Goal: Information Seeking & Learning: Learn about a topic

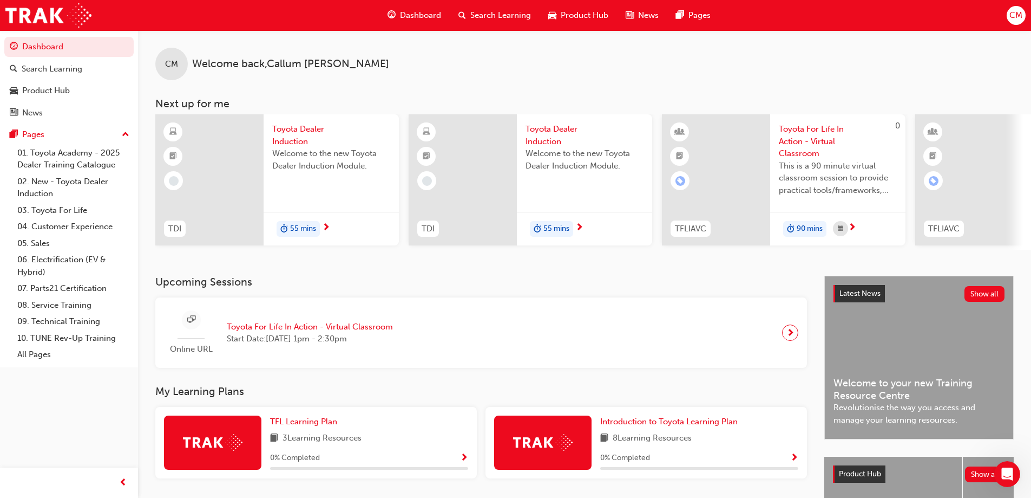
click at [311, 132] on span "Toyota Dealer Induction" at bounding box center [331, 135] width 118 height 24
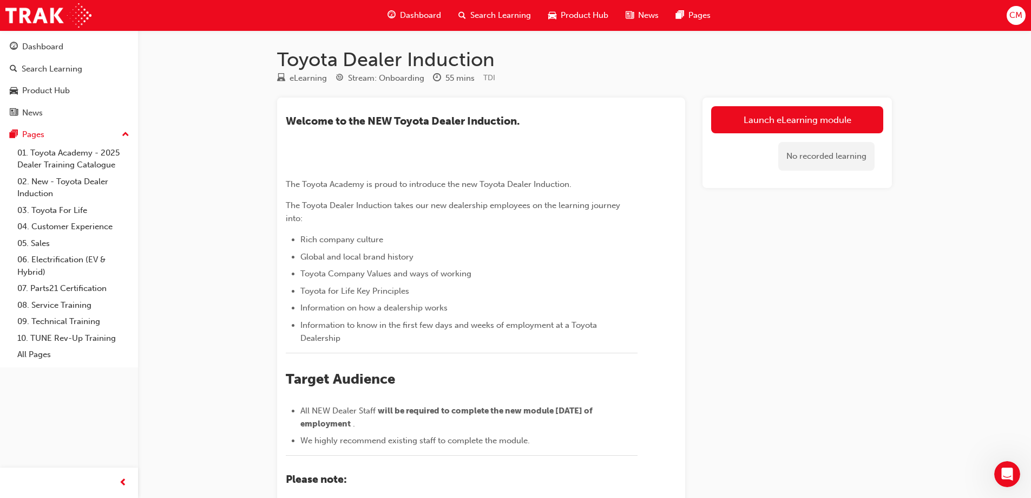
click at [724, 272] on div "Launch eLearning module No recorded learning" at bounding box center [798, 386] width 190 height 579
click at [799, 120] on link "Launch eLearning module" at bounding box center [797, 119] width 172 height 27
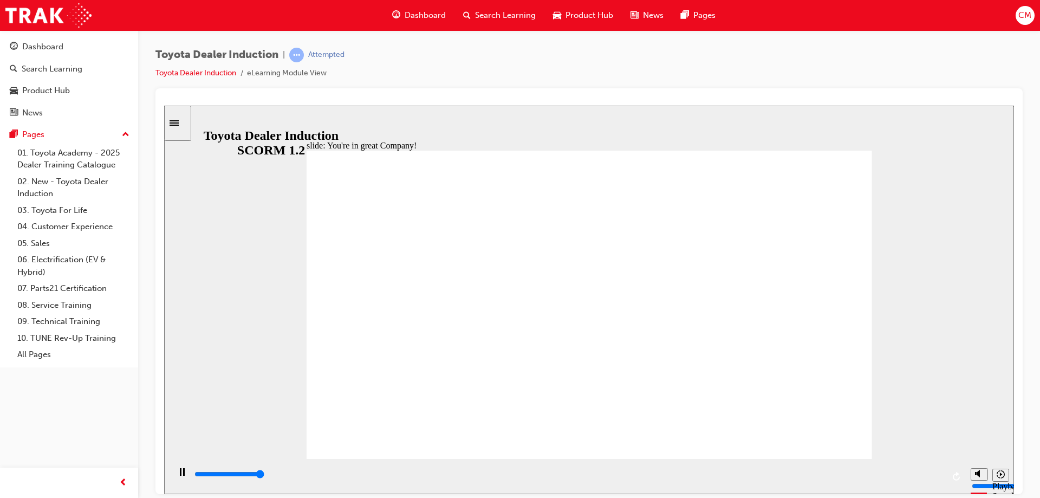
type input "7500"
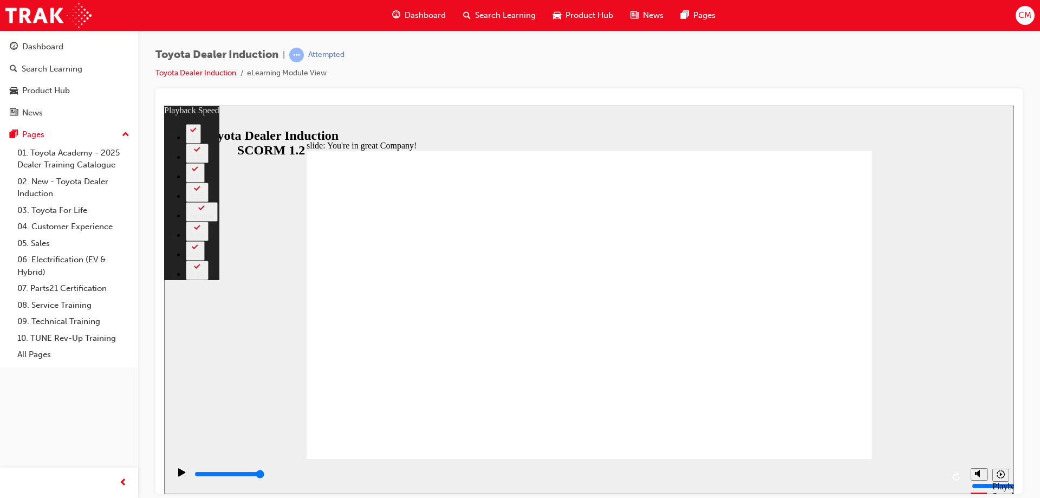
type input "156"
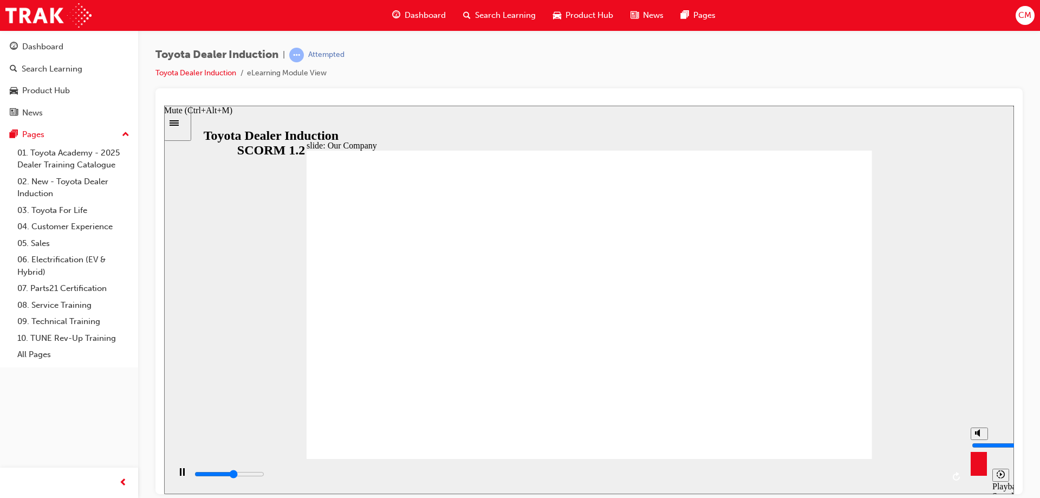
type input "12500"
type input "10"
type input "13100"
drag, startPoint x: 981, startPoint y: 427, endPoint x: 981, endPoint y: 401, distance: 26.0
type input "10"
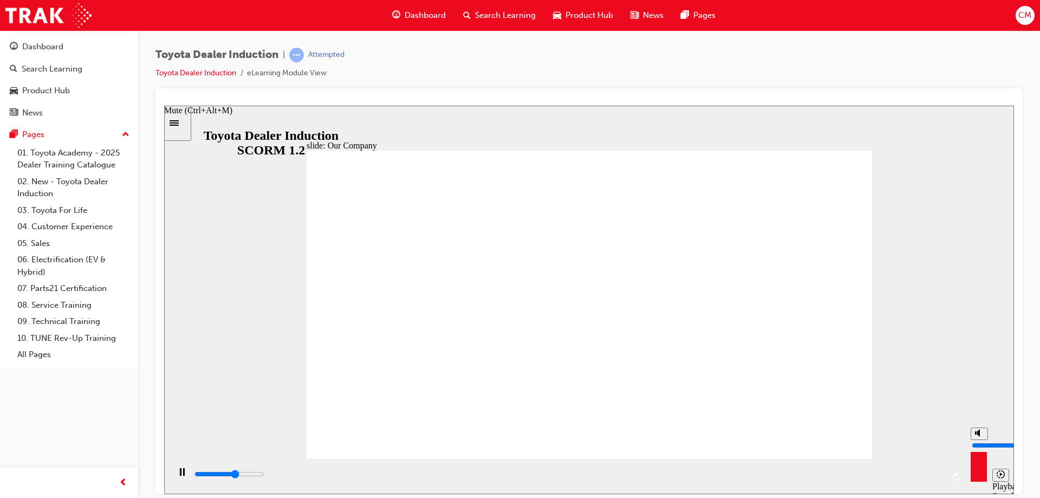
click at [982, 440] on input "volume" at bounding box center [1006, 444] width 70 height 9
drag, startPoint x: 581, startPoint y: 399, endPoint x: 610, endPoint y: 406, distance: 30.2
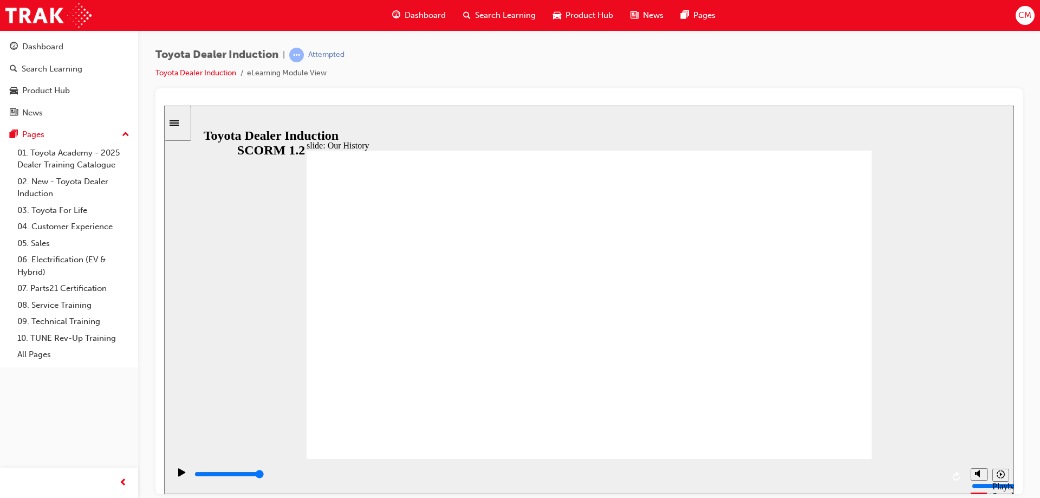
drag, startPoint x: 589, startPoint y: 434, endPoint x: 680, endPoint y: 419, distance: 92.2
drag, startPoint x: 435, startPoint y: 391, endPoint x: 446, endPoint y: 399, distance: 13.1
drag, startPoint x: 430, startPoint y: 398, endPoint x: 549, endPoint y: 403, distance: 118.7
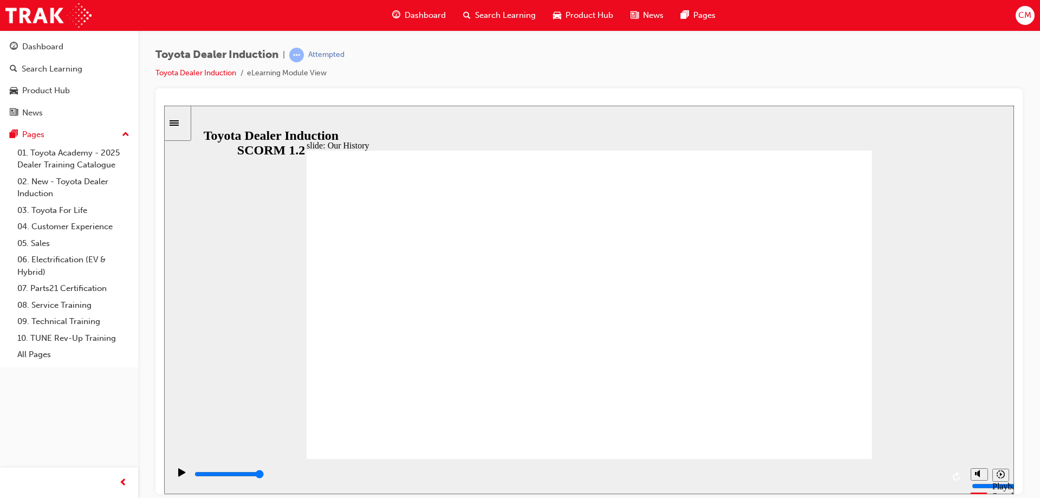
drag, startPoint x: 579, startPoint y: 391, endPoint x: 614, endPoint y: 397, distance: 35.2
drag, startPoint x: 593, startPoint y: 402, endPoint x: 728, endPoint y: 405, distance: 134.9
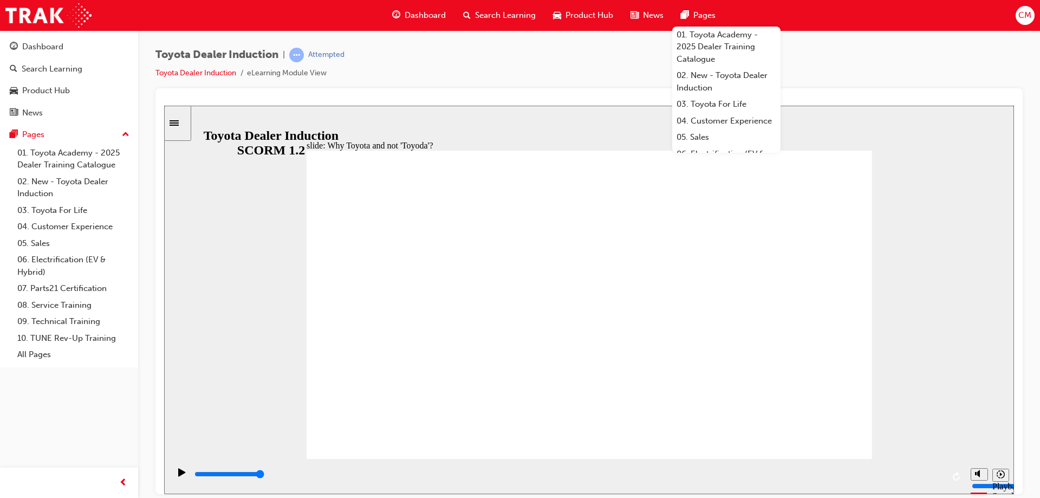
drag, startPoint x: 898, startPoint y: 252, endPoint x: 884, endPoint y: 259, distance: 16.2
click at [892, 256] on div "slide: Passing Toyota's Presidency Akio Toyoda to Koji Sato Rectangle 1 Passing…" at bounding box center [589, 299] width 850 height 388
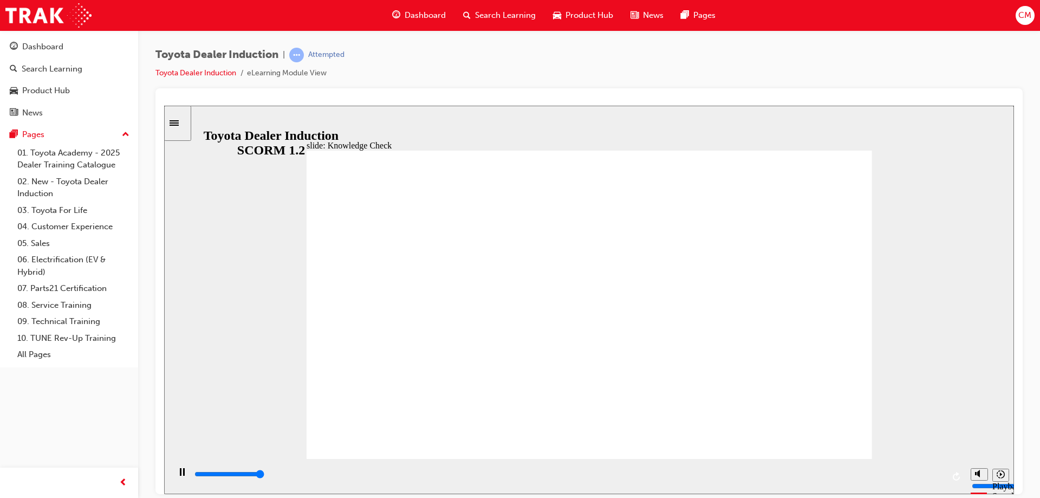
type input "5000"
radio input "true"
type input "5000"
radio input "true"
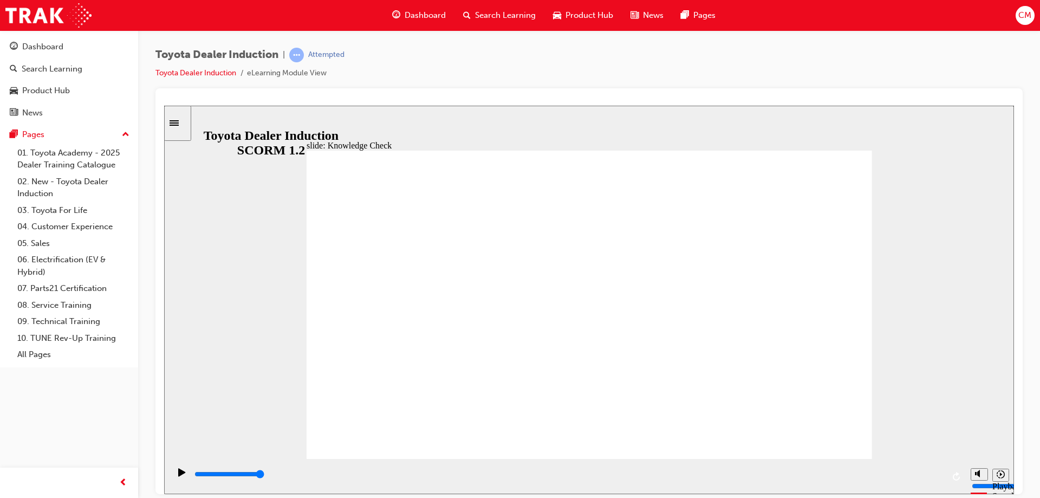
drag, startPoint x: 710, startPoint y: 327, endPoint x: 720, endPoint y: 338, distance: 14.6
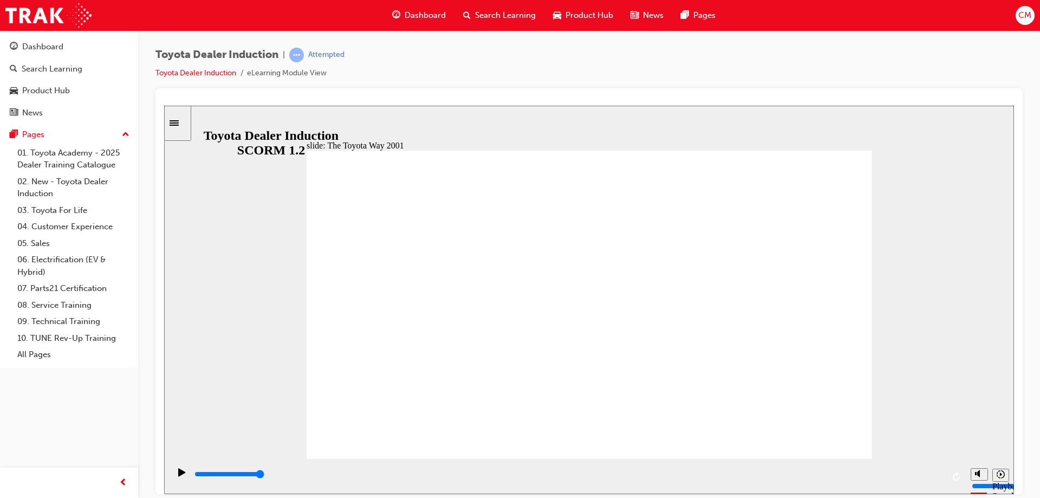
drag, startPoint x: 353, startPoint y: 266, endPoint x: 361, endPoint y: 264, distance: 7.9
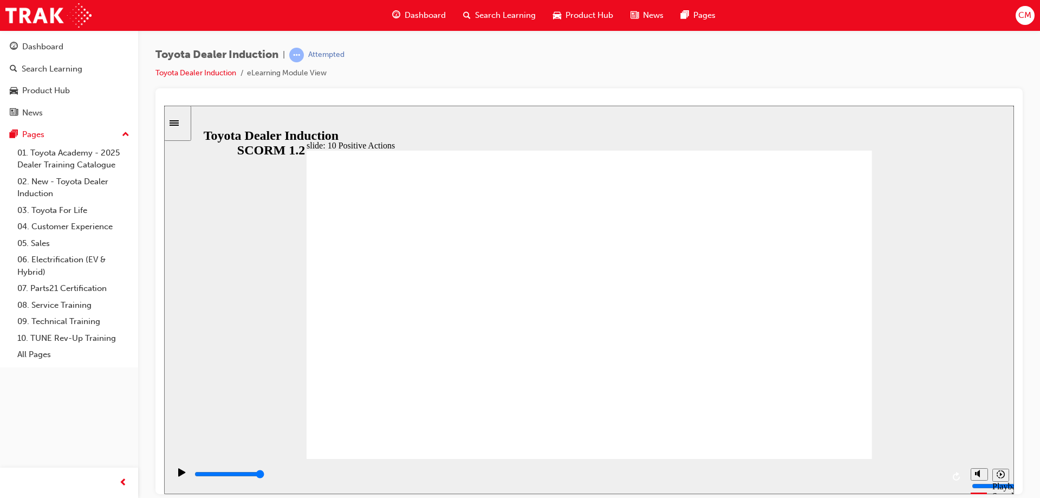
drag, startPoint x: 856, startPoint y: 147, endPoint x: 854, endPoint y: 152, distance: 5.7
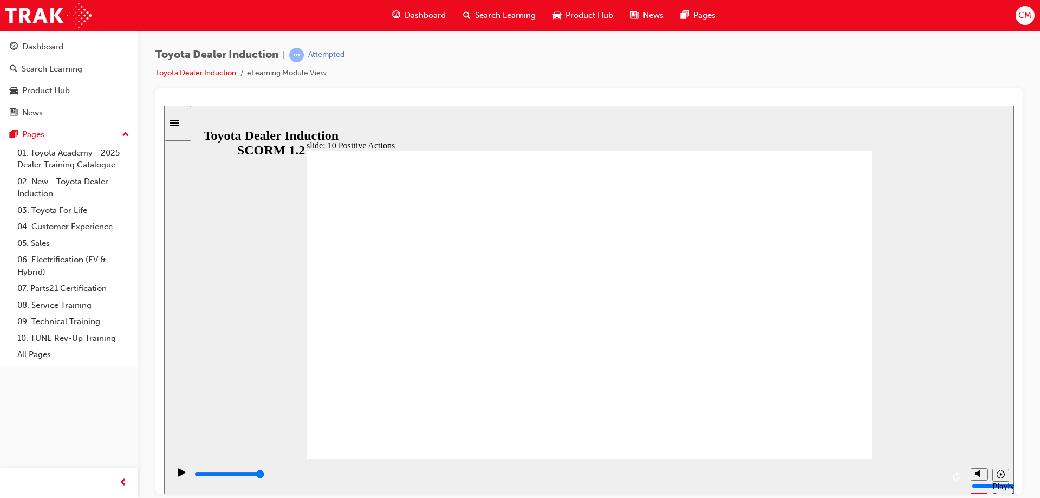
click at [866, 139] on div "slide: 10 Positive Actions Multiply 1 We welcome competition, without ego. It p…" at bounding box center [589, 299] width 850 height 388
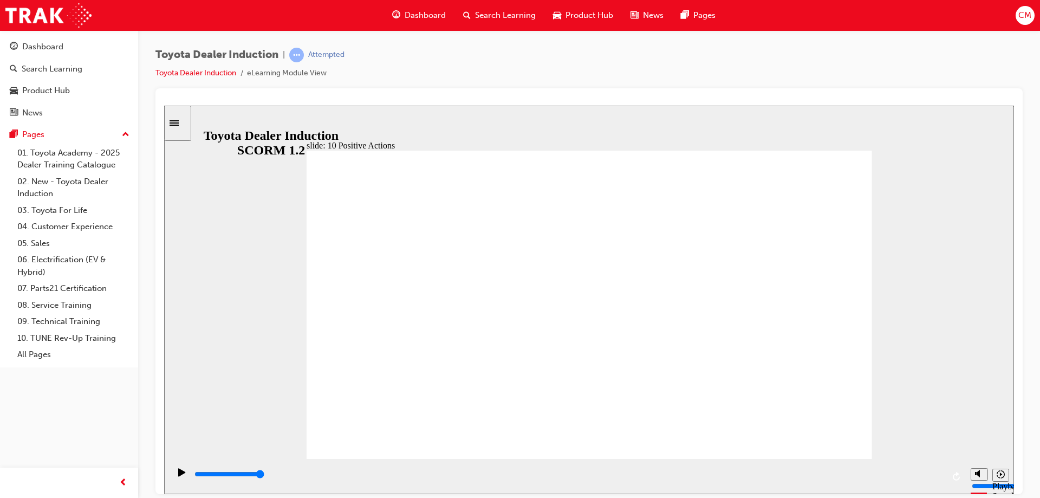
drag, startPoint x: 858, startPoint y: 152, endPoint x: 842, endPoint y: 167, distance: 22.2
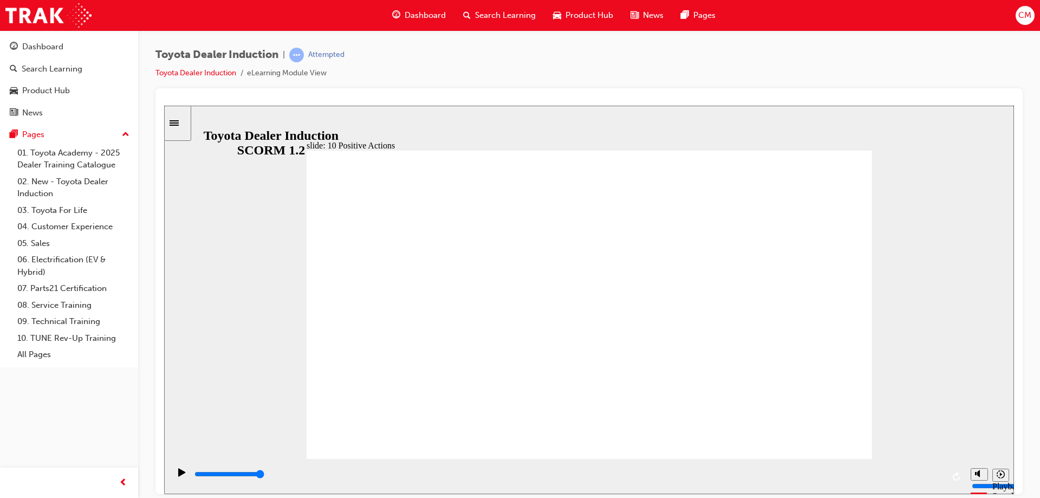
drag, startPoint x: 777, startPoint y: 326, endPoint x: 770, endPoint y: 324, distance: 7.2
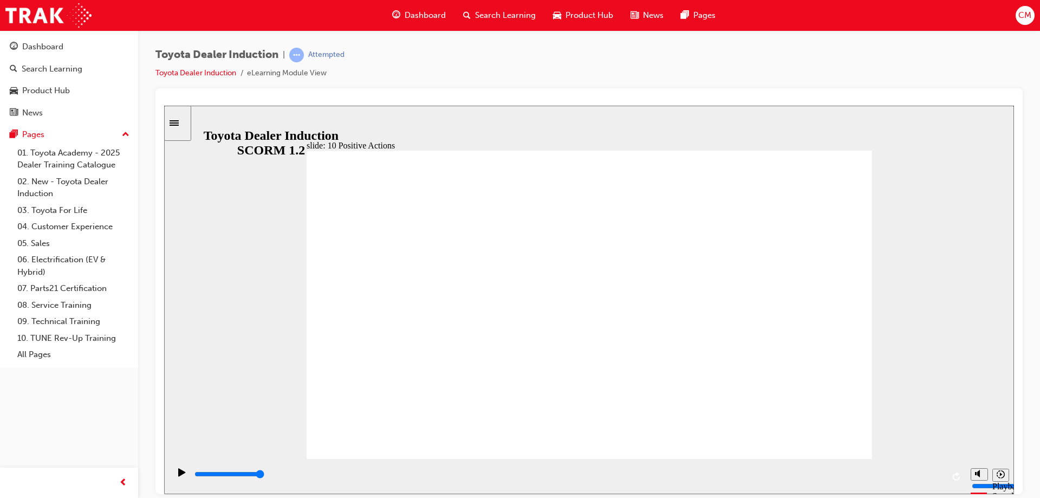
drag, startPoint x: 831, startPoint y: 445, endPoint x: 814, endPoint y: 434, distance: 20.7
drag, startPoint x: 806, startPoint y: 433, endPoint x: 758, endPoint y: 434, distance: 48.2
drag, startPoint x: 758, startPoint y: 434, endPoint x: 680, endPoint y: 429, distance: 78.1
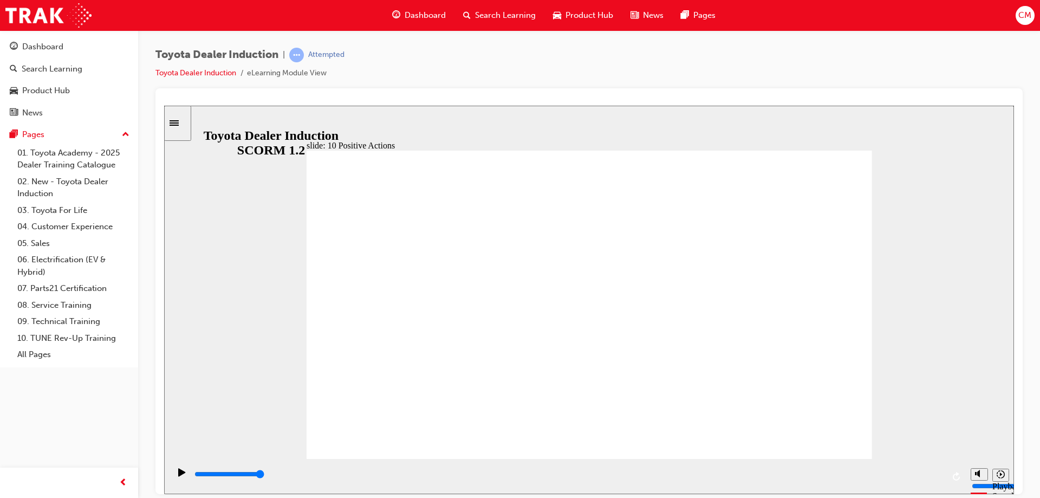
drag, startPoint x: 859, startPoint y: 153, endPoint x: 853, endPoint y: 154, distance: 6.6
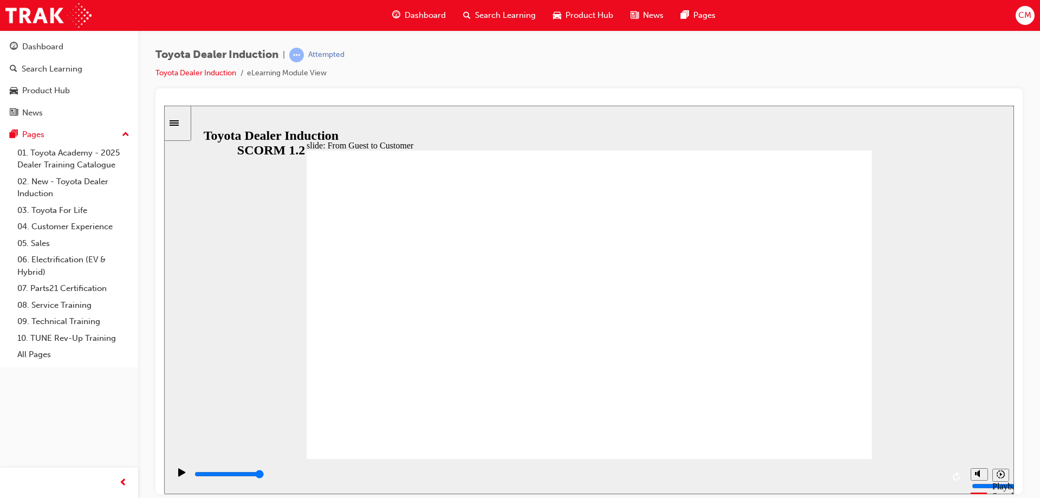
drag, startPoint x: 833, startPoint y: 413, endPoint x: 826, endPoint y: 411, distance: 7.9
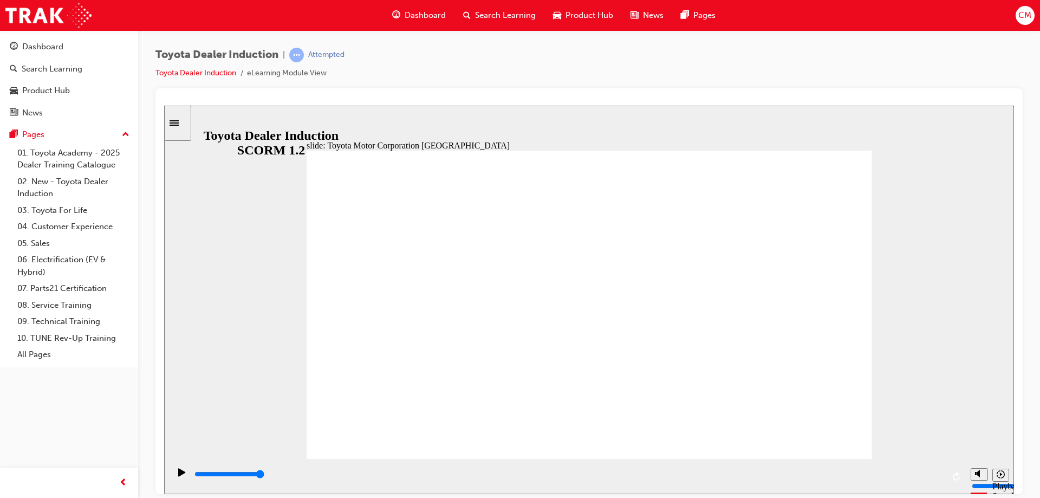
type input "15300"
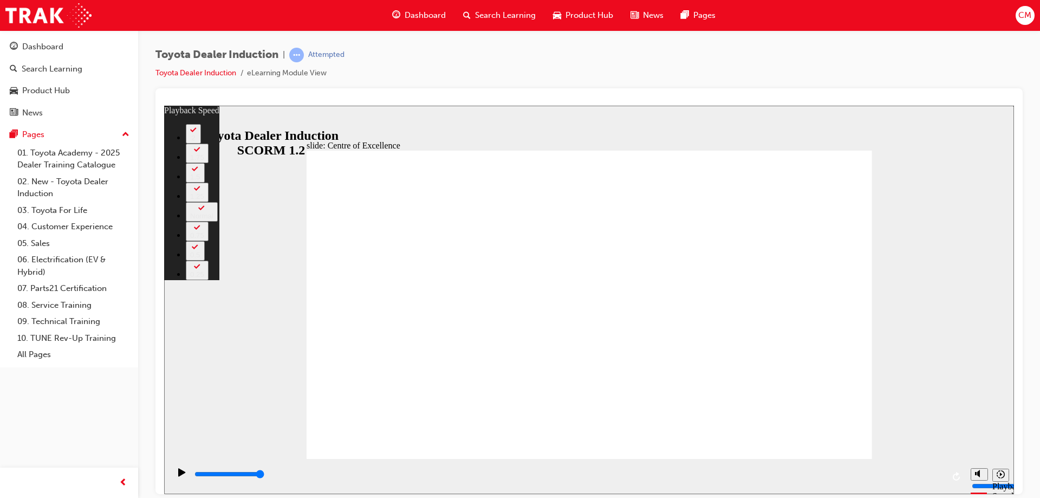
type input "248"
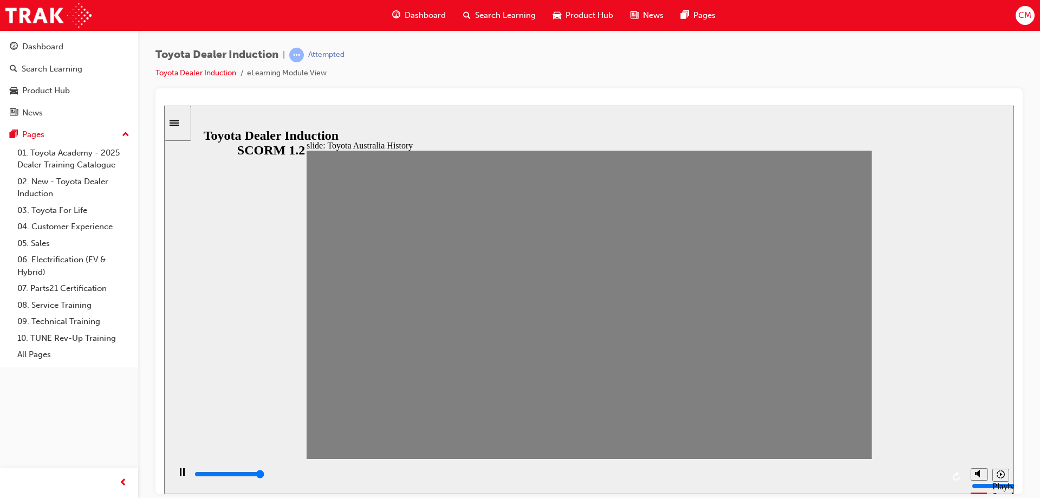
drag, startPoint x: 332, startPoint y: 312, endPoint x: 353, endPoint y: 309, distance: 20.8
drag, startPoint x: 348, startPoint y: 304, endPoint x: 373, endPoint y: 315, distance: 26.7
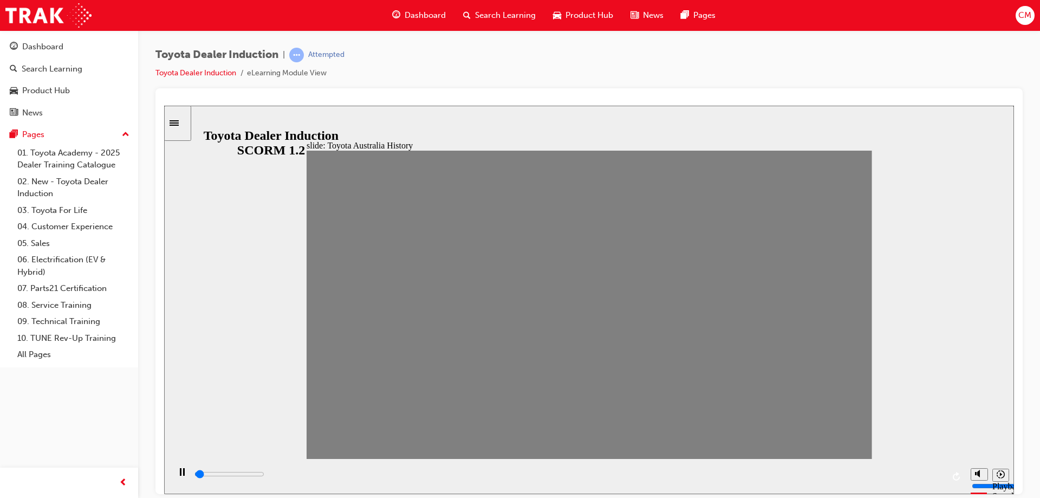
drag, startPoint x: 377, startPoint y: 306, endPoint x: 404, endPoint y: 311, distance: 27.5
drag, startPoint x: 400, startPoint y: 309, endPoint x: 425, endPoint y: 308, distance: 24.9
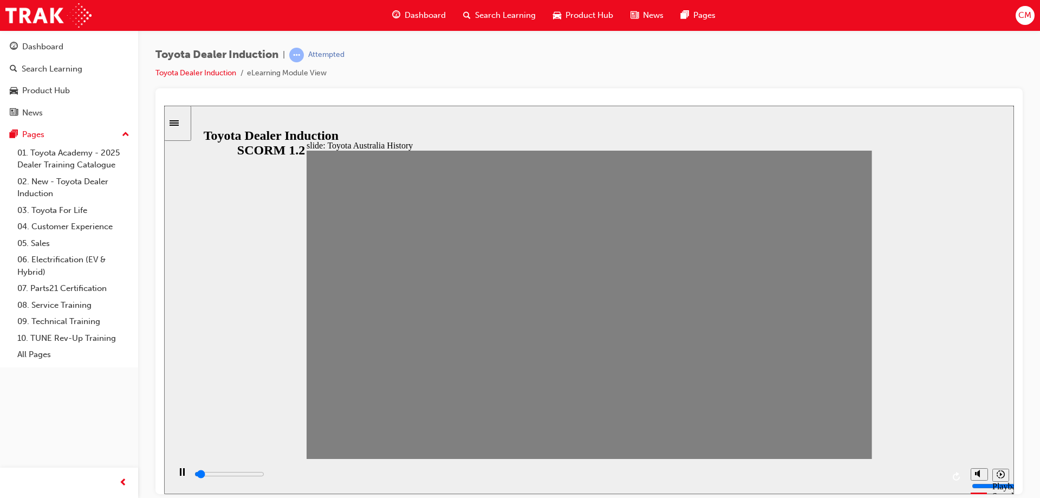
drag, startPoint x: 437, startPoint y: 310, endPoint x: 454, endPoint y: 312, distance: 16.9
drag, startPoint x: 466, startPoint y: 310, endPoint x: 493, endPoint y: 311, distance: 26.6
drag, startPoint x: 475, startPoint y: 312, endPoint x: 497, endPoint y: 311, distance: 21.7
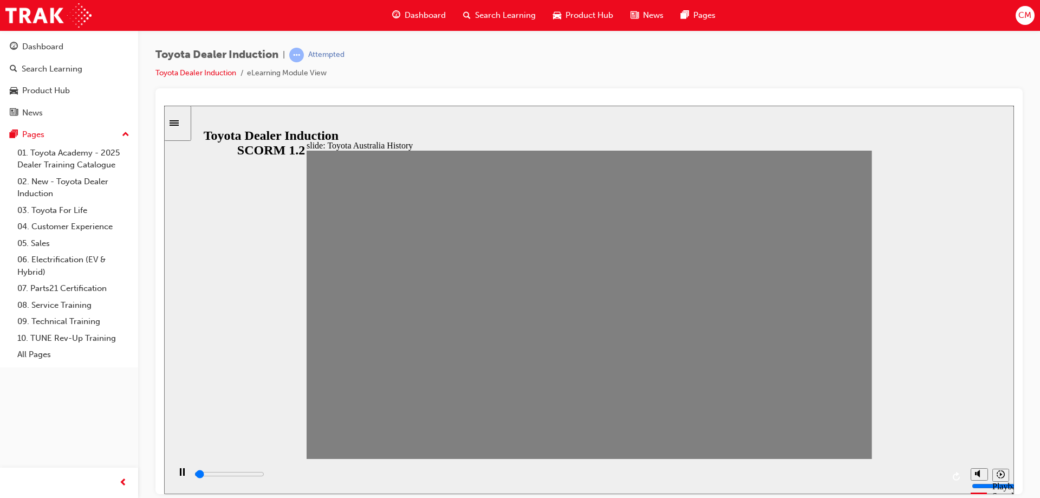
drag, startPoint x: 504, startPoint y: 306, endPoint x: 541, endPoint y: 315, distance: 37.8
drag, startPoint x: 531, startPoint y: 310, endPoint x: 551, endPoint y: 314, distance: 20.3
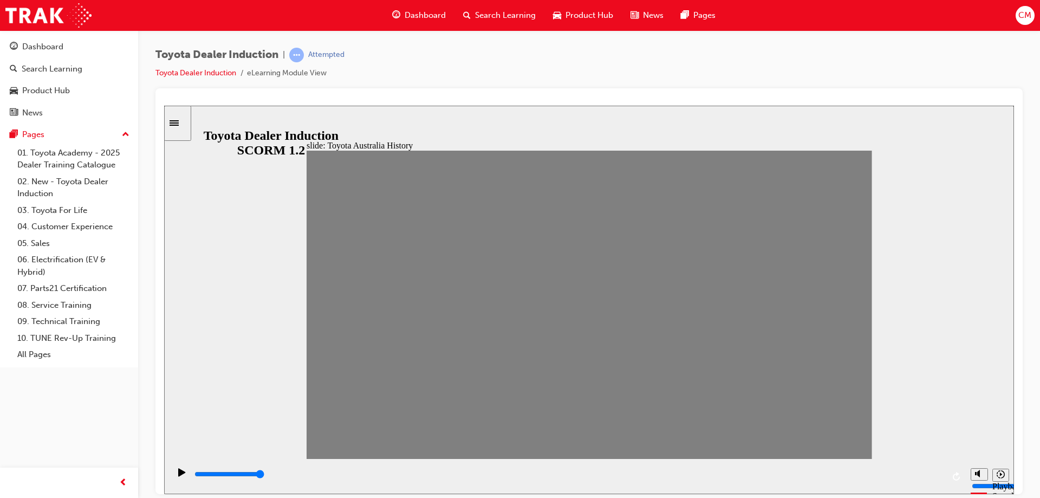
drag, startPoint x: 556, startPoint y: 312, endPoint x: 584, endPoint y: 316, distance: 28.4
drag, startPoint x: 584, startPoint y: 316, endPoint x: 608, endPoint y: 309, distance: 25.2
drag, startPoint x: 607, startPoint y: 306, endPoint x: 643, endPoint y: 305, distance: 36.3
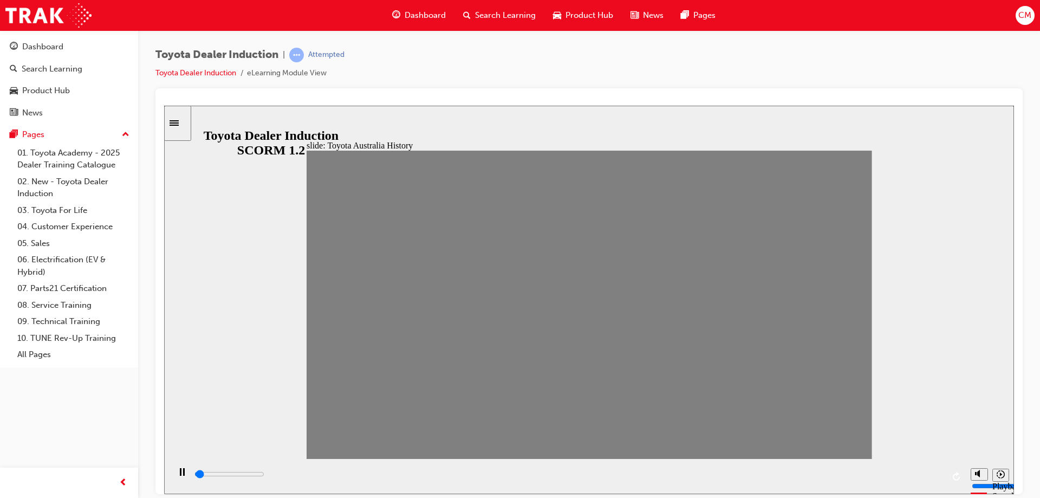
drag, startPoint x: 645, startPoint y: 316, endPoint x: 658, endPoint y: 309, distance: 14.6
drag, startPoint x: 658, startPoint y: 318, endPoint x: 682, endPoint y: 317, distance: 23.8
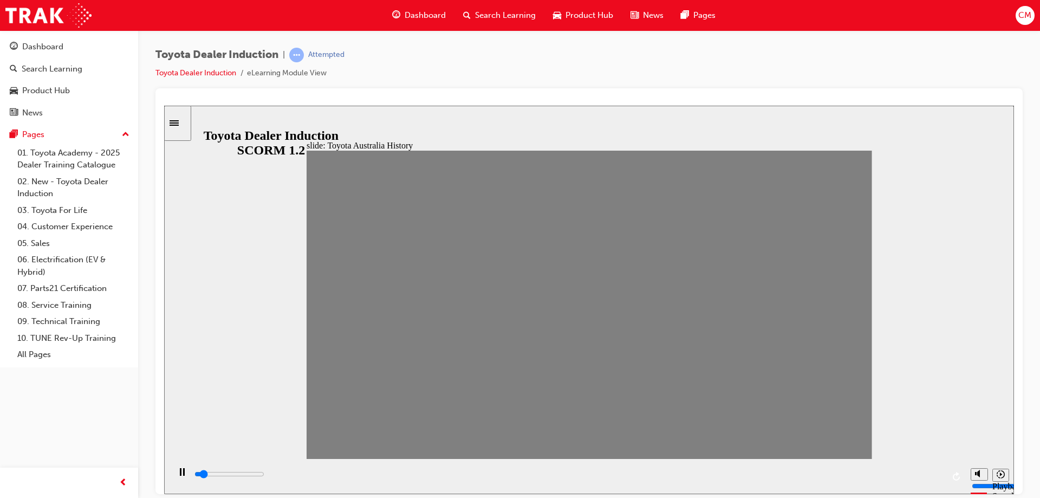
drag, startPoint x: 694, startPoint y: 308, endPoint x: 719, endPoint y: 308, distance: 24.9
drag, startPoint x: 717, startPoint y: 306, endPoint x: 755, endPoint y: 298, distance: 38.8
type input "0"
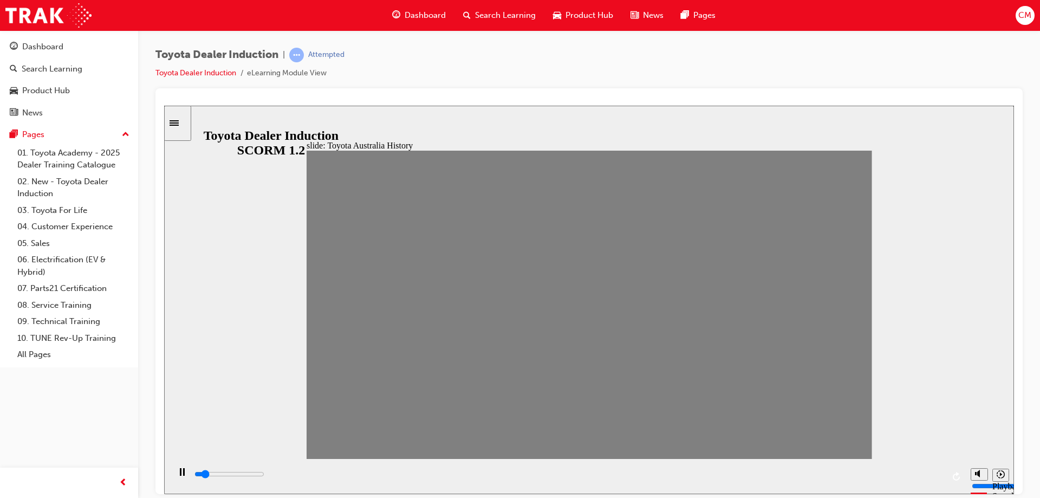
type input "16"
drag, startPoint x: 763, startPoint y: 320, endPoint x: 740, endPoint y: 312, distance: 24.7
type input "100"
type input "17"
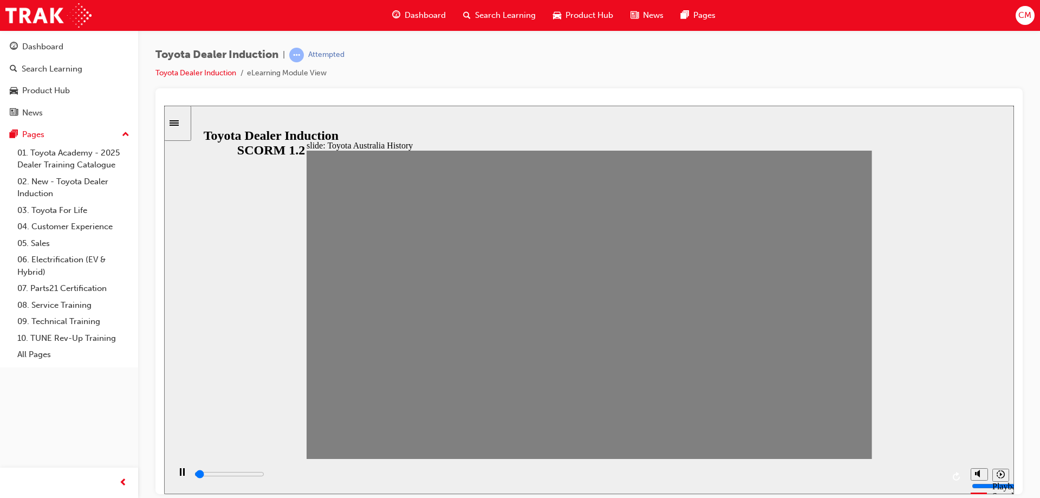
drag, startPoint x: 742, startPoint y: 316, endPoint x: 778, endPoint y: 309, distance: 35.9
drag, startPoint x: 766, startPoint y: 316, endPoint x: 796, endPoint y: 315, distance: 30.9
drag, startPoint x: 800, startPoint y: 305, endPoint x: 828, endPoint y: 305, distance: 27.6
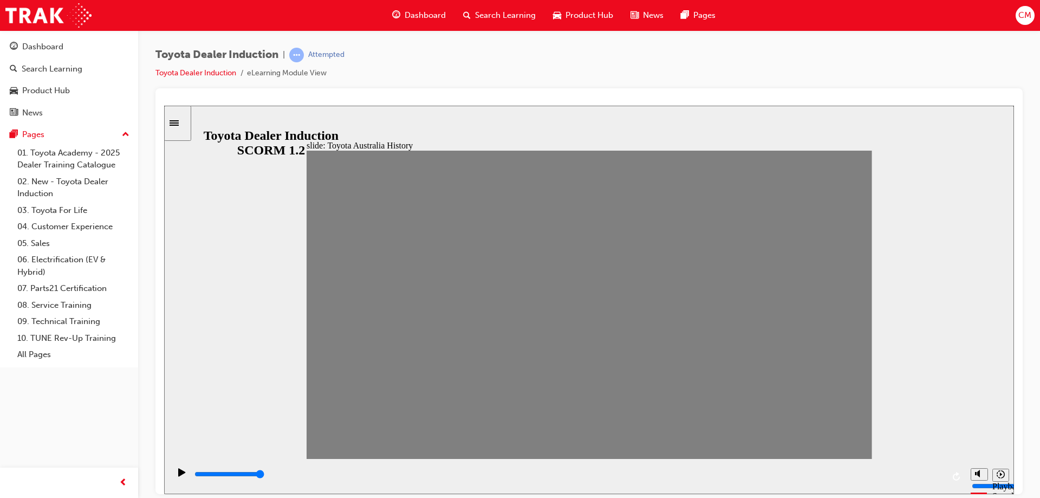
drag, startPoint x: 793, startPoint y: 311, endPoint x: 820, endPoint y: 315, distance: 28.0
drag, startPoint x: 813, startPoint y: 311, endPoint x: 847, endPoint y: 304, distance: 34.3
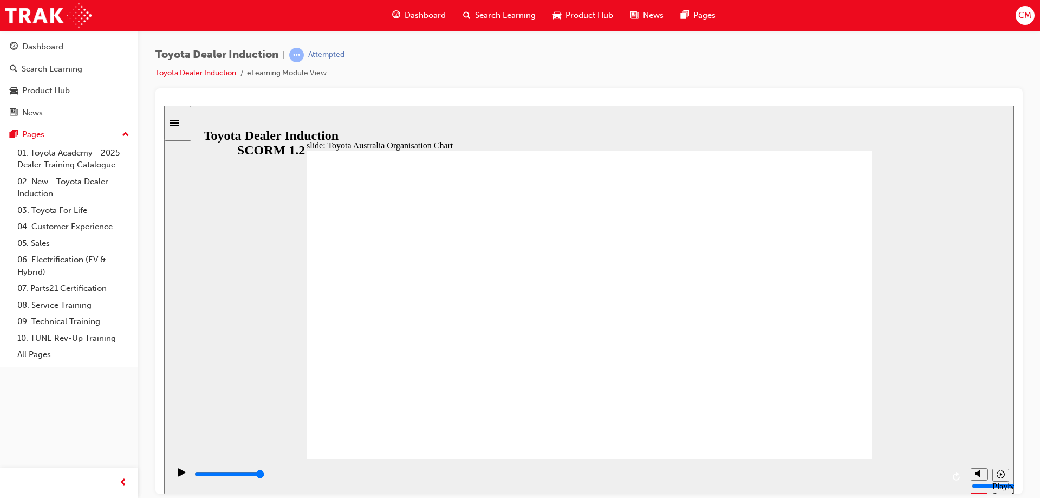
type input "5000"
radio input "true"
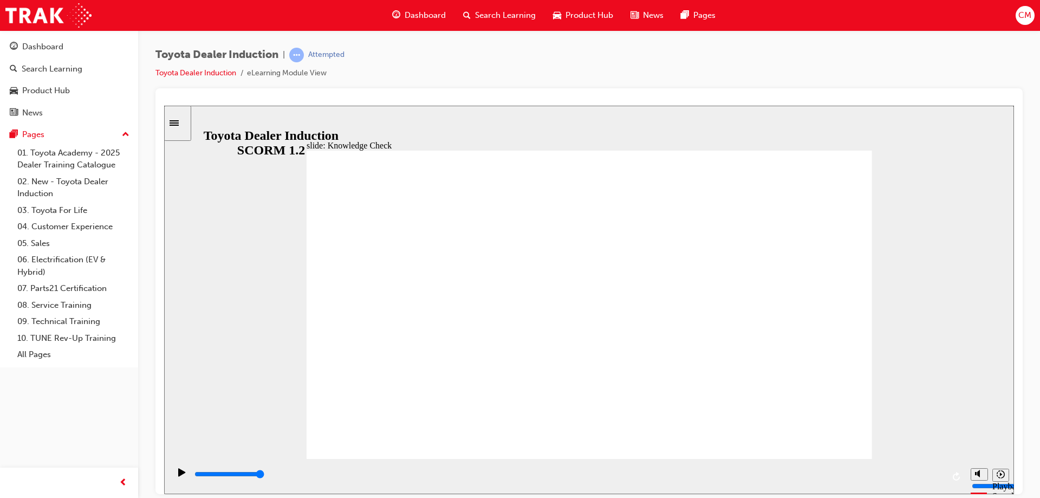
type input "5000"
radio input "true"
drag, startPoint x: 854, startPoint y: 168, endPoint x: 846, endPoint y: 159, distance: 12.3
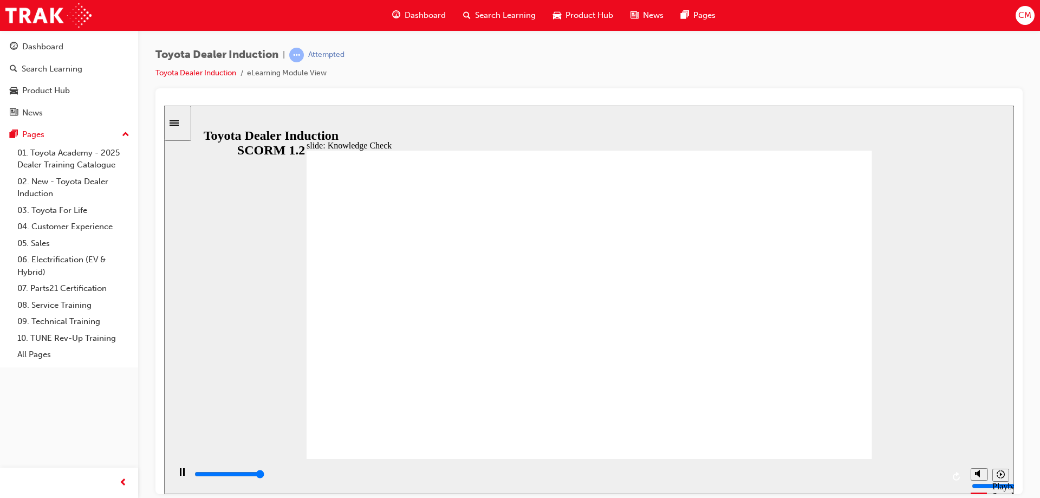
type input "5000"
radio input "true"
drag, startPoint x: 824, startPoint y: 166, endPoint x: 816, endPoint y: 177, distance: 13.5
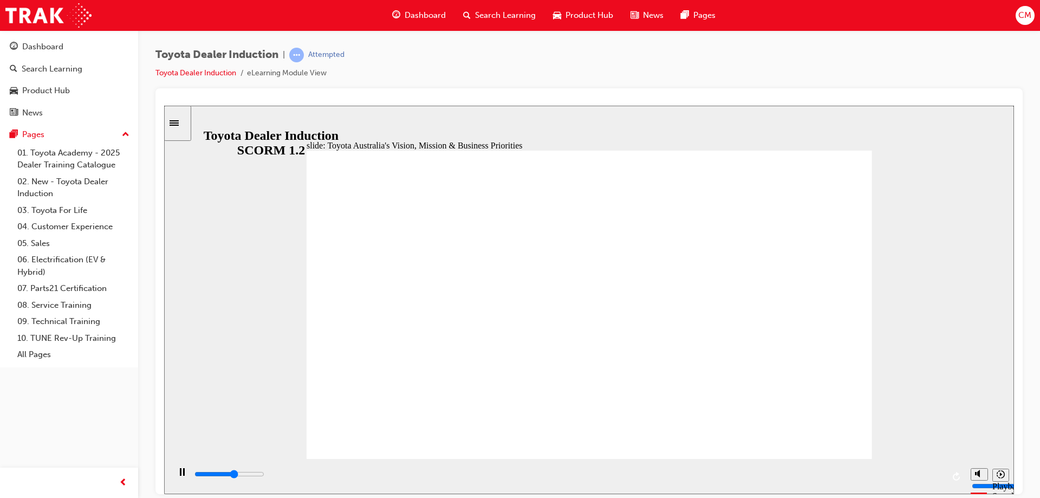
drag, startPoint x: 842, startPoint y: 440, endPoint x: 844, endPoint y: 433, distance: 7.2
type input "2700"
type input "9200"
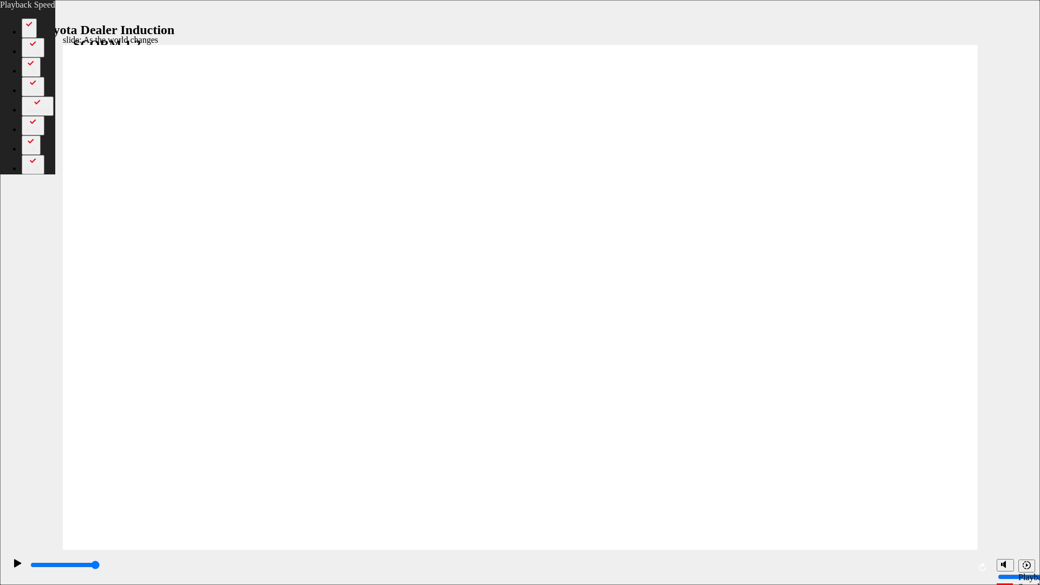
drag, startPoint x: 1025, startPoint y: 577, endPoint x: 730, endPoint y: 338, distance: 379.5
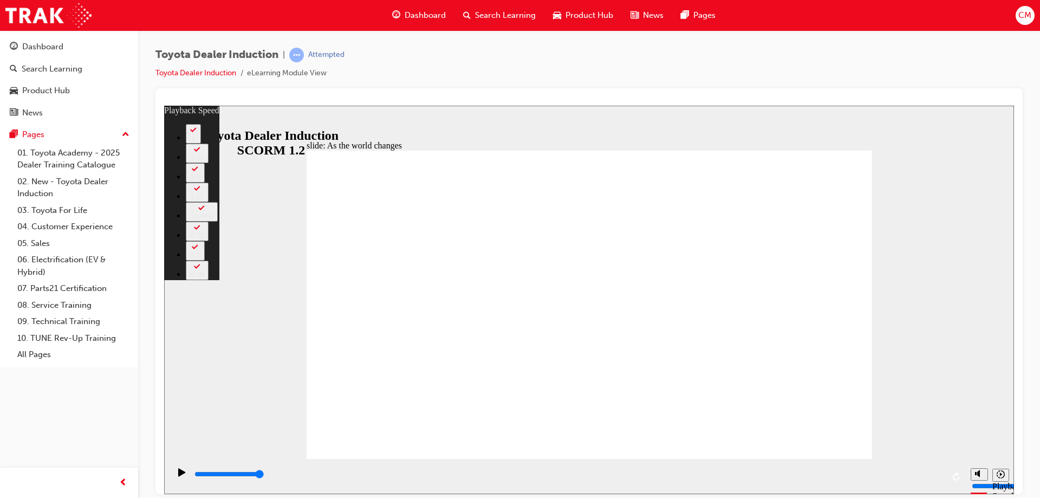
type input "128"
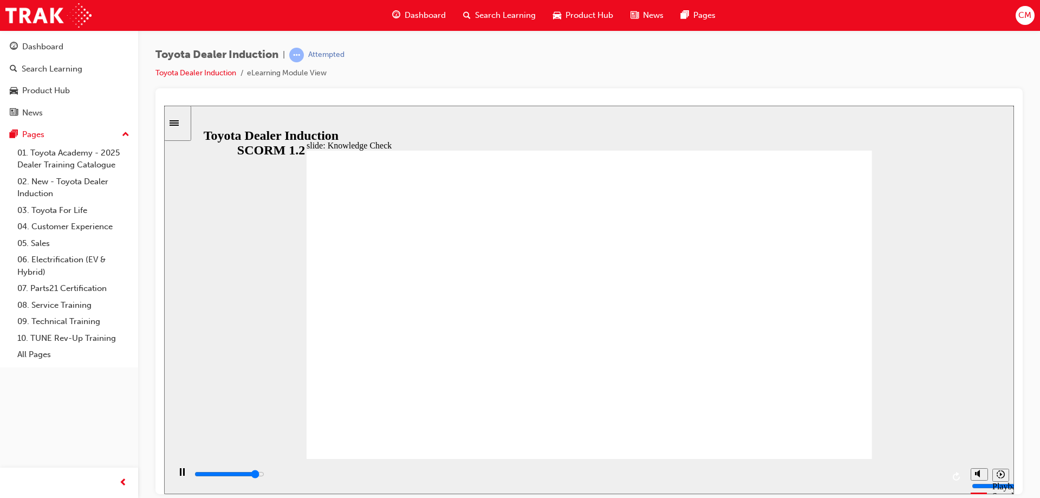
type input "2700"
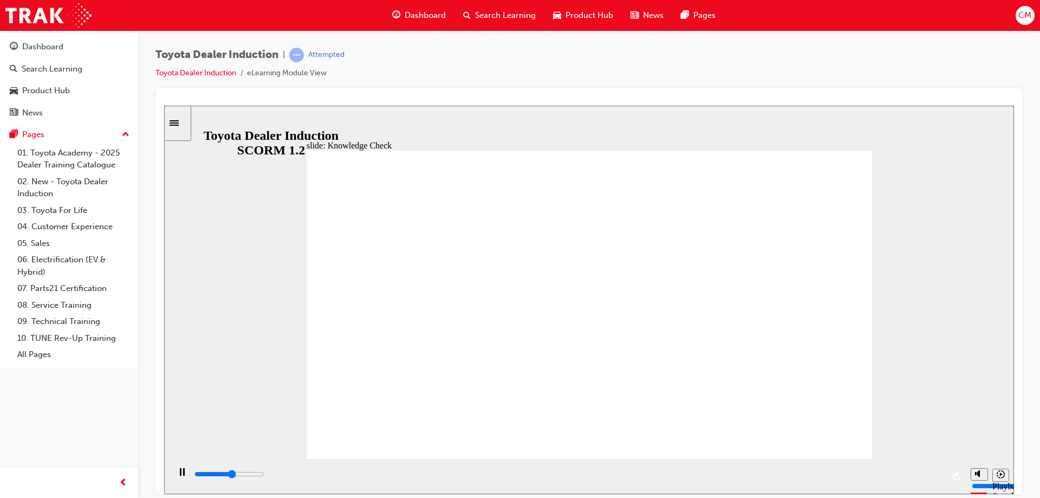
type input "s"
type input "2900"
type input "sa"
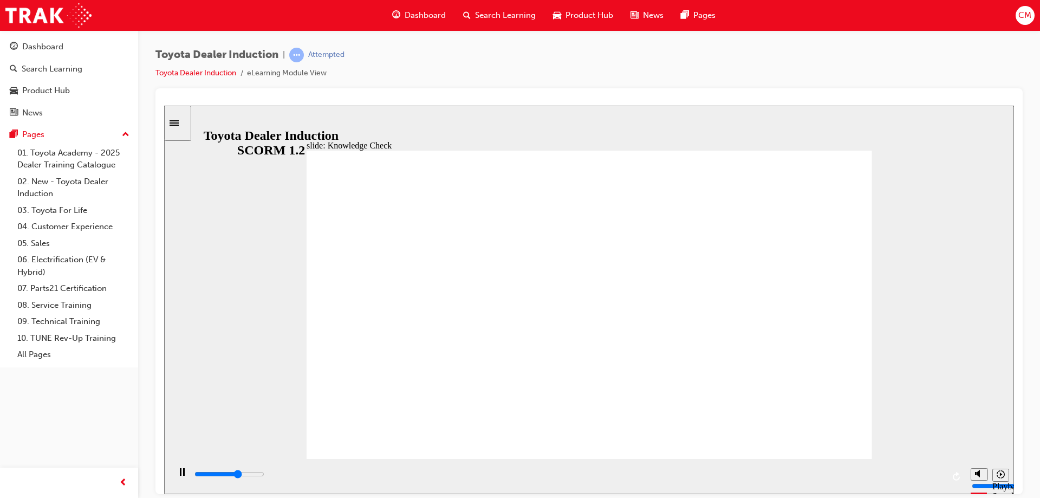
type input "3200"
type input "saf"
type input "3400"
type input "saft"
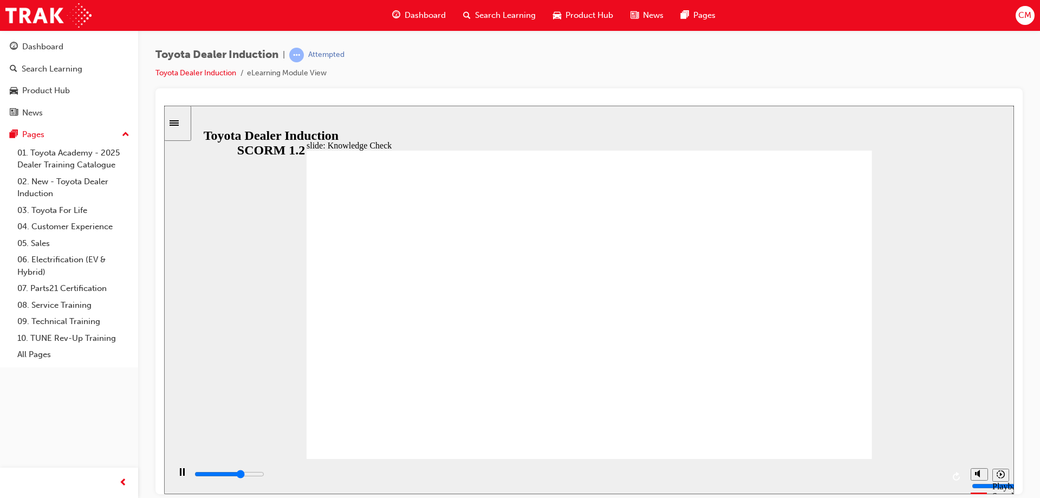
type input "saft"
type input "3600"
type input "safte"
type input "3700"
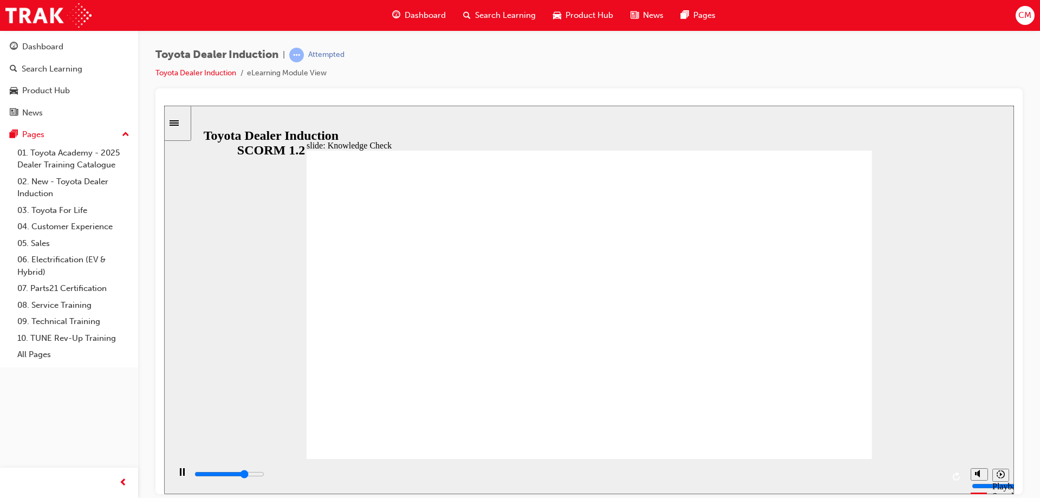
type input "saftey"
type input "5000"
type input "saftey"
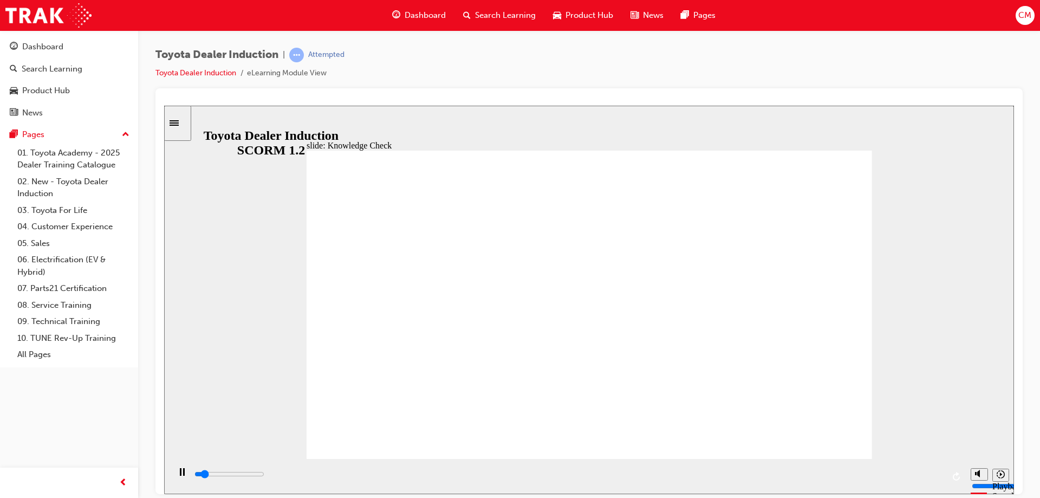
type input "600"
type input "saftey"
type input "800"
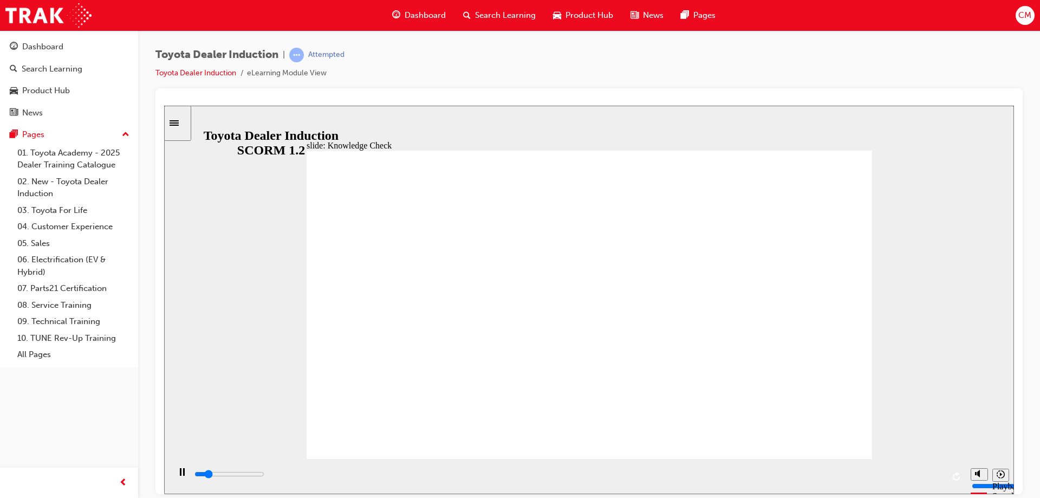
type input "saftey"
drag, startPoint x: 622, startPoint y: 321, endPoint x: 310, endPoint y: 342, distance: 313.1
type input "3100"
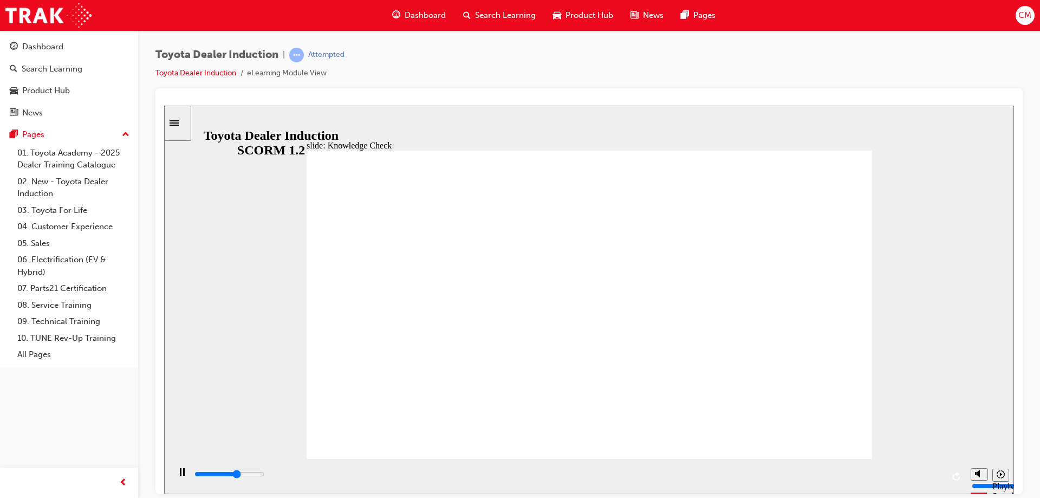
type input "safte"
type input "3300"
type input "saft"
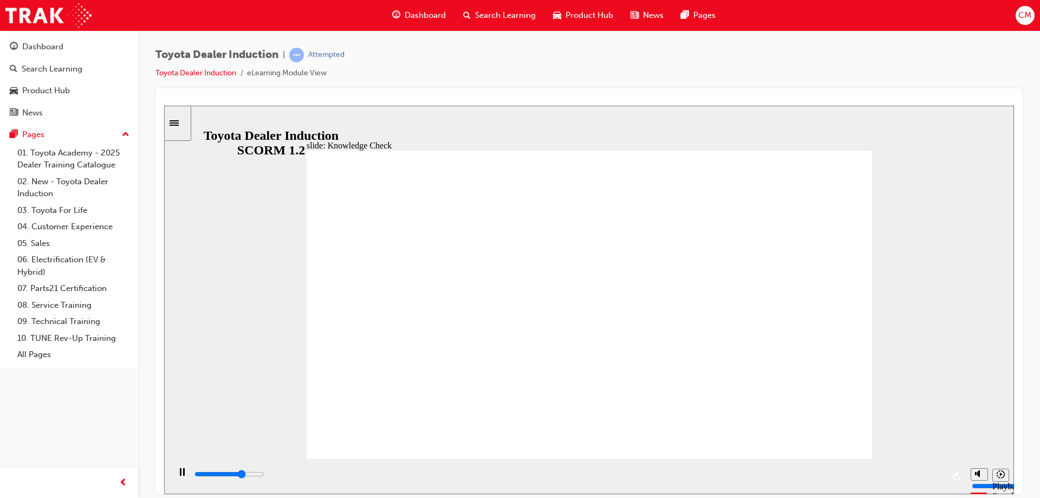
type input "3500"
type input "saf"
type input "3700"
type input "sa"
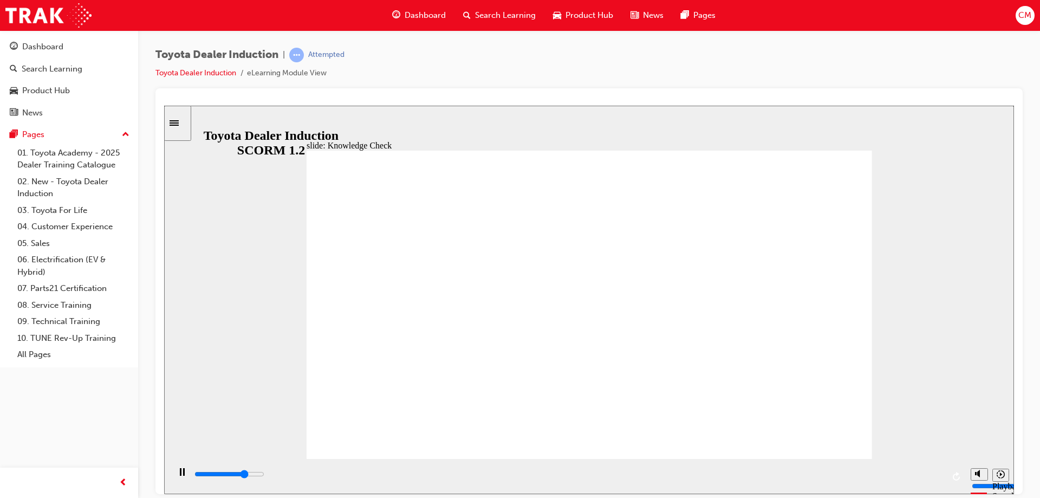
type input "sa"
type input "3900"
type input "s"
type input "4100"
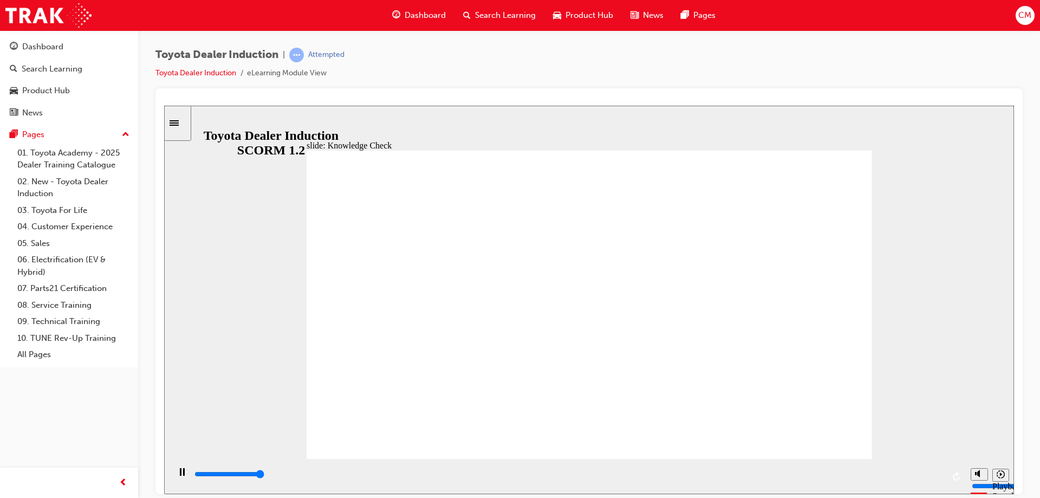
type input "5000"
type input "h"
type input "5000"
type input "ha"
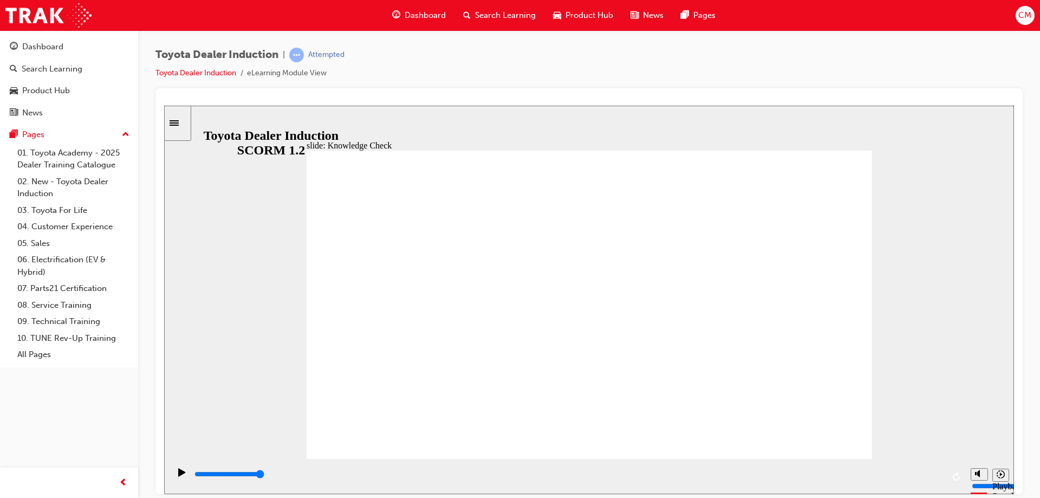
type input "ha"
type input "has"
type input "ha"
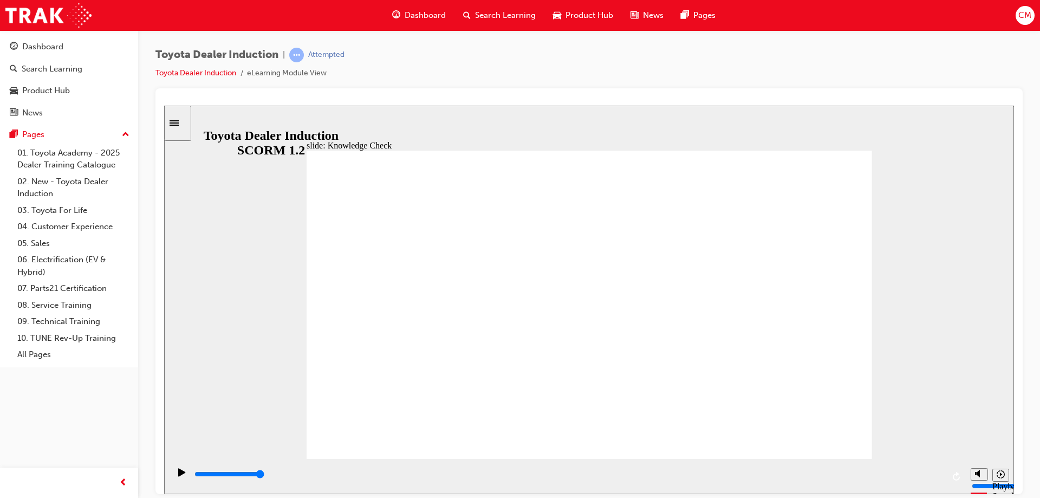
type input "hap"
type input "happ"
type input "happi"
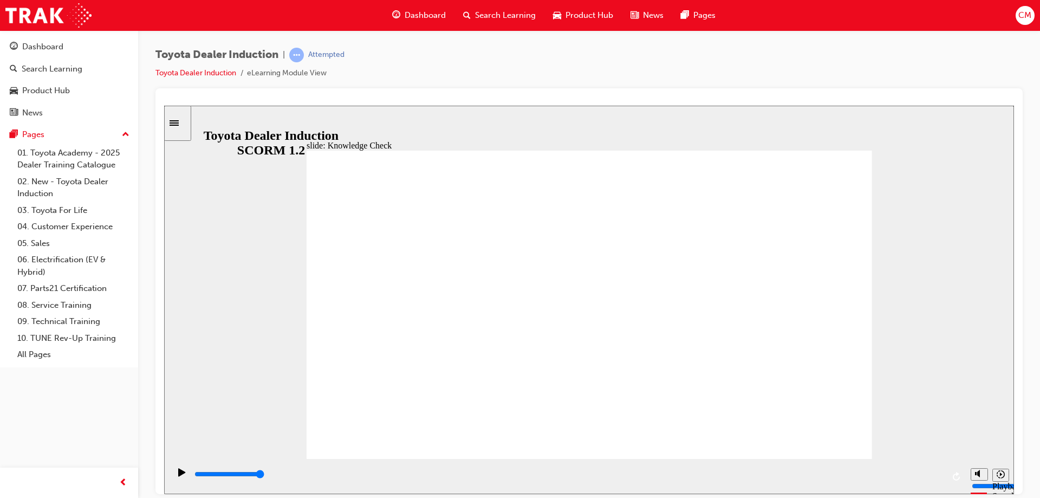
type input "happi"
type input "happin"
type input "happine"
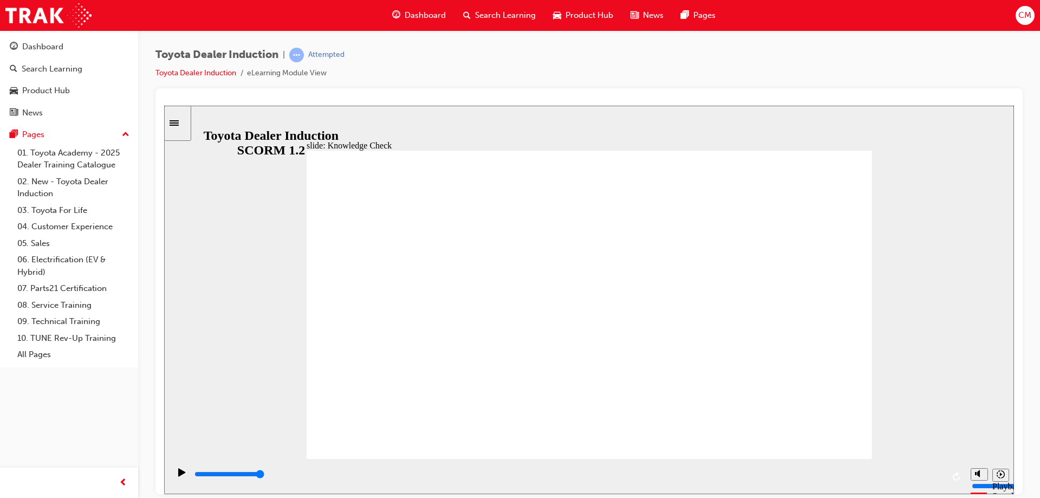
type input "happines"
type input "happiness"
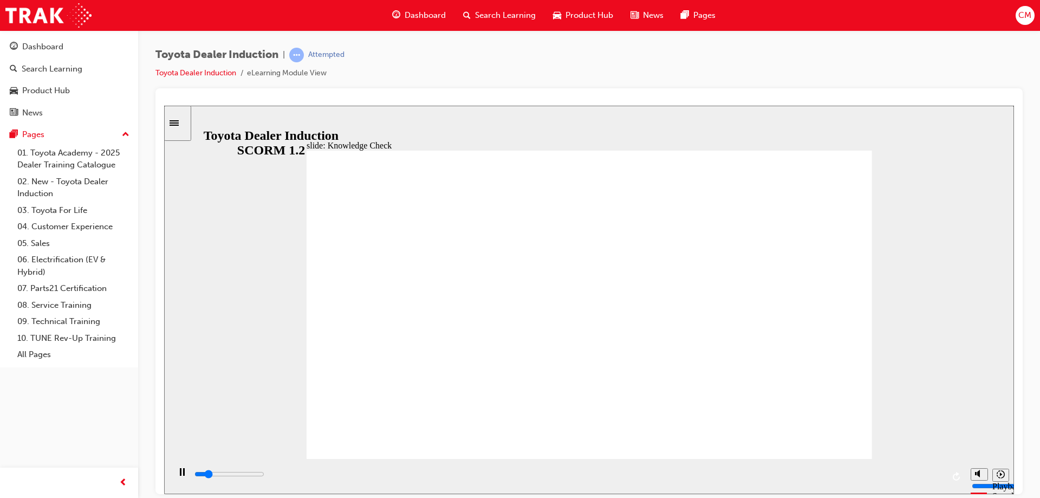
type input "900"
type input "happiness"
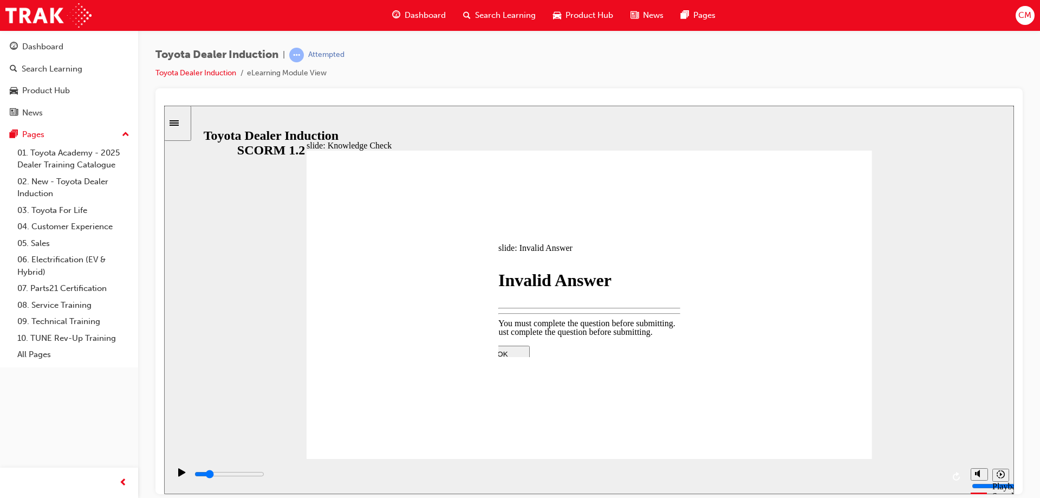
type input "900"
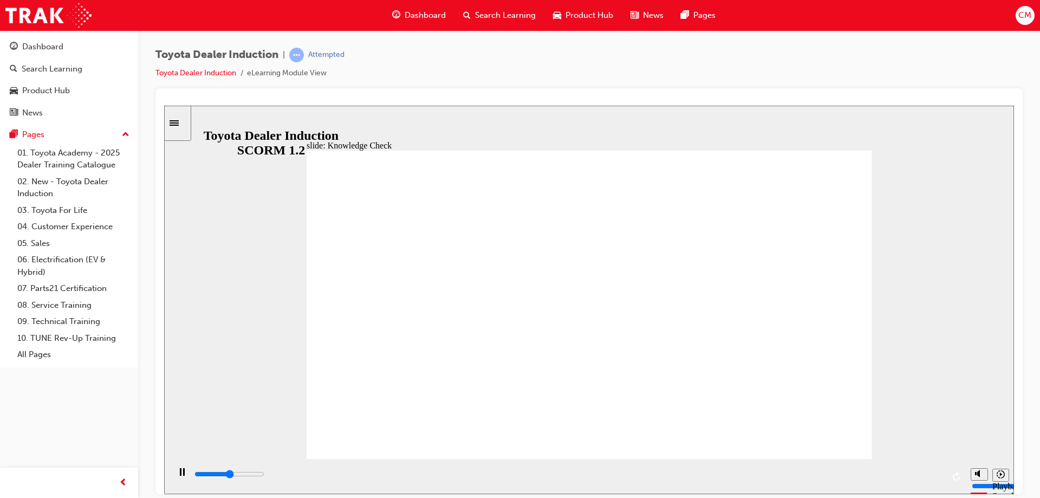
type input "3300"
type input "happiness"
type input "5000"
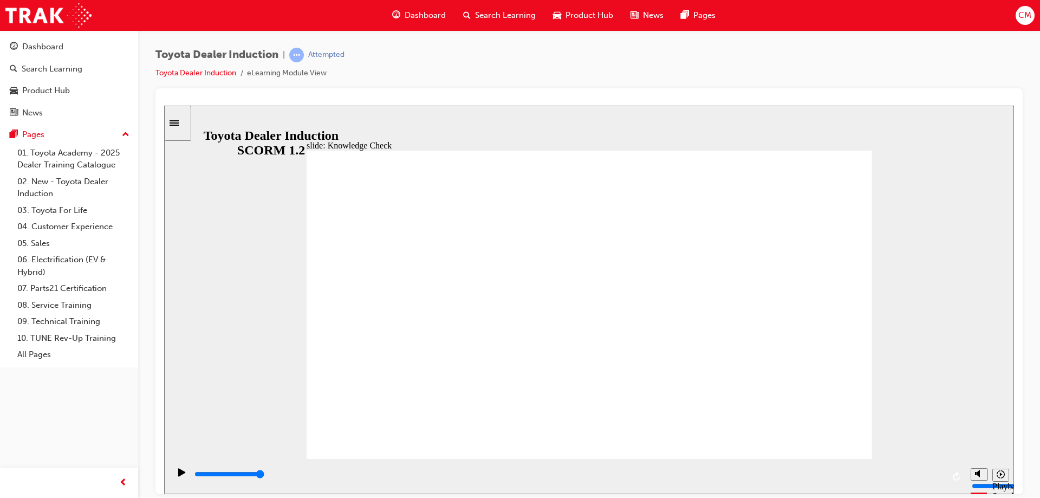
type input "h"
type input "ha"
type input "hap"
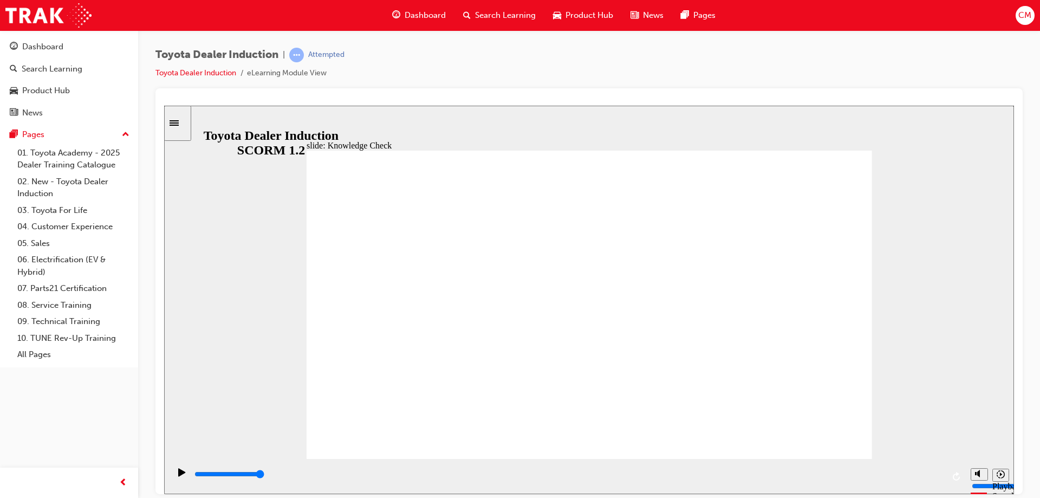
type input "hap"
type input "happ"
type input "happy"
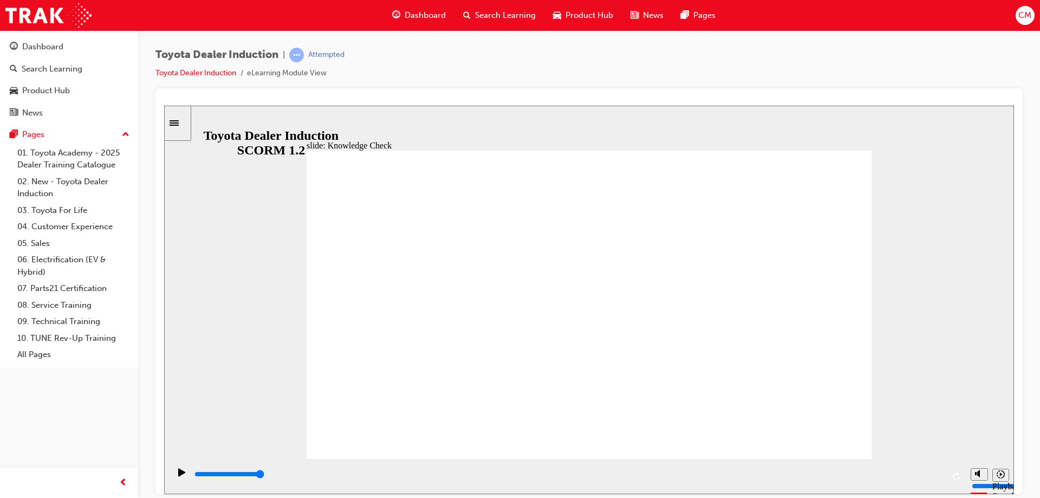
type input "happy"
type input "800"
type input "happy"
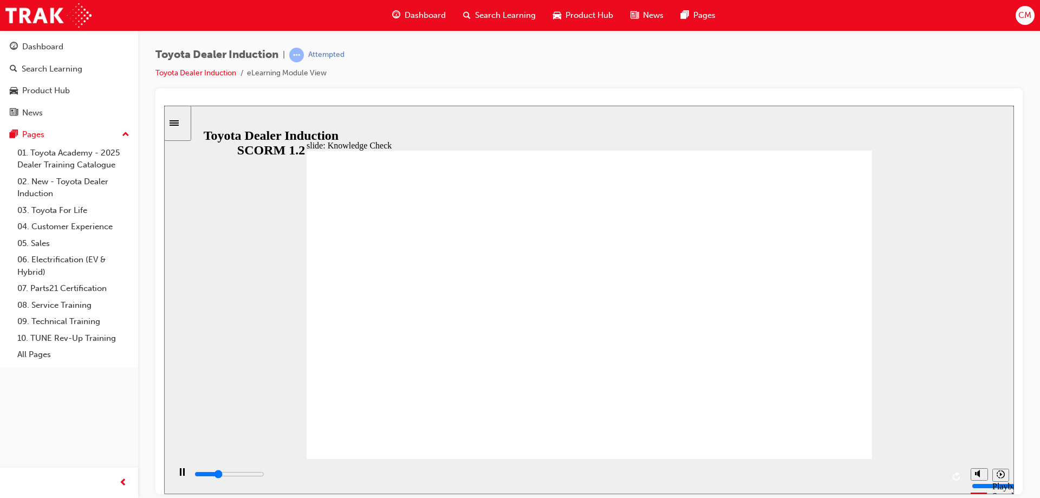
drag, startPoint x: 572, startPoint y: 315, endPoint x: 378, endPoint y: 295, distance: 195.4
type input "2600"
type input "happ"
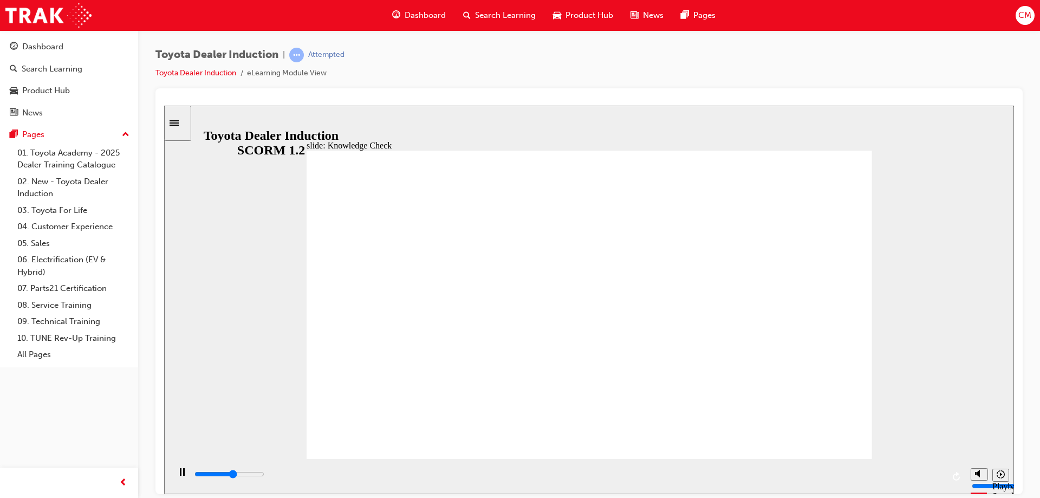
type input "2800"
type input "hap"
type input "3000"
type input "ha"
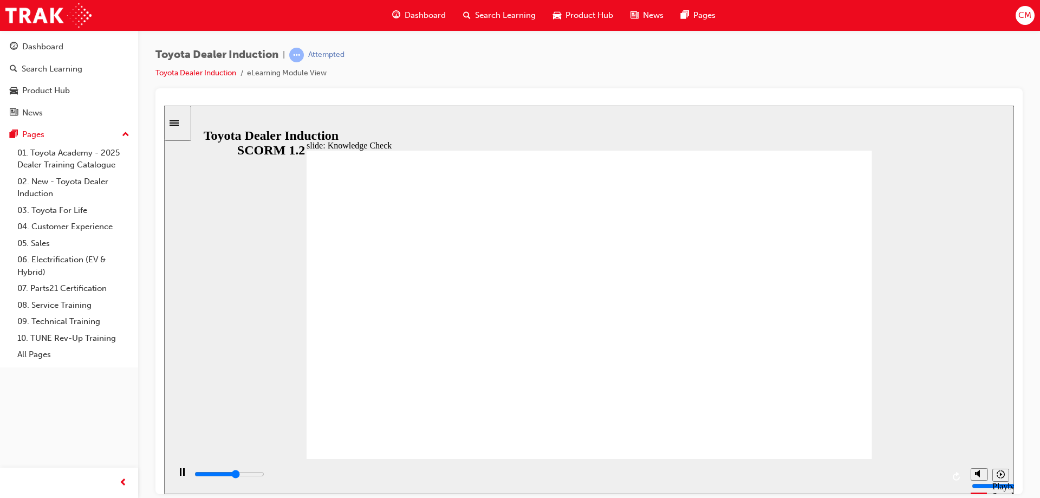
type input "ha"
type input "3300"
type input "h"
type input "3600"
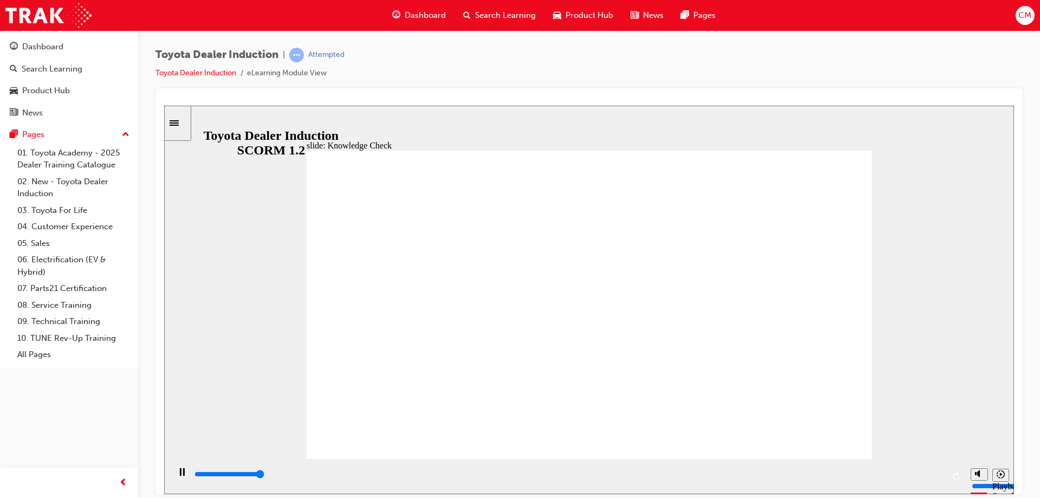
type input "5000"
type input "m"
type input "mo"
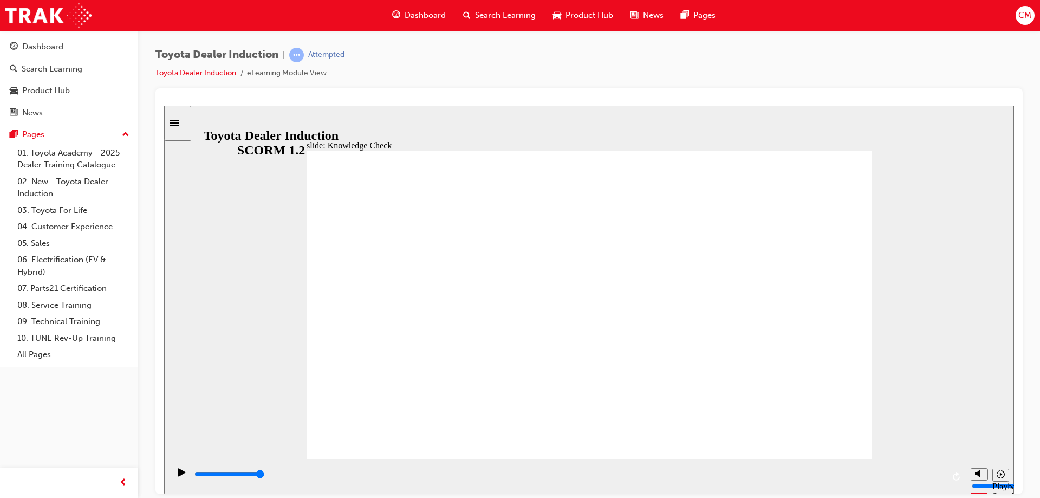
type input "mov"
type input "move"
type input "moved"
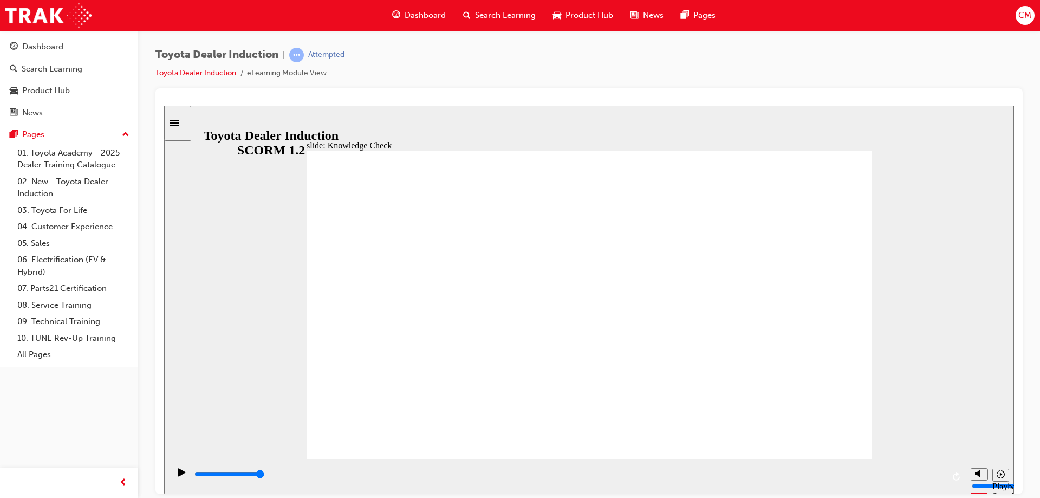
type input "moved"
type input "6500"
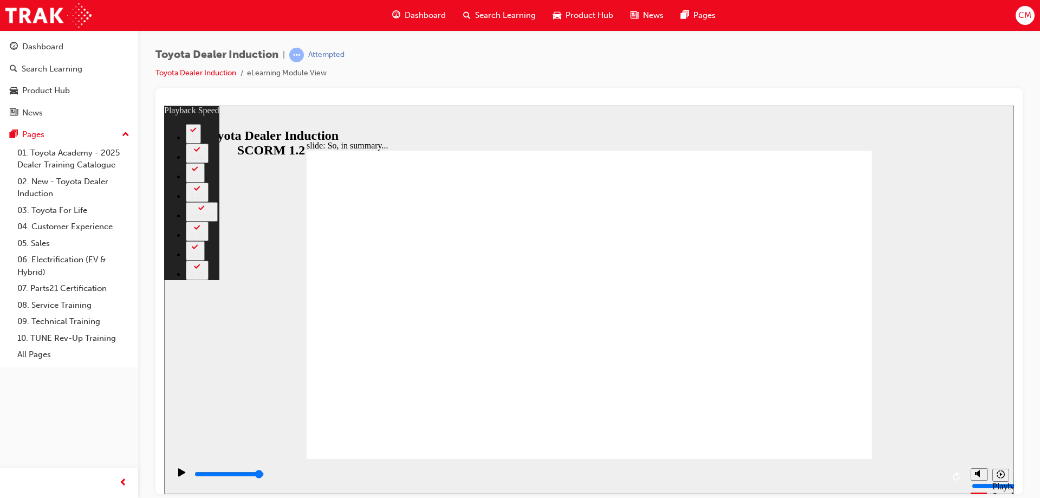
type input "128"
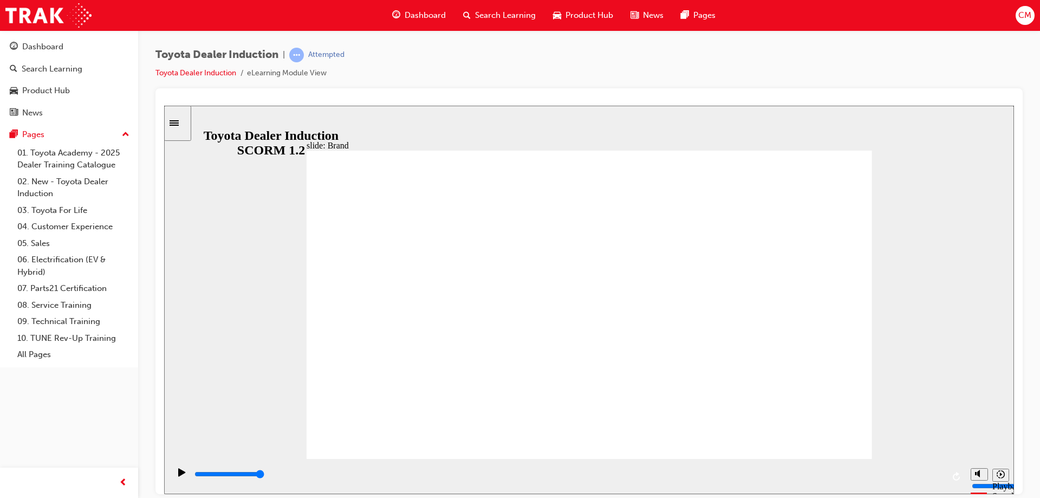
drag, startPoint x: 832, startPoint y: 418, endPoint x: 835, endPoint y: 426, distance: 8.7
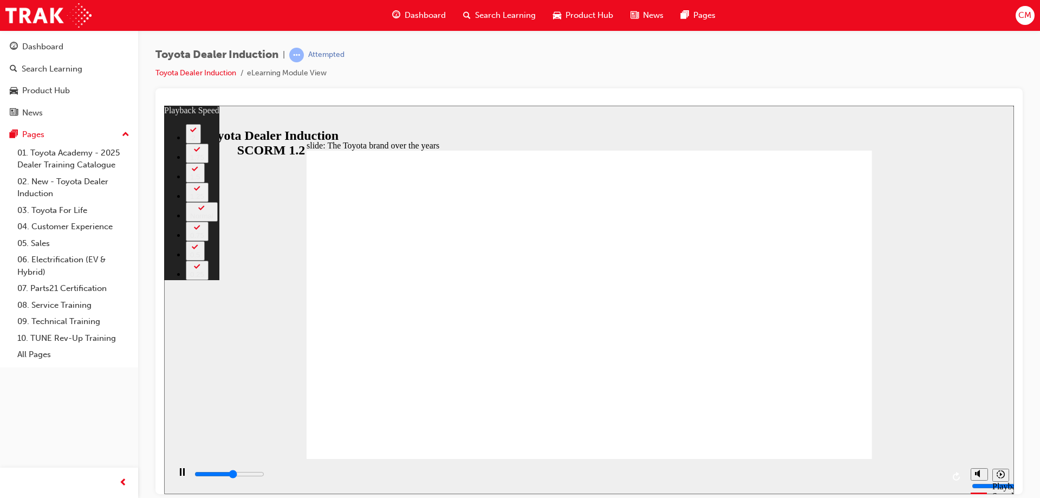
type input "4700"
type input "0"
type input "4900"
type input "0"
type input "5200"
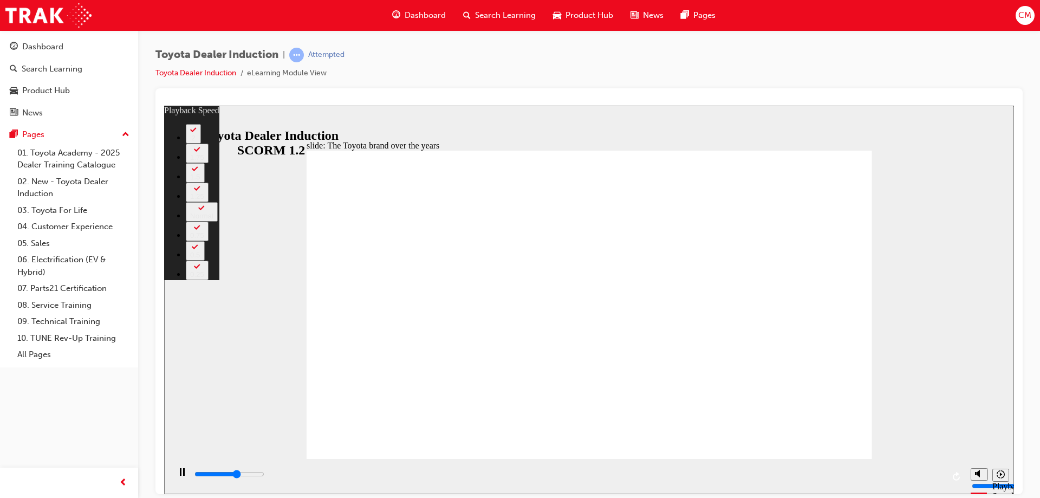
type input "1"
type input "5300"
type input "1"
type input "5400"
type input "1"
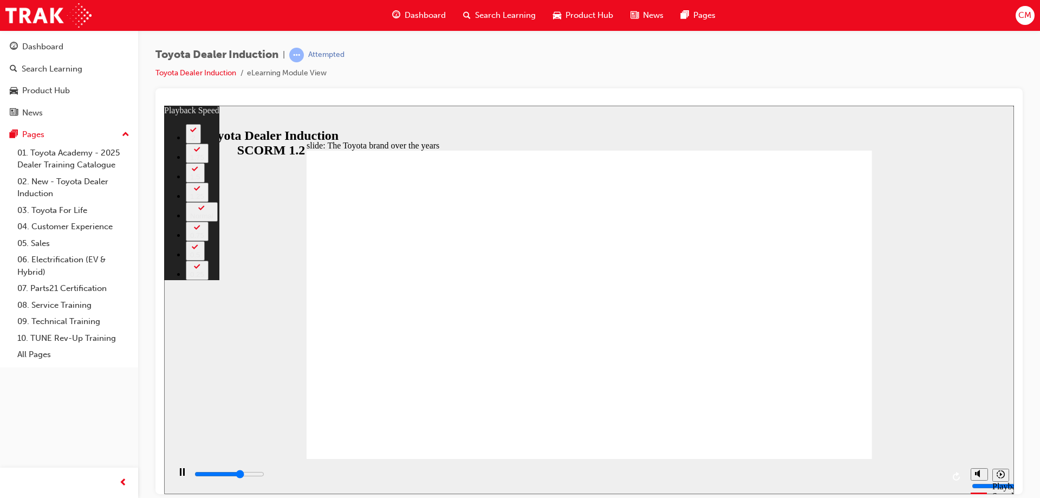
type input "5700"
type input "1"
type input "5900"
type input "1"
type input "6000"
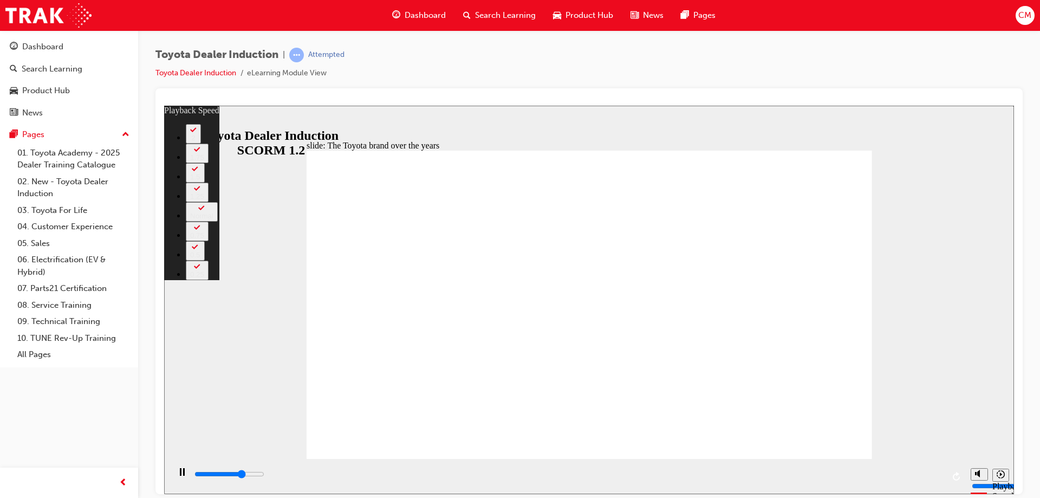
type input "1"
type input "6100"
type input "1"
type input "6200"
type input "2"
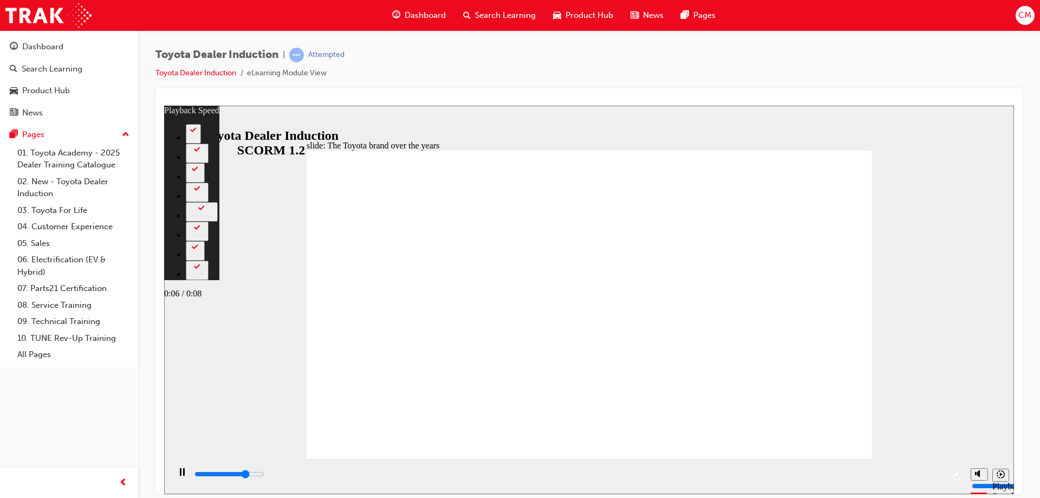
type input "6400"
type input "2"
type input "6500"
type input "2"
type input "6800"
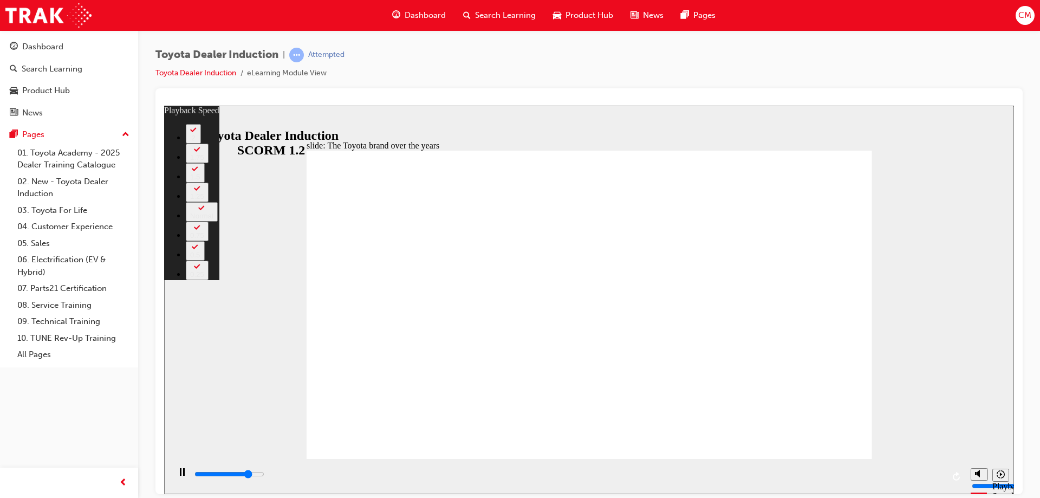
type input "2"
type input "7000"
type input "2"
type input "7300"
type input "3"
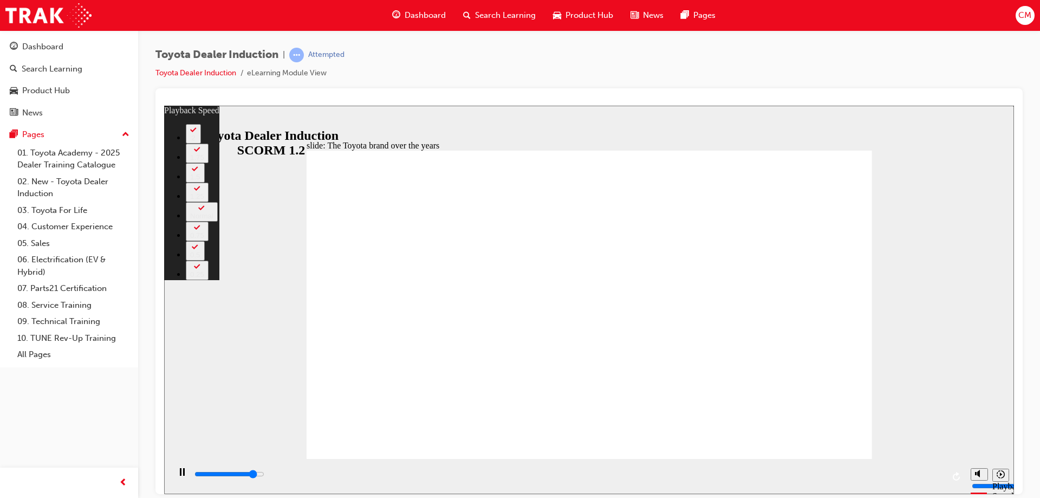
type input "7600"
type input "3"
type input "7800"
type input "3"
type input "8100"
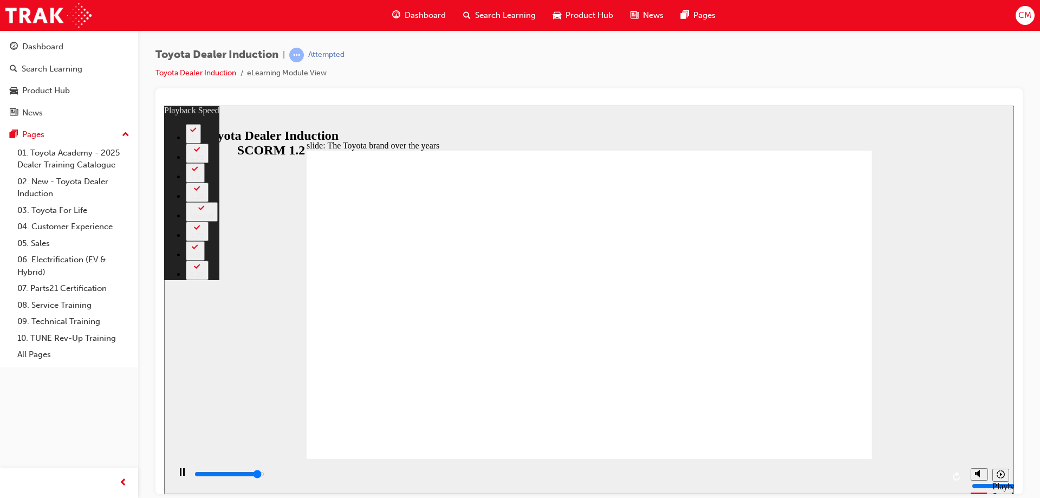
type input "3"
type input "8400"
type input "4"
type input "8400"
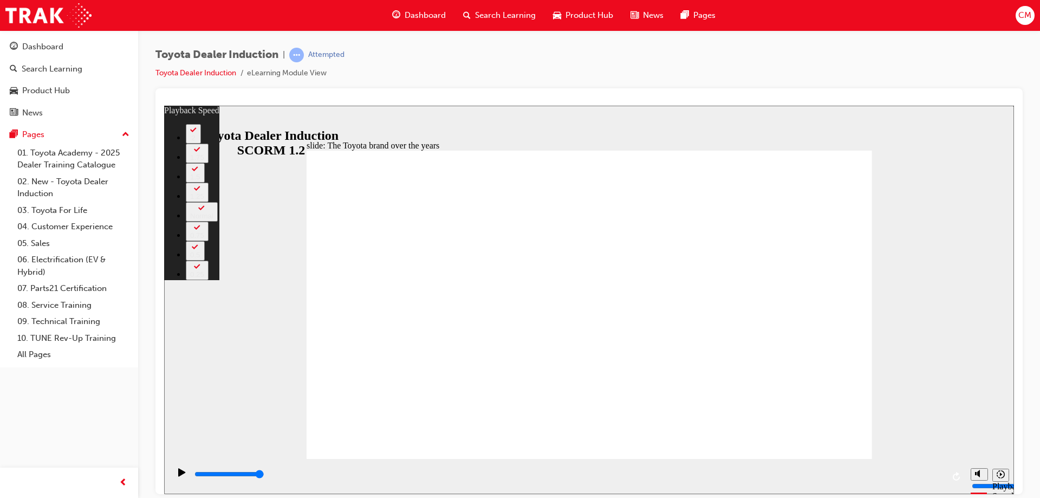
type input "165"
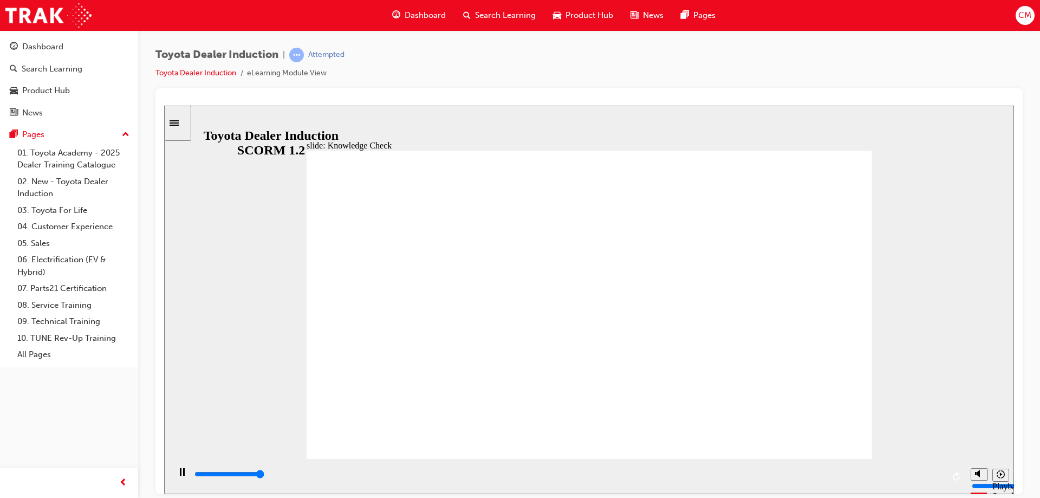
type input "5000"
radio input "true"
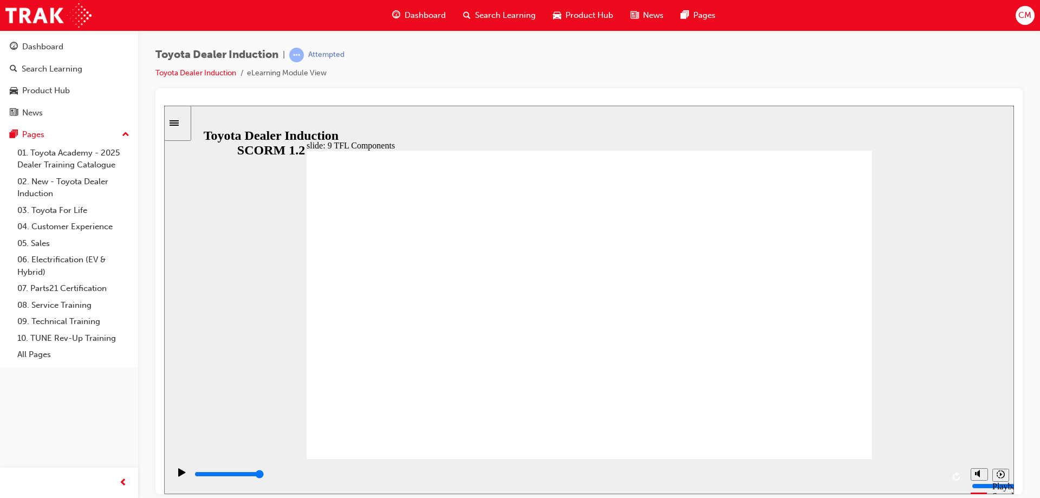
drag, startPoint x: 512, startPoint y: 390, endPoint x: 598, endPoint y: 416, distance: 89.6
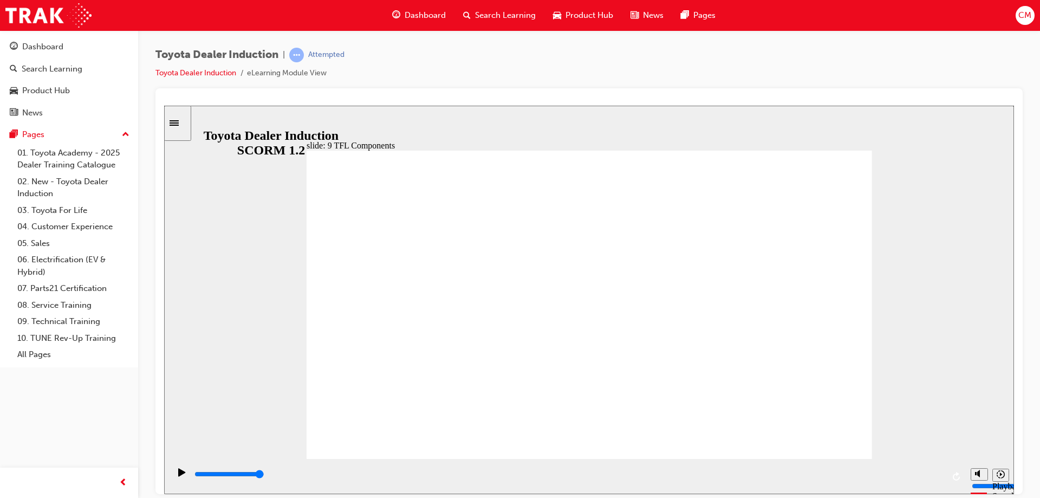
drag, startPoint x: 462, startPoint y: 419, endPoint x: 524, endPoint y: 433, distance: 63.3
type input "10800"
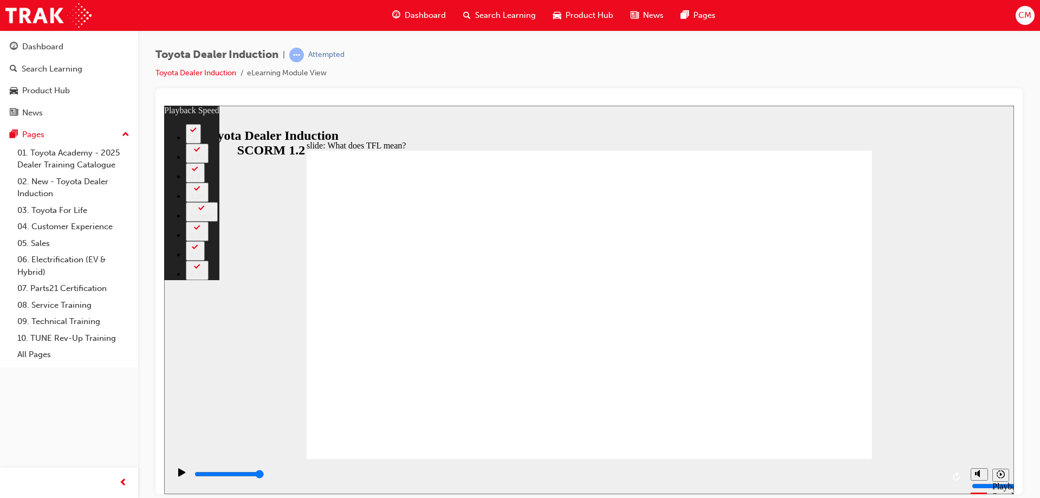
type input "139"
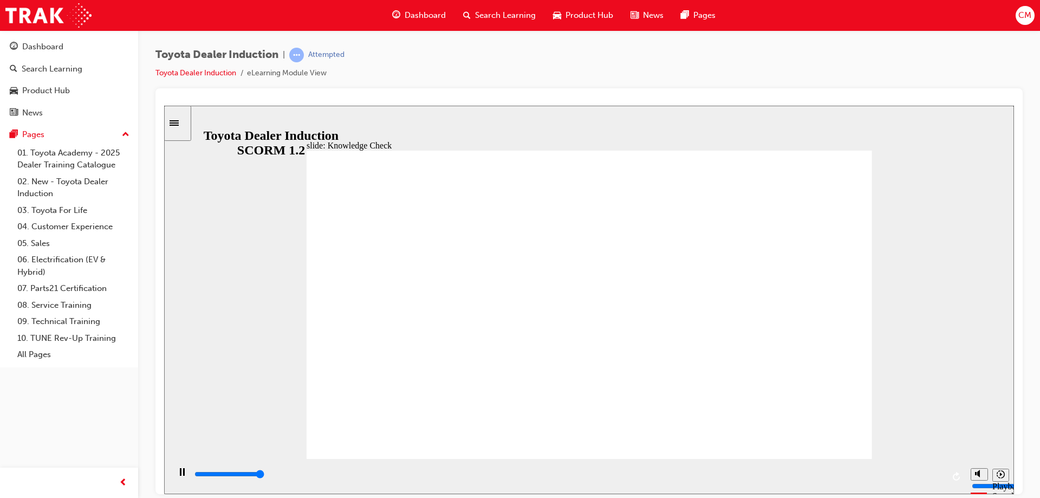
type input "5000"
radio input "true"
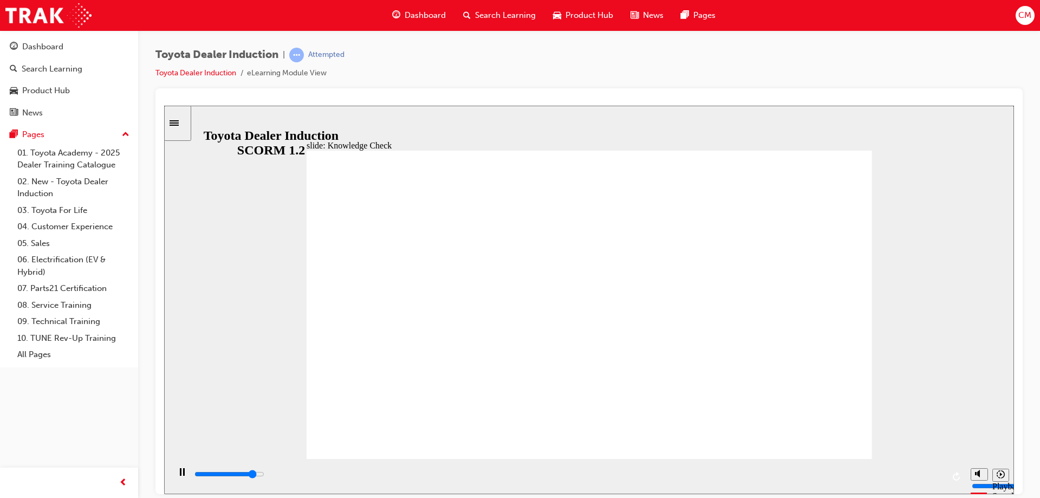
type input "4500"
radio input "true"
type input "70200"
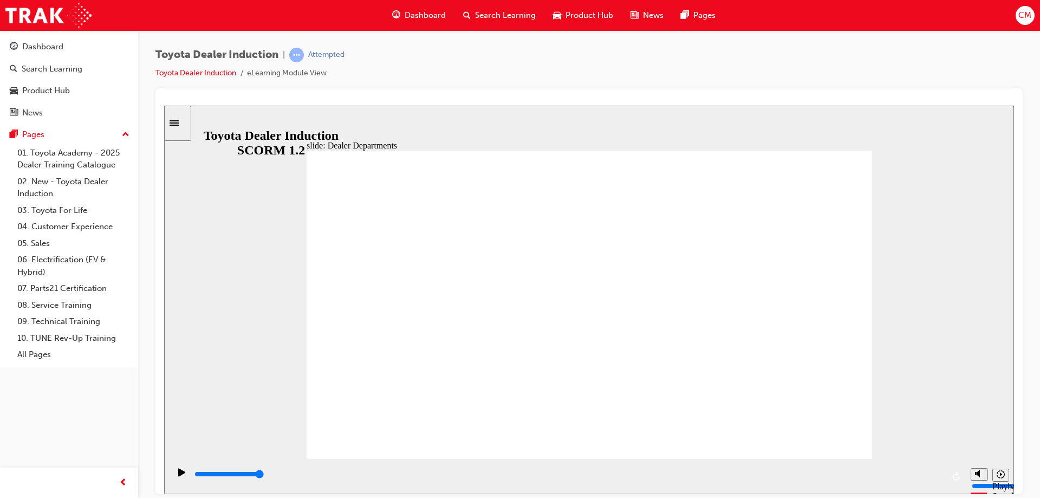
type input "11300"
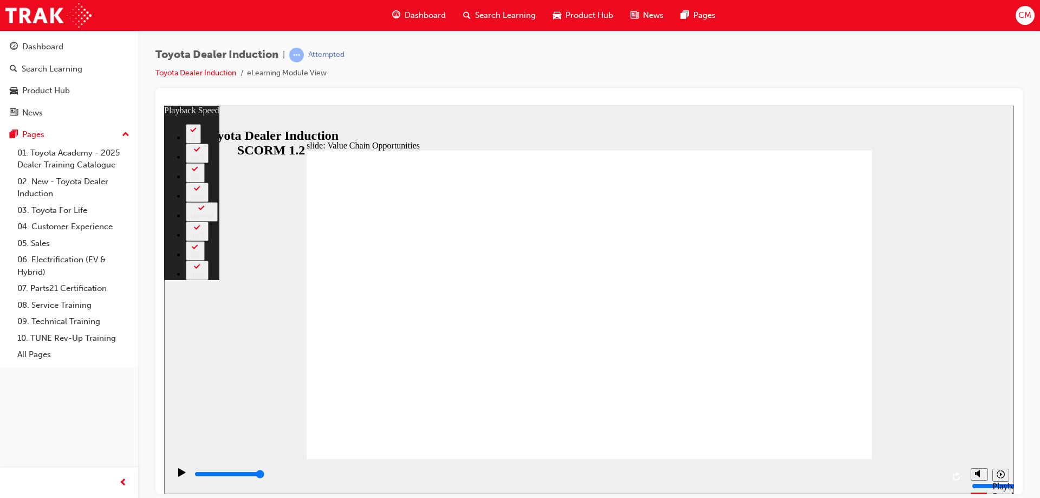
type input "64"
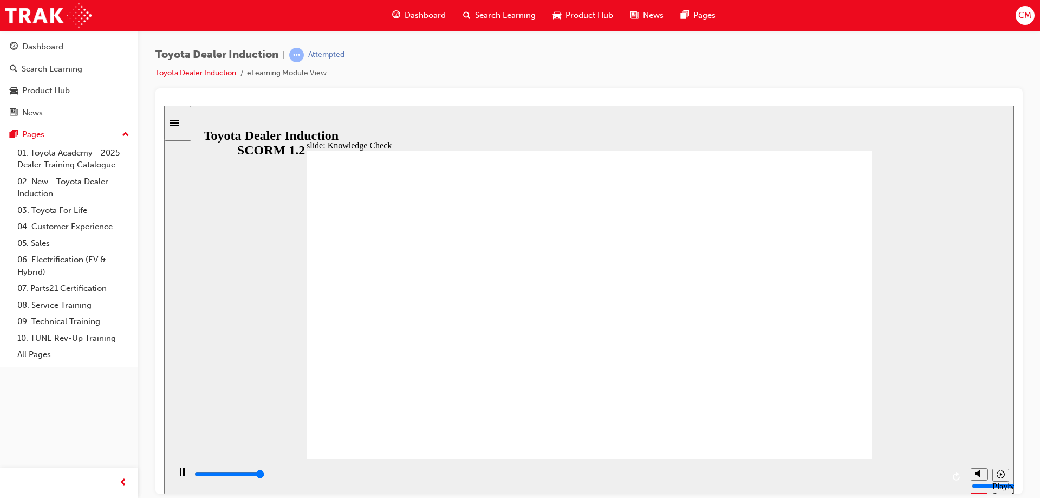
type input "5000"
radio input "true"
type input "900"
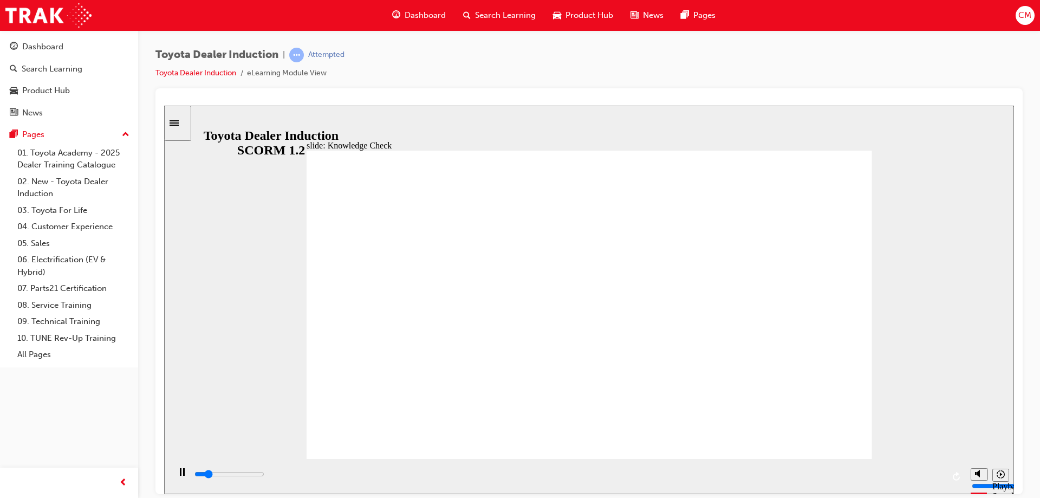
radio input "true"
type input "3900"
radio input "true"
type input "5000"
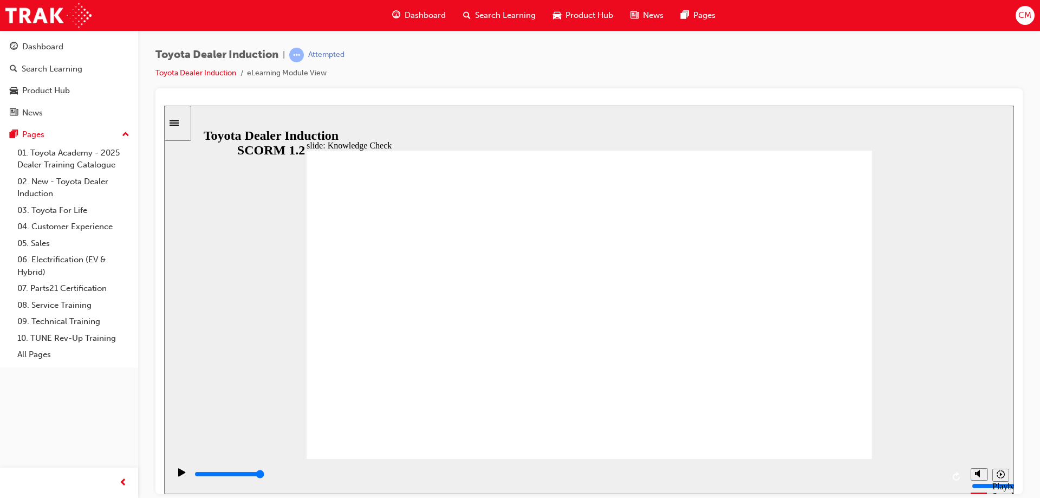
radio input "false"
radio input "true"
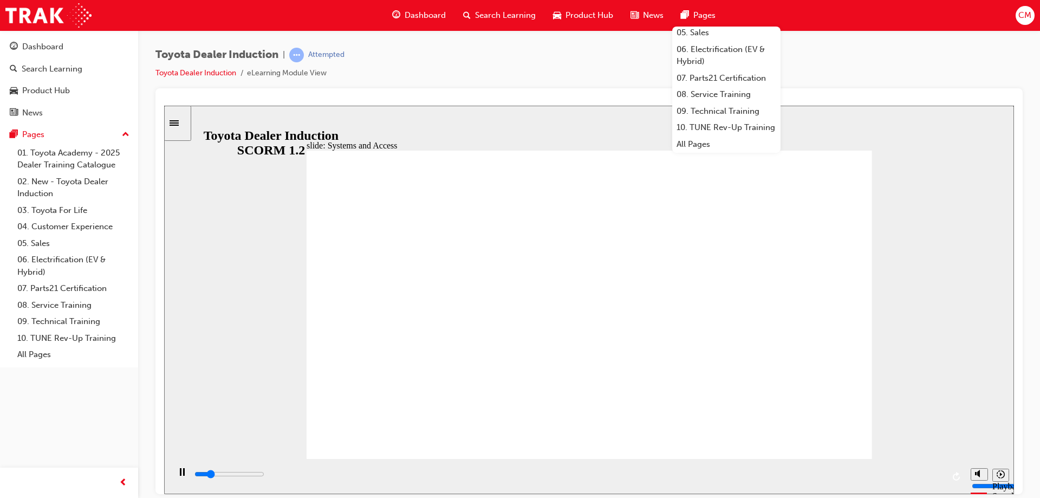
scroll to position [128, 0]
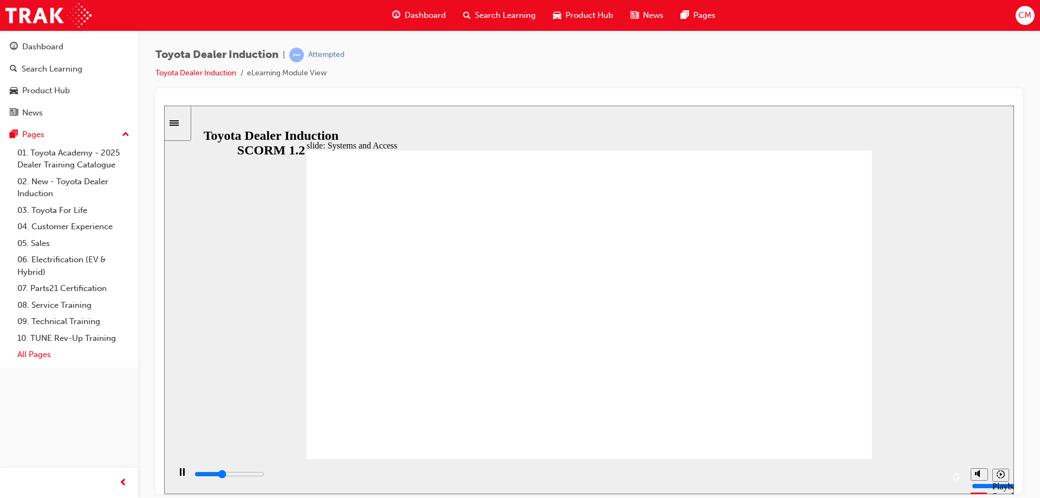
click at [60, 362] on link "All Pages" at bounding box center [73, 354] width 121 height 17
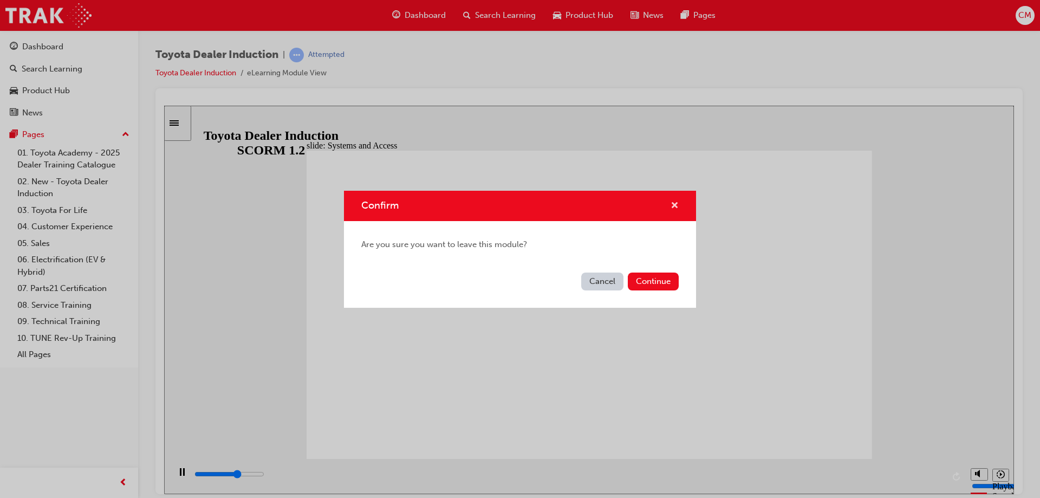
click at [673, 203] on span "cross-icon" at bounding box center [674, 206] width 8 height 10
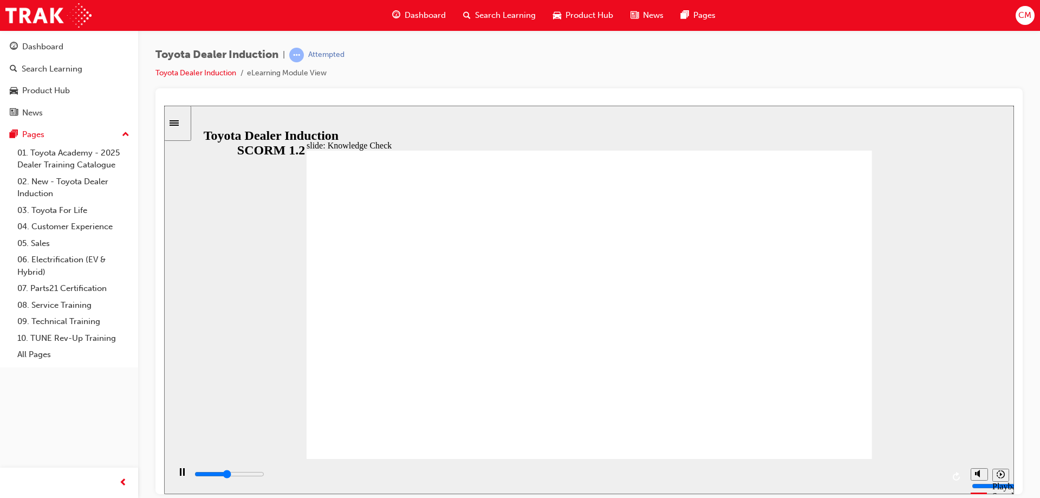
type input "2300"
type input "r"
type input "3800"
type input "4100"
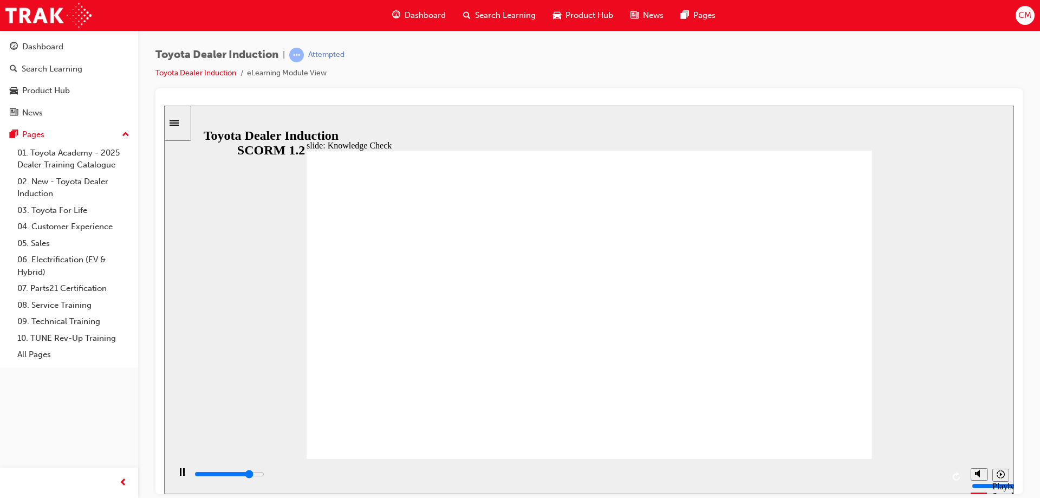
type input "t"
type input "4300"
type input "to"
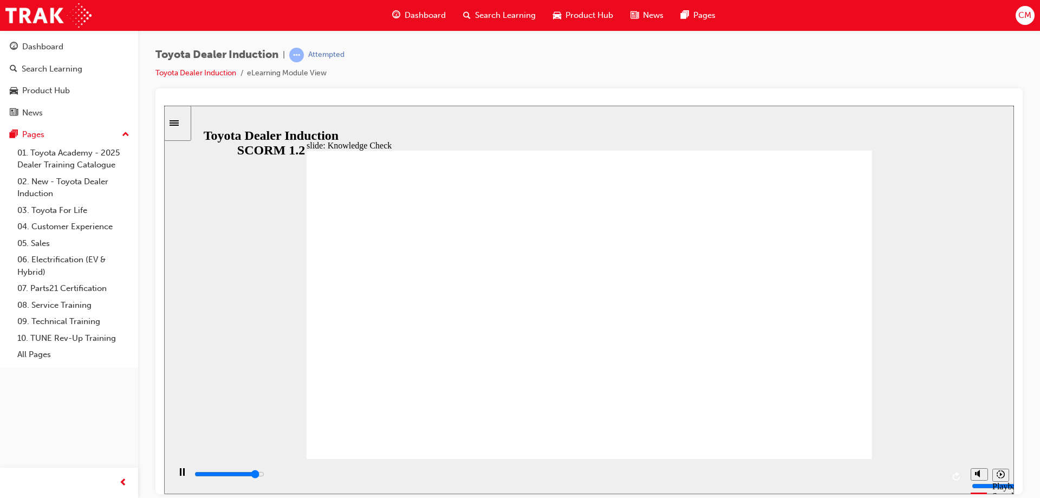
type input "4700"
type input "toy"
type input "4900"
type input "toyt"
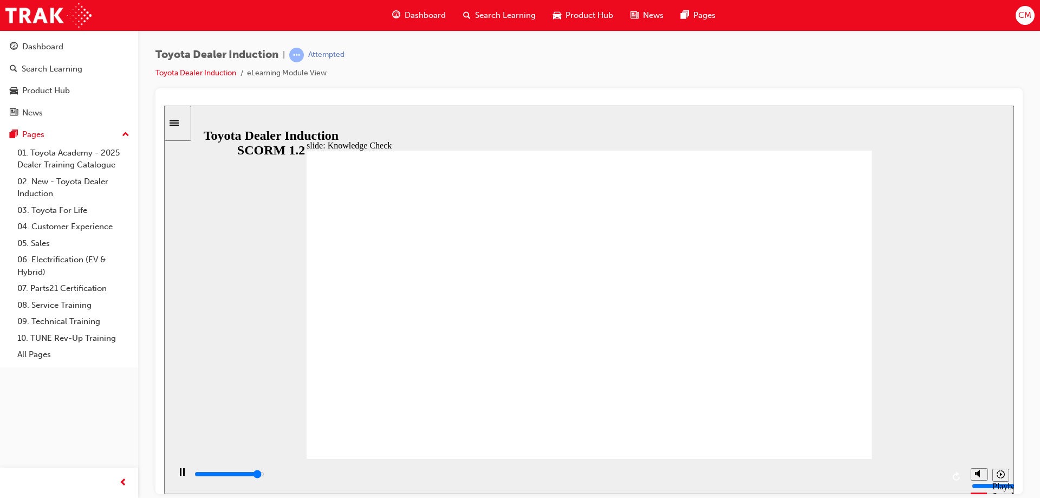
type input "toyt"
type input "5000"
type input "toyto"
type input "5000"
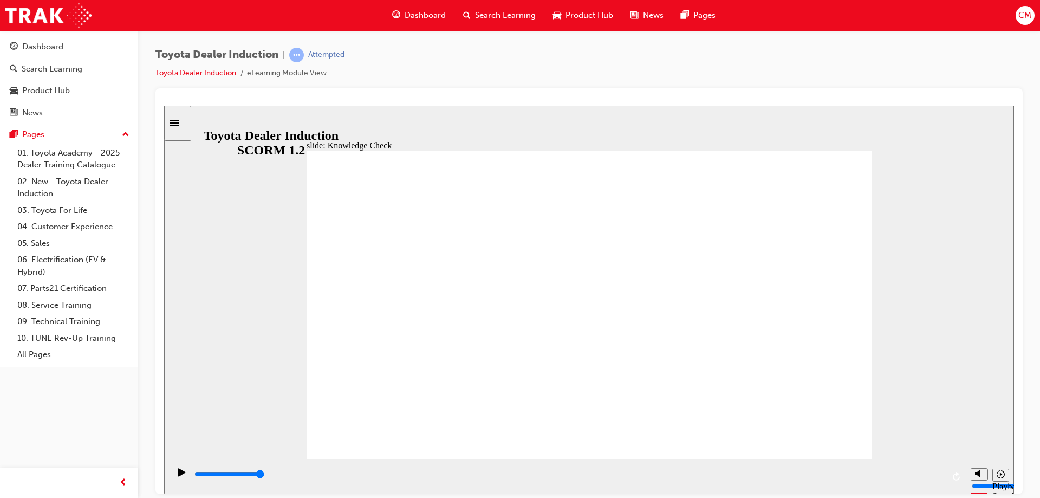
type input "toytoa"
type input "toytoa e"
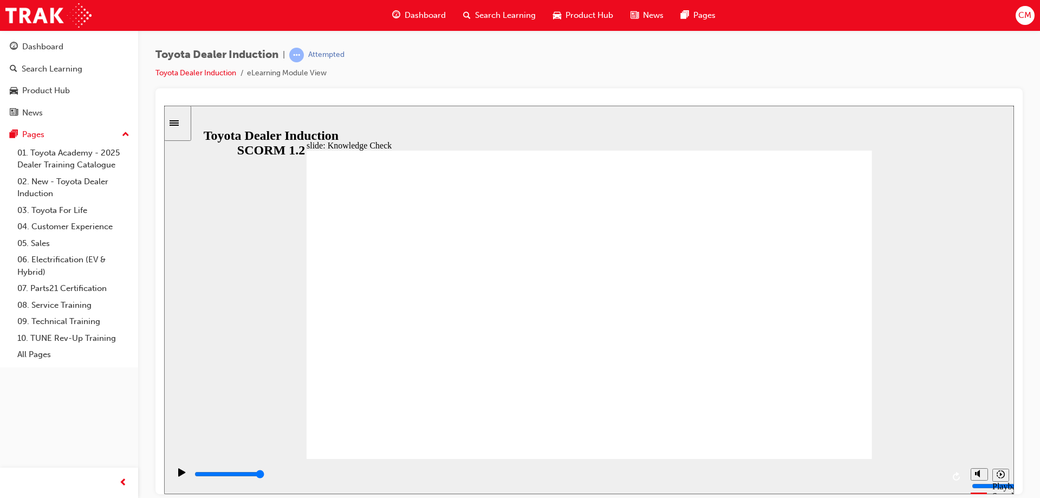
type input "toytoa e"
type input "toytoa en"
type input "toytoa eng"
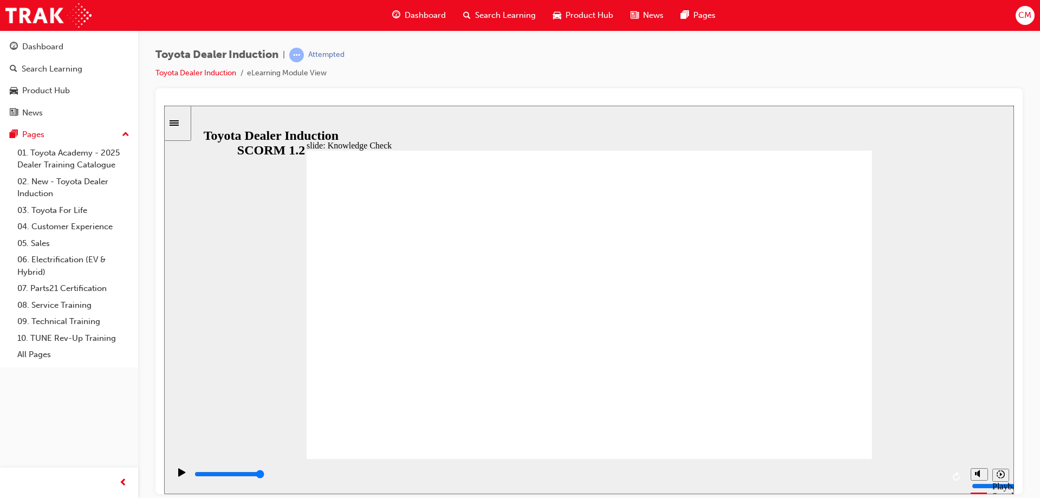
type input "toytoa enga"
type input "toytoa engan"
type input "toytoa engang"
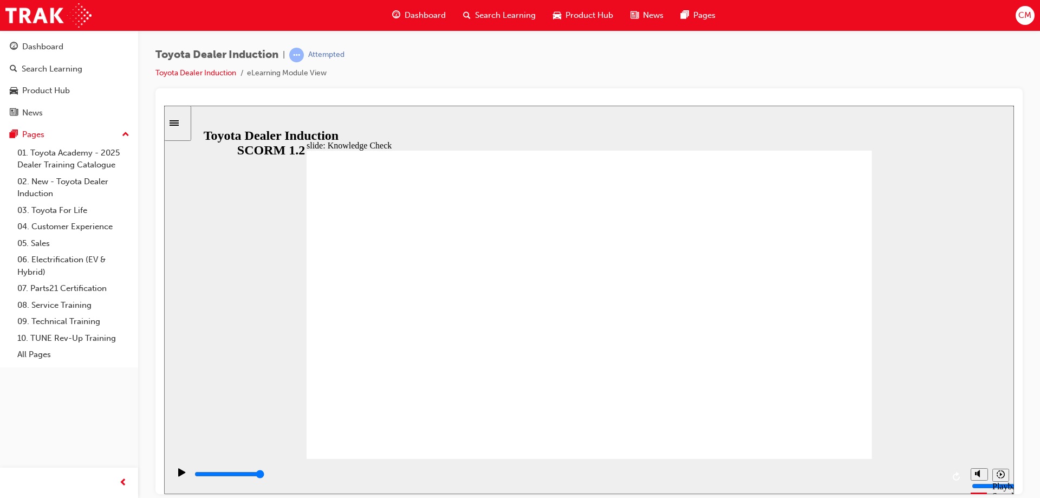
type input "toytoa engang"
type input "toytoa engange"
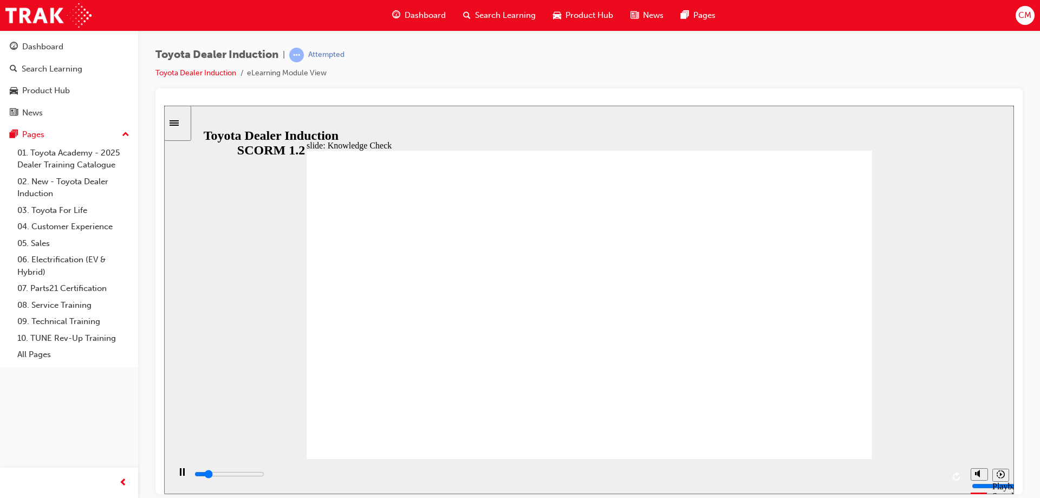
type input "800"
type input "toytoa engange"
type input "5000"
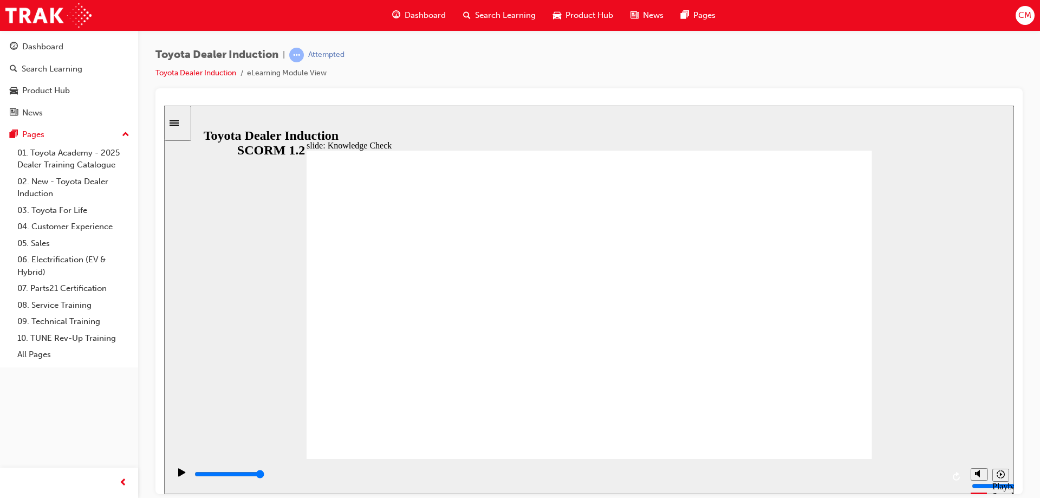
type input "toytoa enganget"
type input "toytoa engangeto"
type input "toytoa engangetoy"
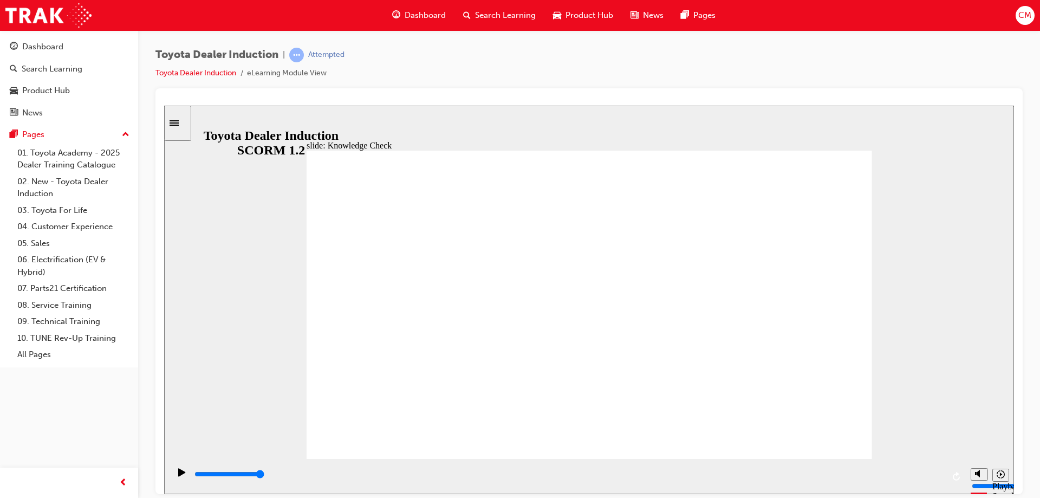
type input "toytoa engangetoy"
type input "toytoa engangeto"
type input "toytoa enganget"
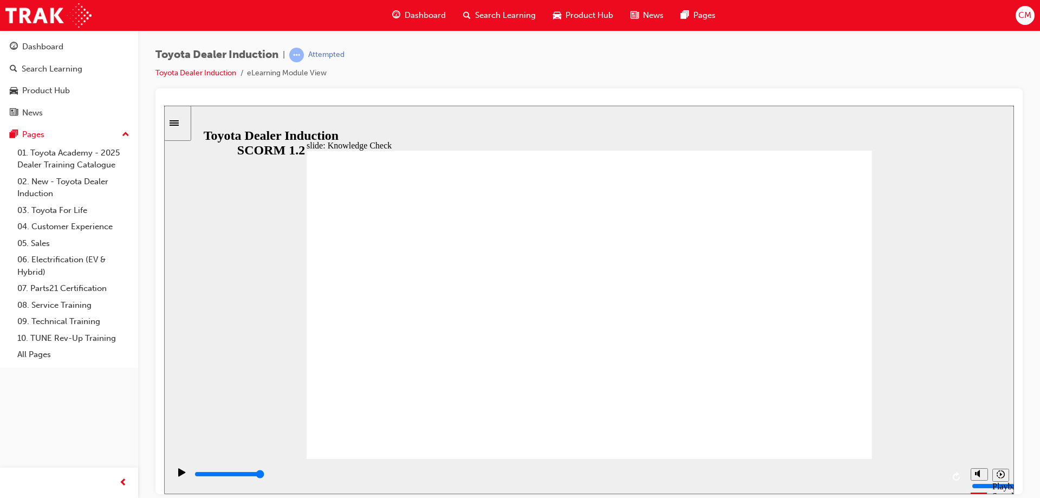
type input "toytoa engange"
type input "toytoa engang"
type input "toytoa engan"
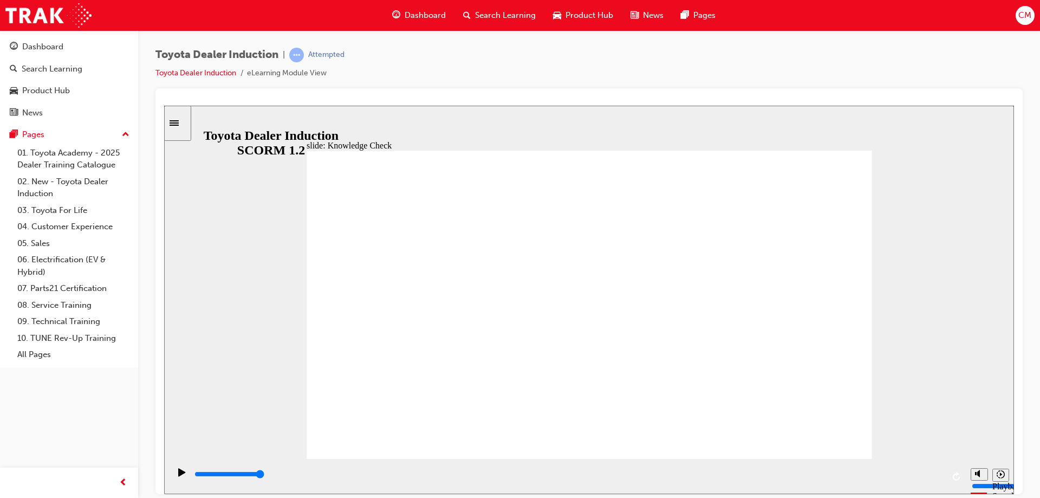
type input "toytoa engan"
type input "toytoa enga"
type input "toytoa engae"
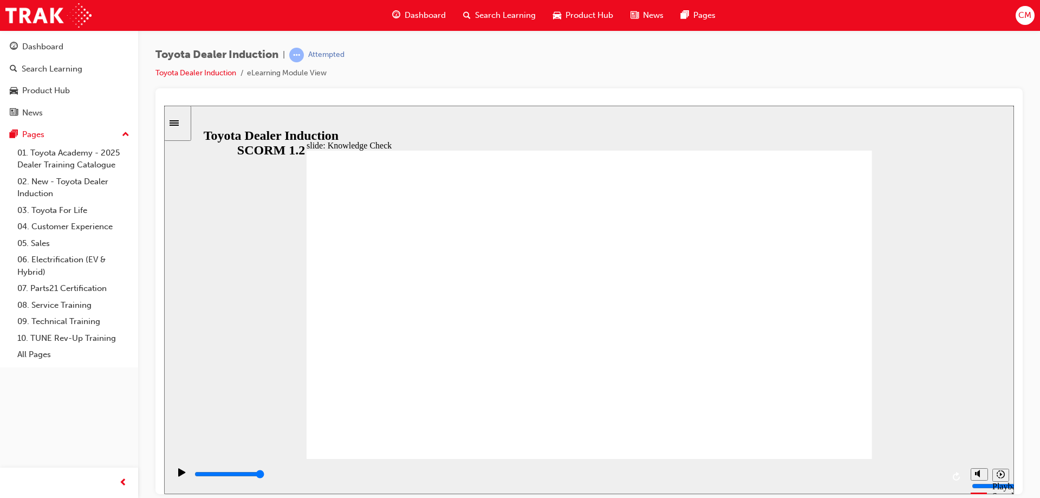
type input "toytoa enga"
type input "toytoa eng"
type input "toytoa en"
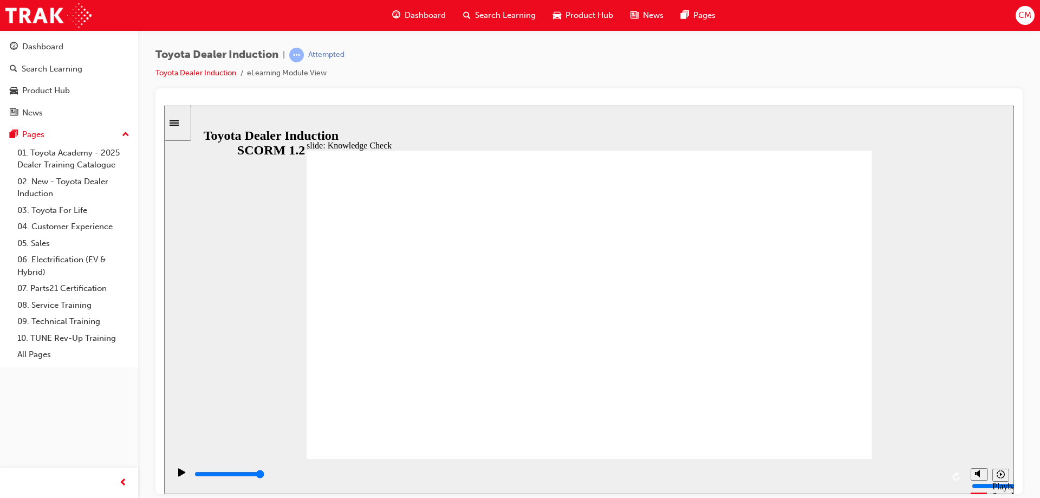
type input "toytoa en"
type input "toytoa e"
type input "toytoa"
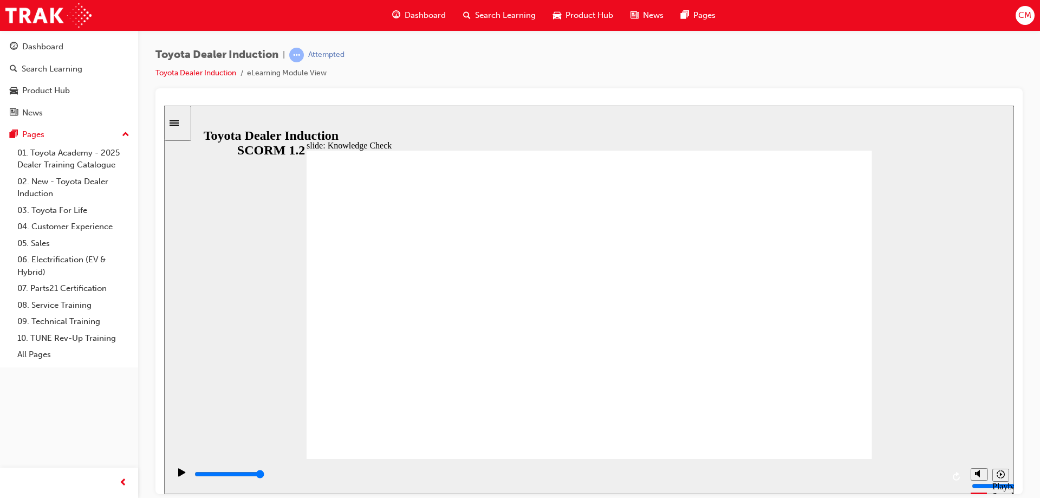
type input "toytoa"
type input "toyto"
type input "toyt"
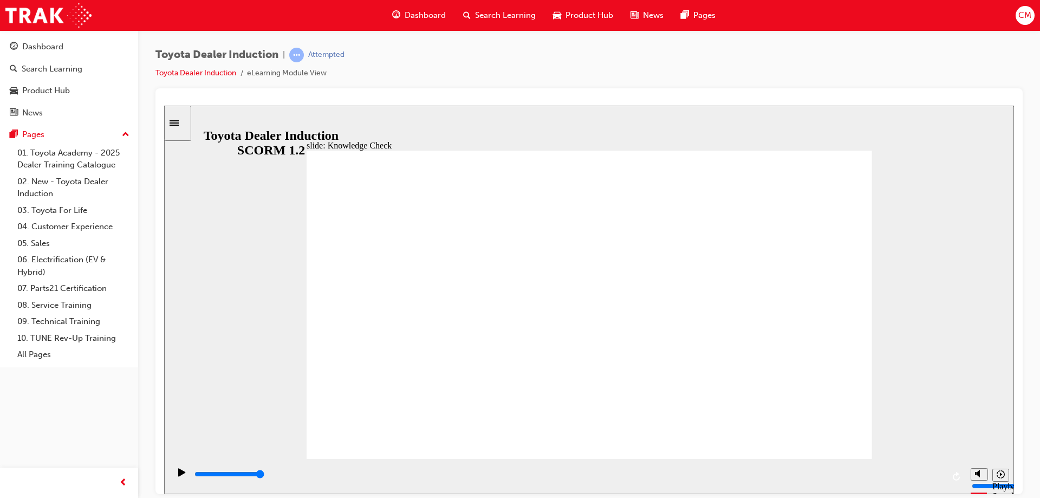
type input "toyt"
type input "toy"
type input "toyo"
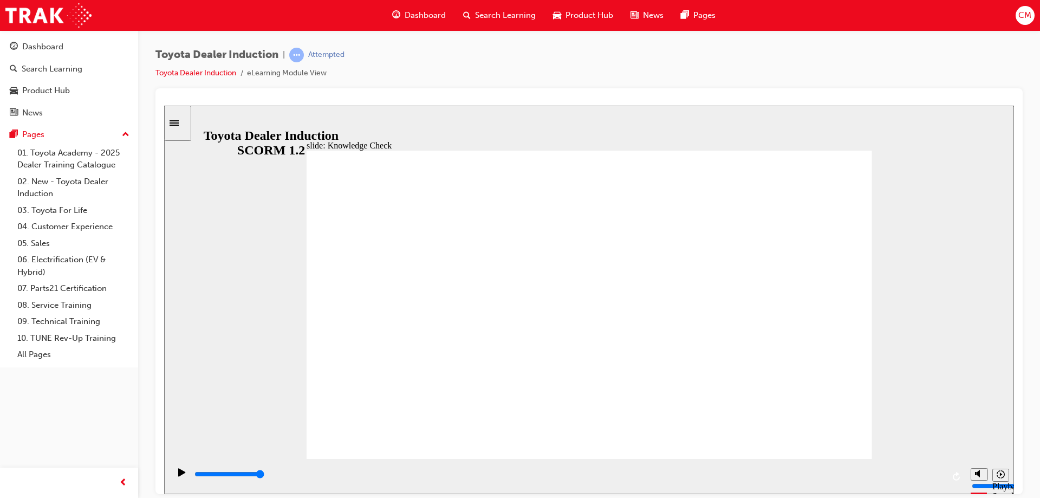
type input "toyot"
type input "toyota"
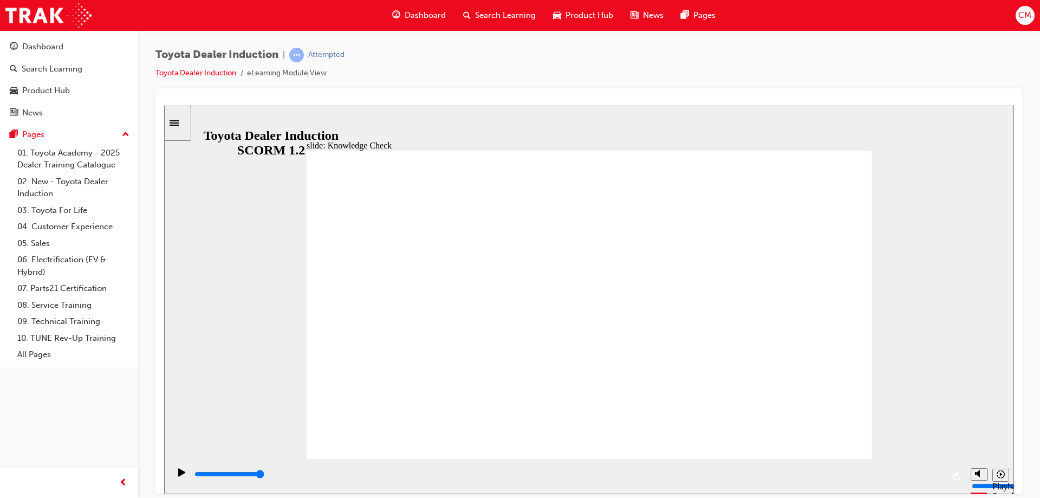
type input "toyota"
type input "toyota e"
type input "toyota eb"
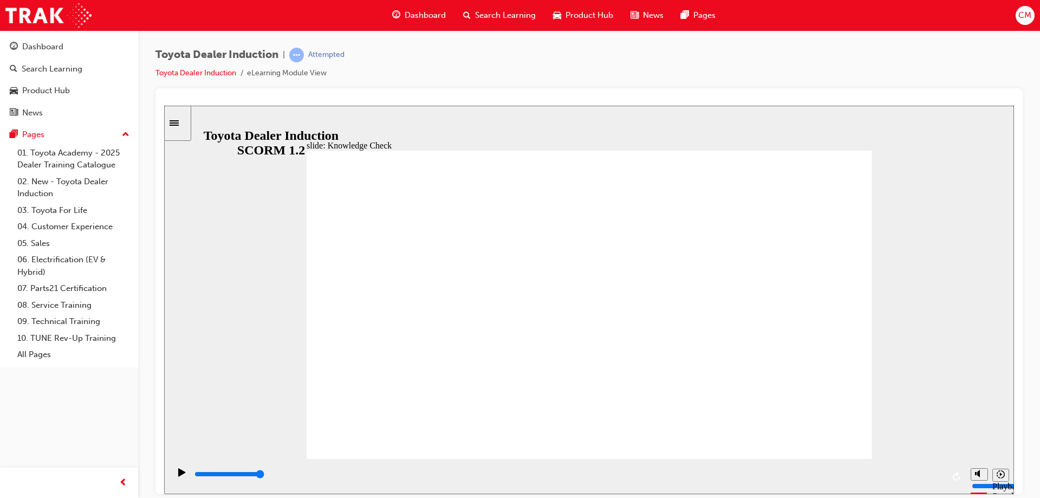
type input "toyota ebn"
type input "toyota ebn="
type input "toyota ebn=="
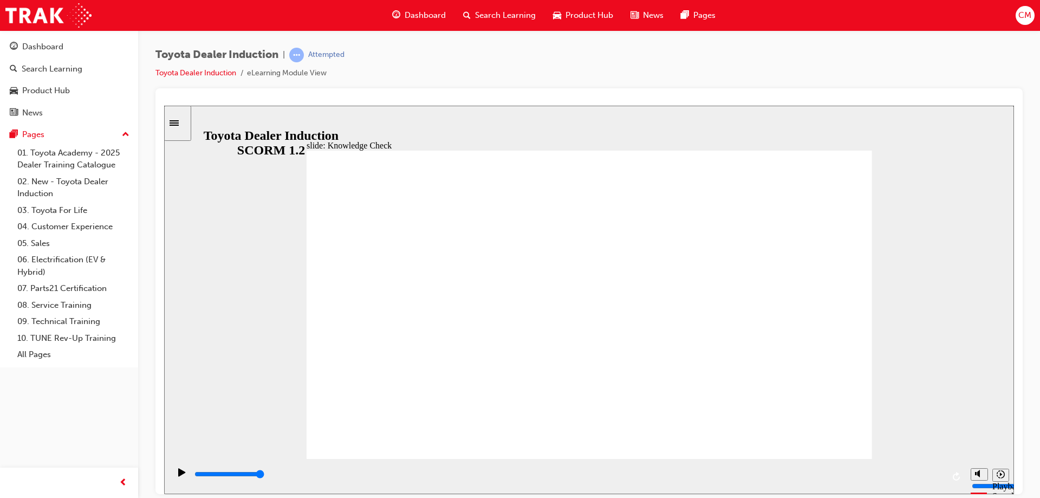
type input "toyota ebn=="
type input "toyota ebn="
type input "toyota ebn"
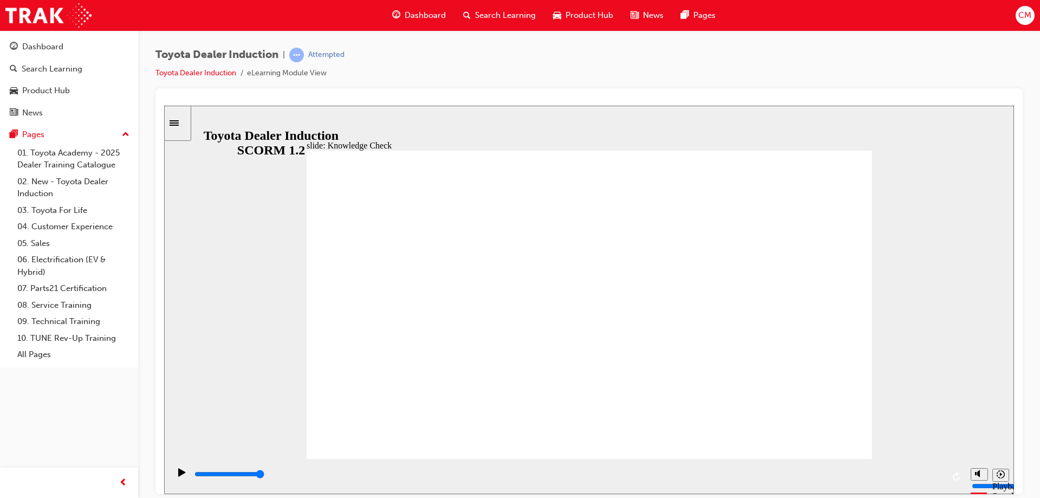
type input "toyota eb"
type input "toyota e"
type input "toyota en"
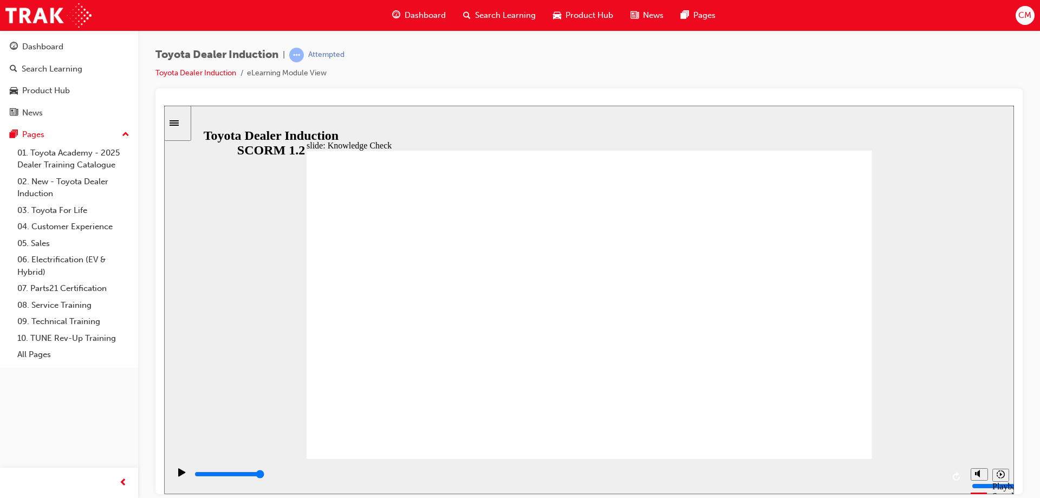
type input "toyota en"
type input "toyota eng"
type input "toyota enga"
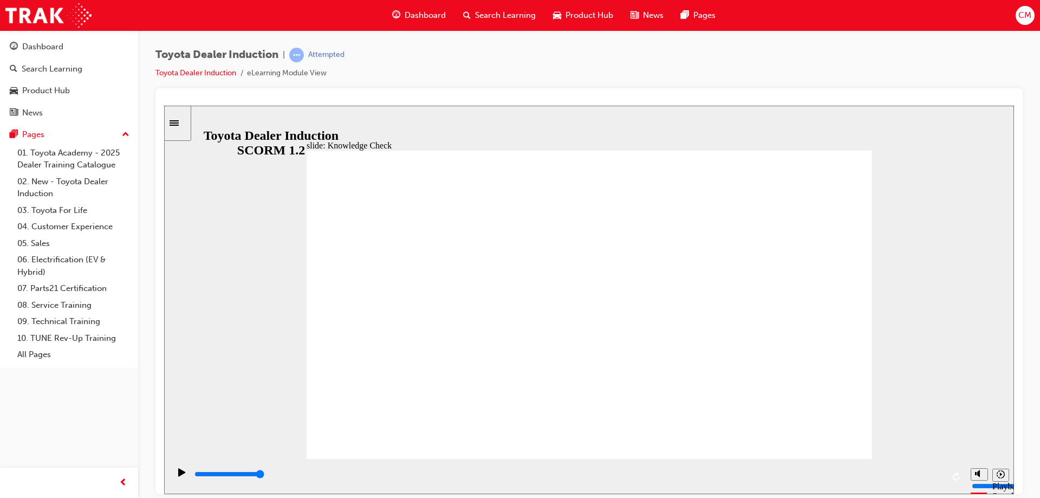
type input "toyota engag"
type input "toyota engage"
type input "toyota engage\"
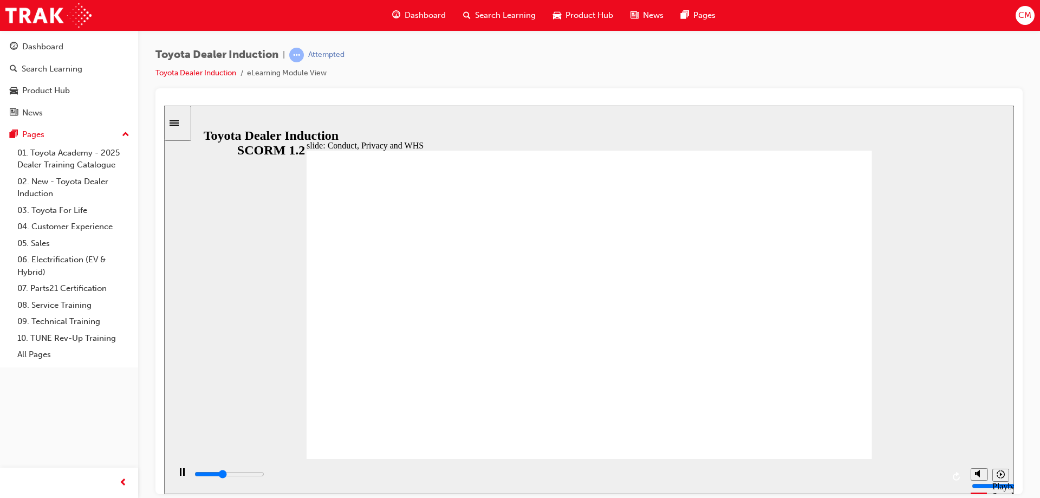
type input "800"
type input "toyota engage\"
type input "2500"
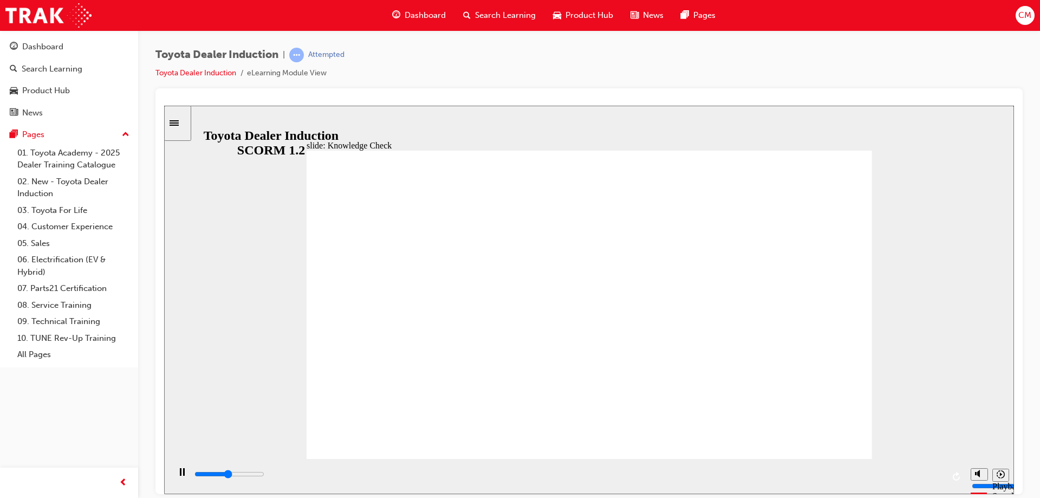
type input "toyota engage"
type input "3700"
type input "toyota engage"
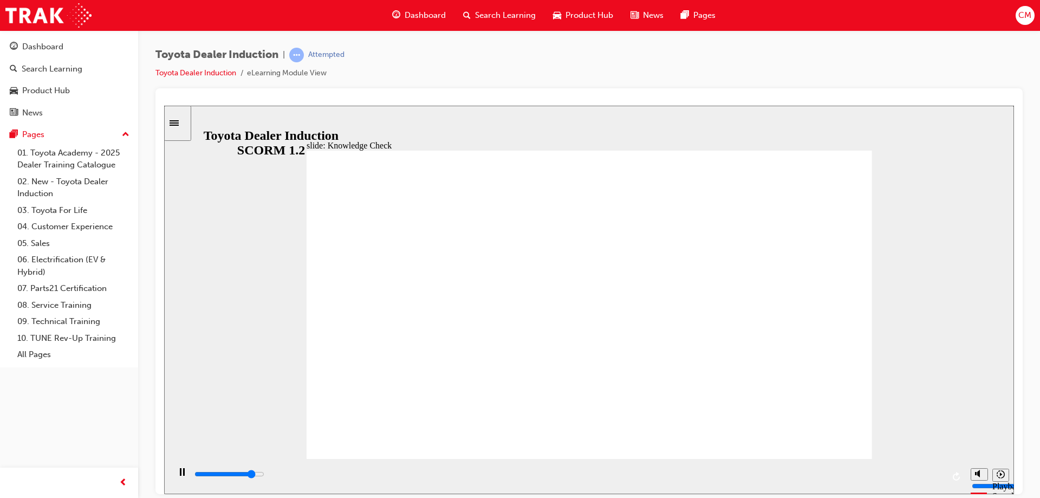
type input "4300"
type input "toyota engage"
type input "800"
type input "toyota engage"
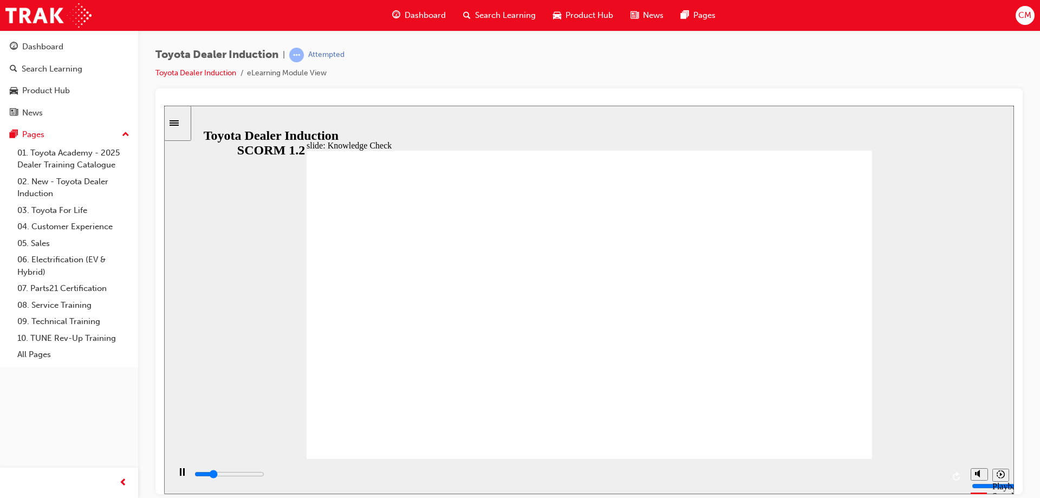
type input "5000"
type input "toyota engage"
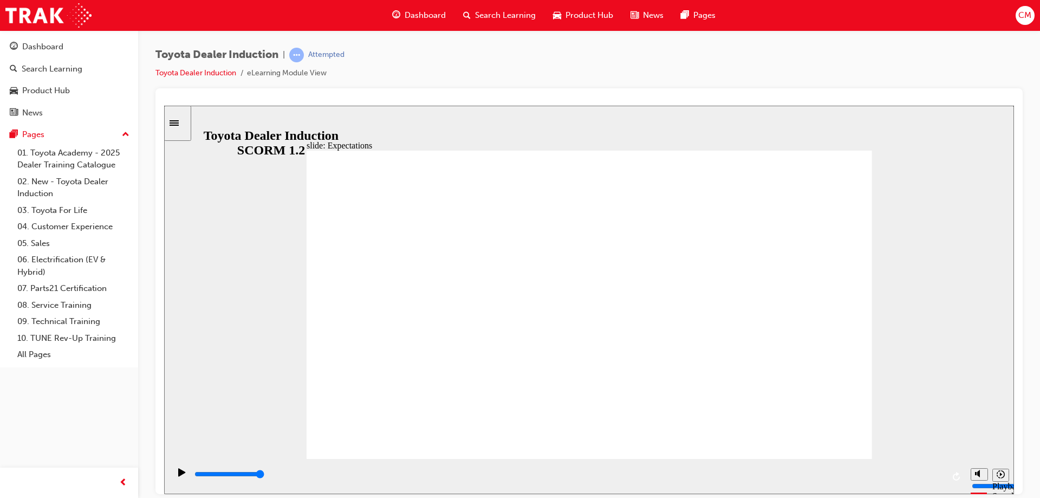
type input "8400"
checkbox input "true"
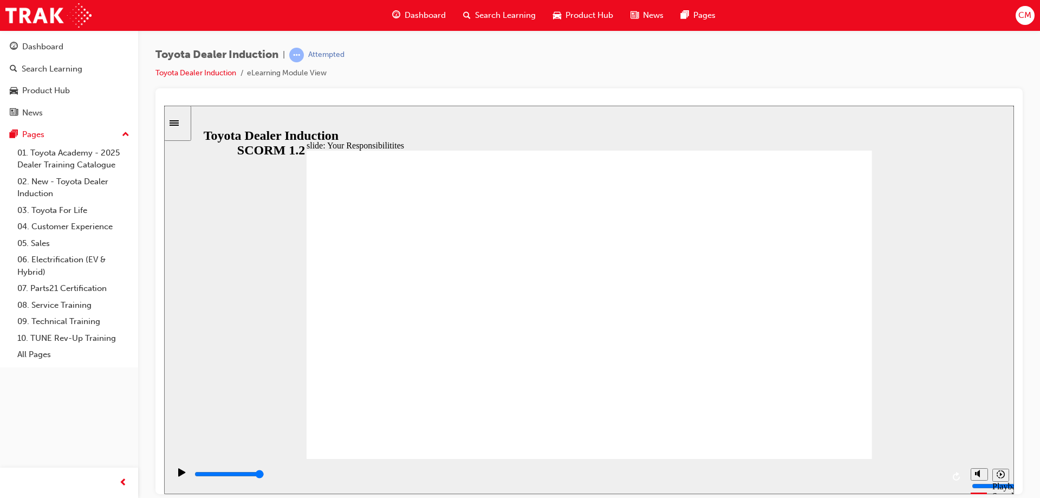
checkbox input "true"
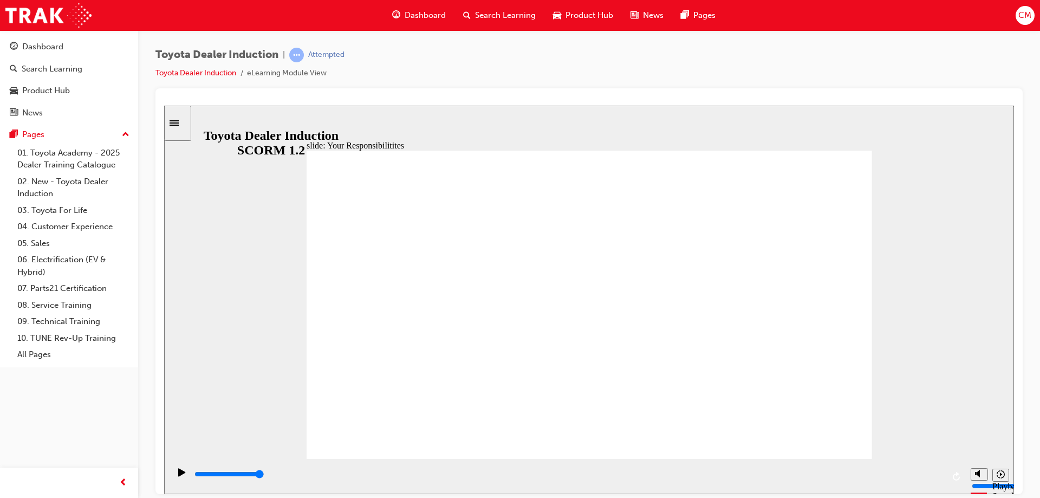
checkbox input "true"
type input "8400"
checkbox input "false"
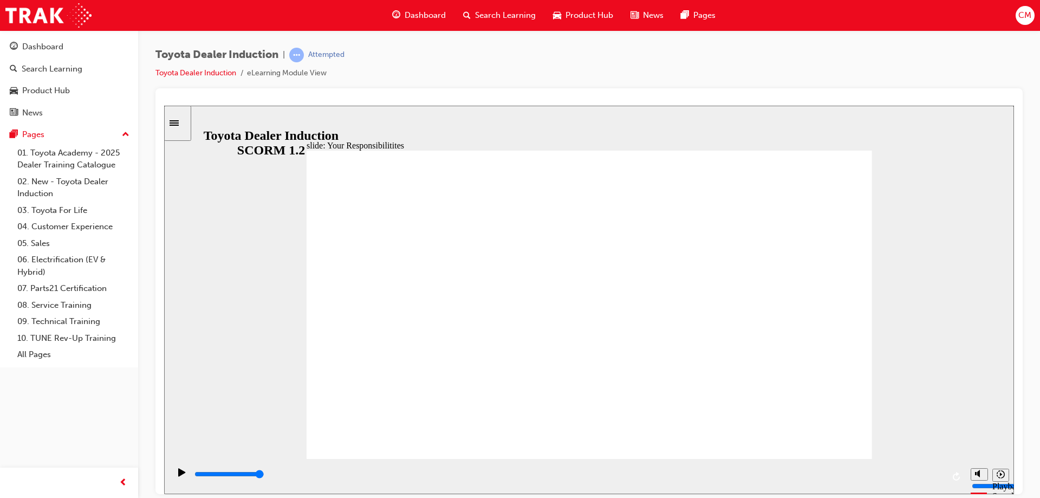
checkbox input "false"
checkbox input "true"
checkbox input "false"
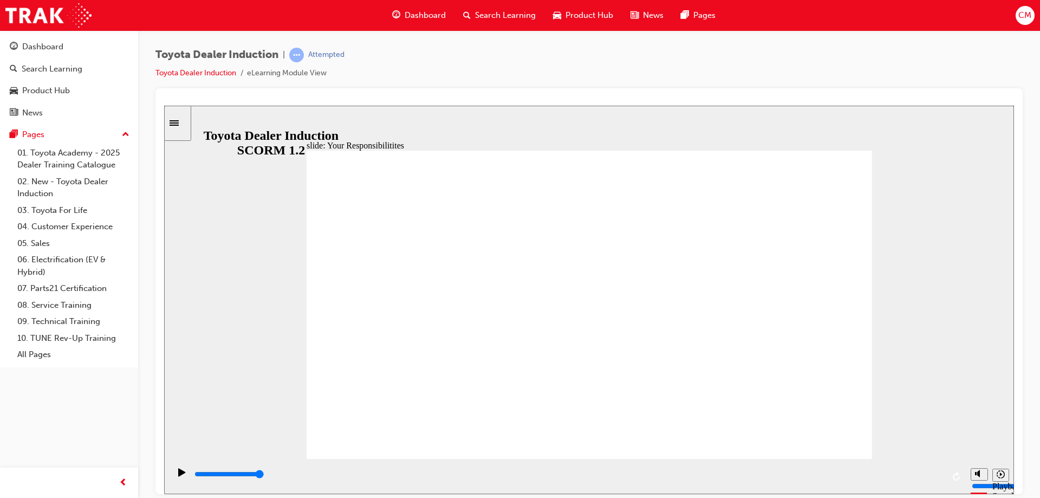
checkbox input "false"
checkbox input "true"
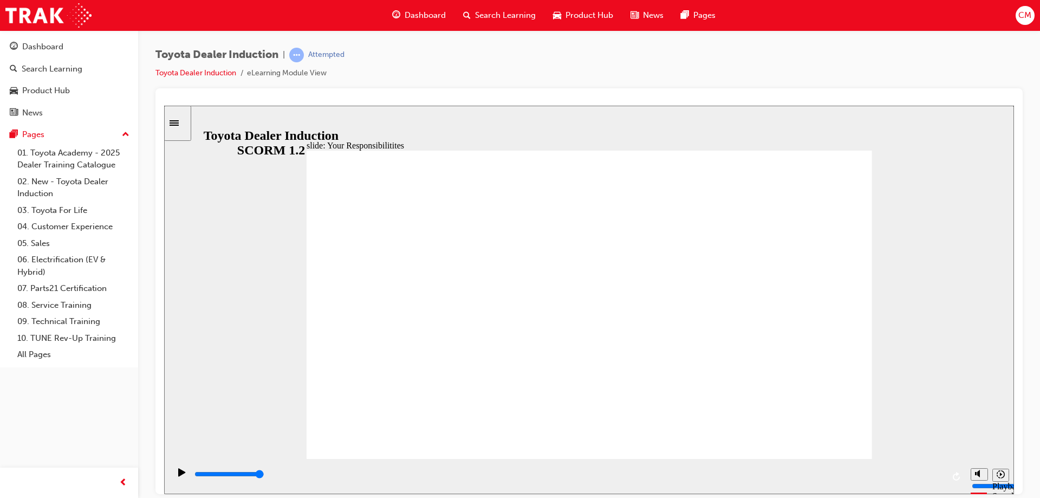
checkbox input "true"
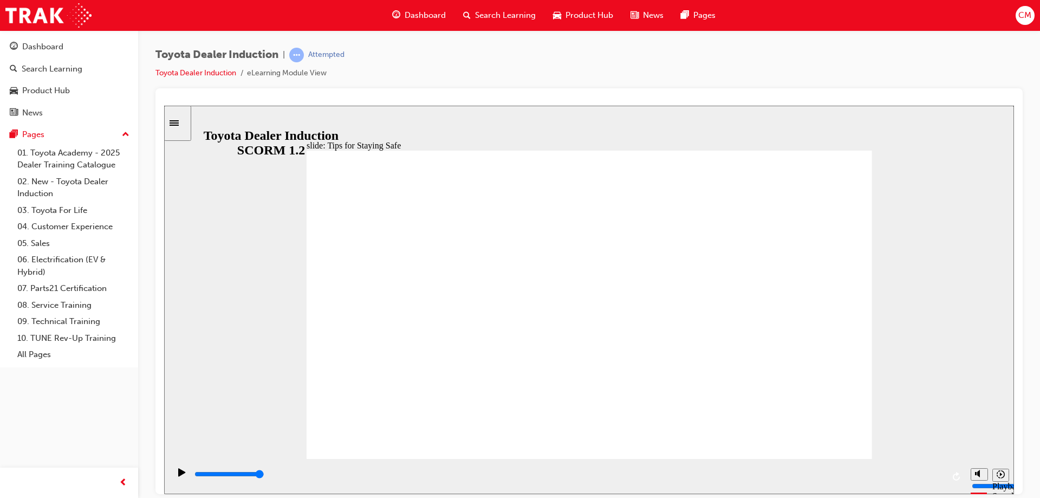
type input "5000"
checkbox input "true"
drag, startPoint x: 810, startPoint y: 168, endPoint x: 819, endPoint y: 164, distance: 10.0
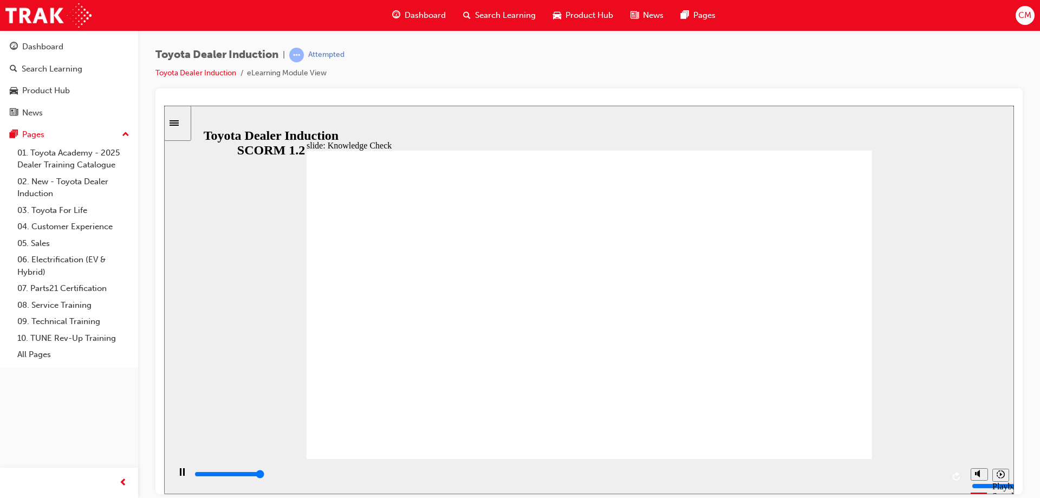
type input "5000"
radio input "true"
drag, startPoint x: 814, startPoint y: 159, endPoint x: 780, endPoint y: 171, distance: 35.6
type input "5000"
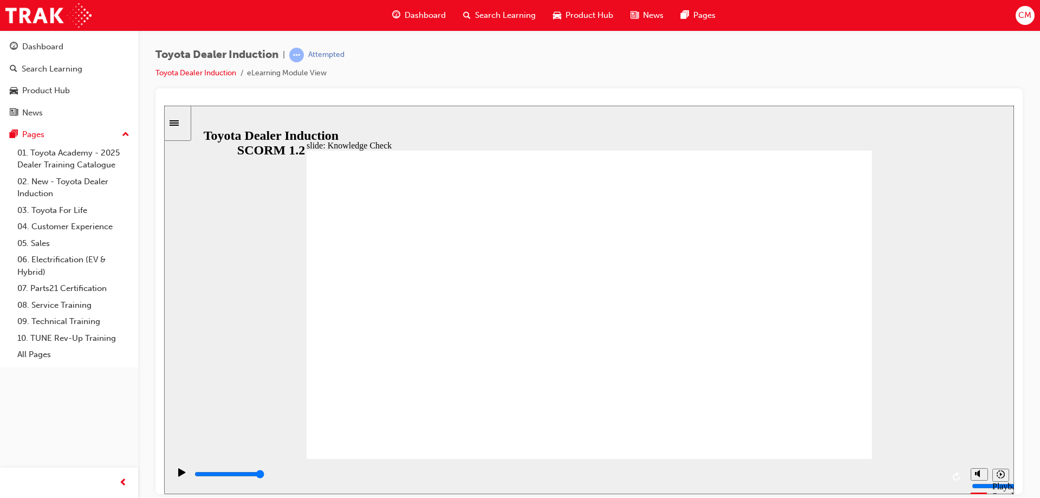
drag, startPoint x: 535, startPoint y: 349, endPoint x: 526, endPoint y: 367, distance: 19.6
checkbox input "true"
type input "500"
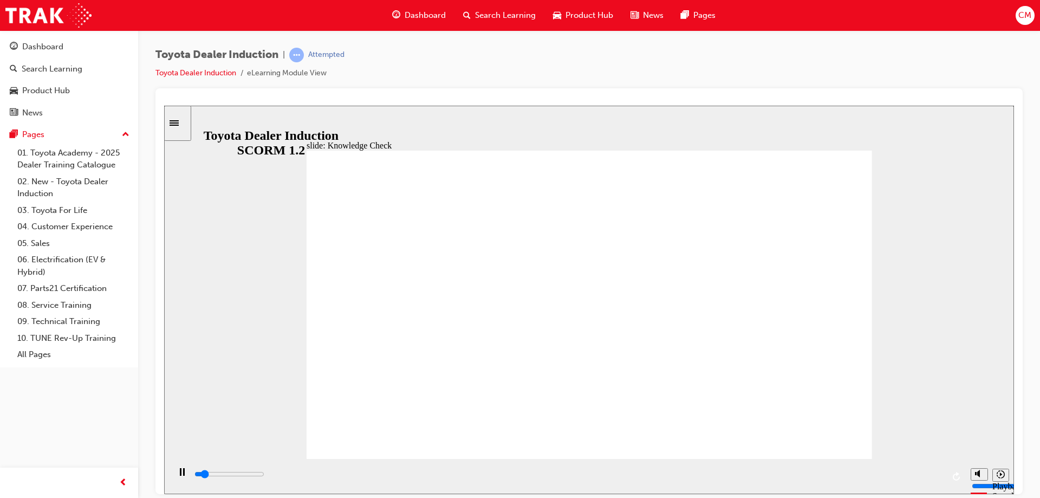
checkbox input "true"
type input "1400"
checkbox input "false"
type input "5000"
checkbox input "true"
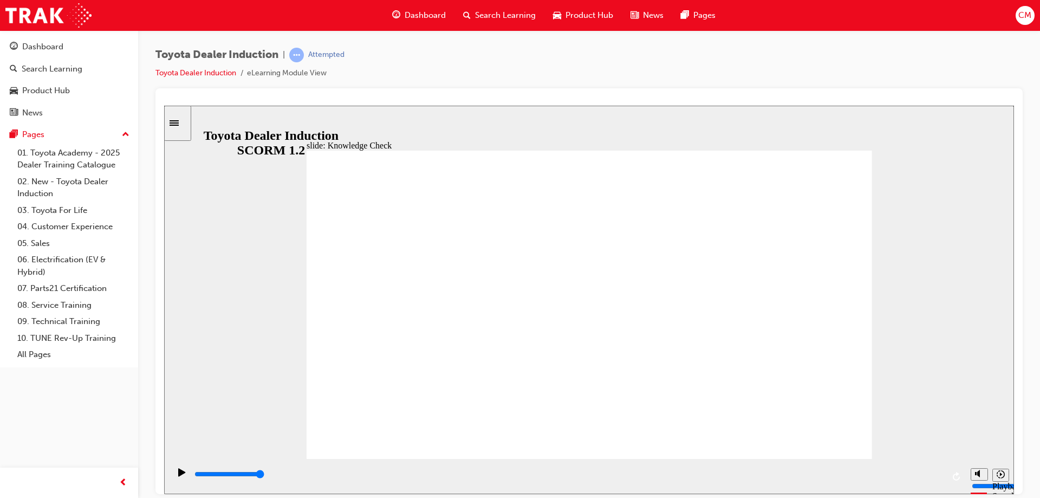
type input "9900"
